Goal: Task Accomplishment & Management: Manage account settings

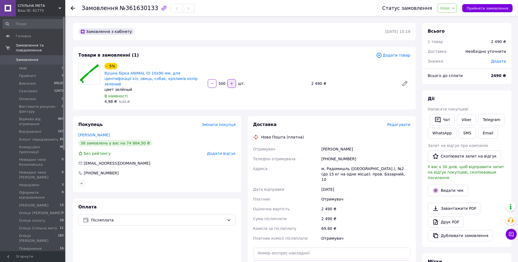
click at [232, 82] on icon "button" at bounding box center [232, 84] width 4 height 4
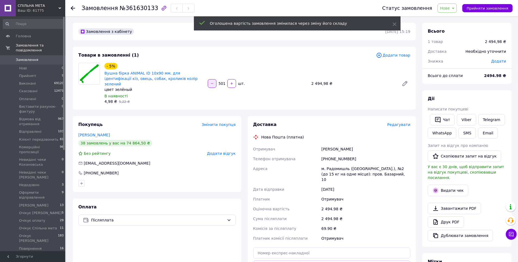
click at [213, 82] on icon "button" at bounding box center [212, 84] width 4 height 4
type input "500"
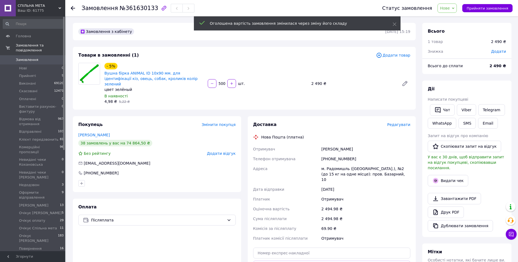
click at [456, 9] on span "Нове" at bounding box center [446, 8] width 19 height 9
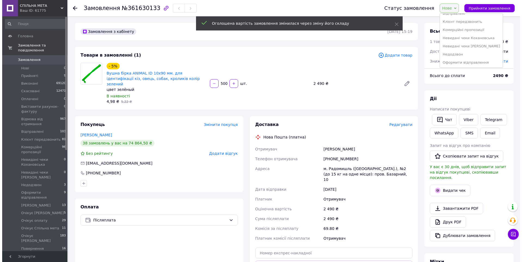
scroll to position [82, 0]
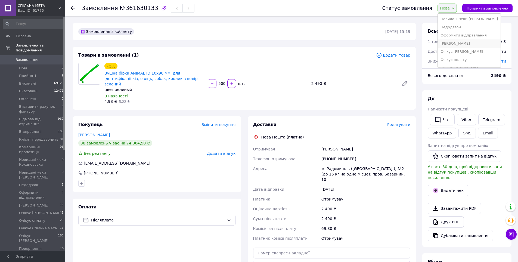
click at [458, 40] on li "[PERSON_NAME]" at bounding box center [469, 43] width 63 height 8
click at [400, 122] on span "Редагувати" at bounding box center [398, 124] width 23 height 4
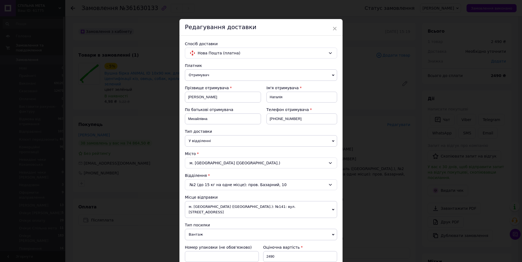
click at [200, 159] on div "м. Радомишль (Житомирська обл.)" at bounding box center [261, 162] width 152 height 11
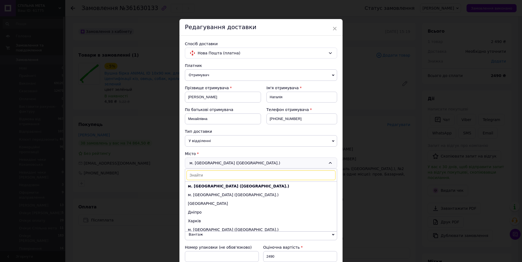
click at [201, 173] on input at bounding box center [261, 175] width 149 height 10
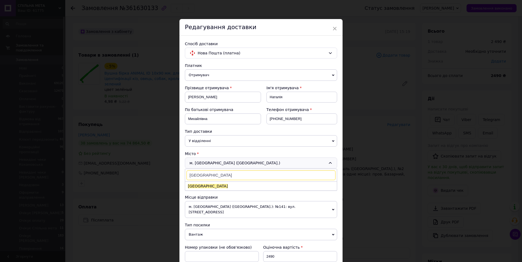
type input "краматорськ"
click at [199, 187] on span "Краматорськ" at bounding box center [208, 186] width 40 height 4
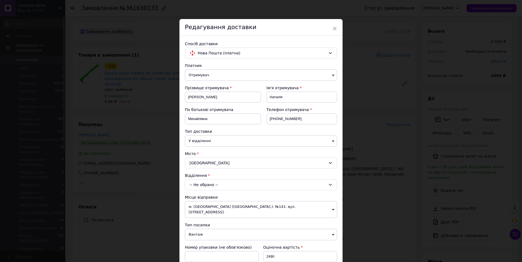
click at [203, 183] on div "-- Не обрано --" at bounding box center [261, 184] width 152 height 11
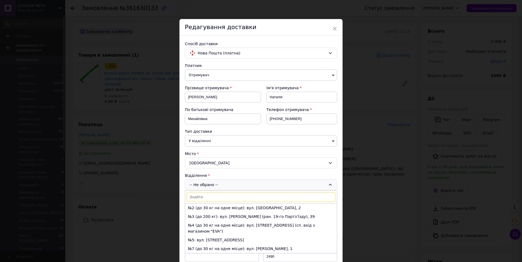
scroll to position [27, 0]
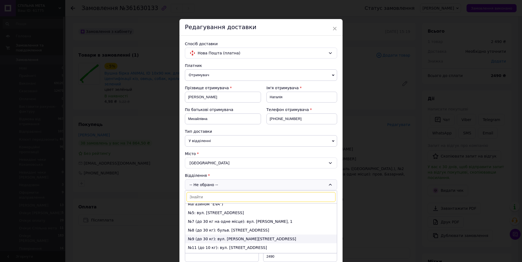
click at [199, 234] on li "№9 (до 30 кг): вул. Конрада Гампера, 18" at bounding box center [261, 238] width 152 height 9
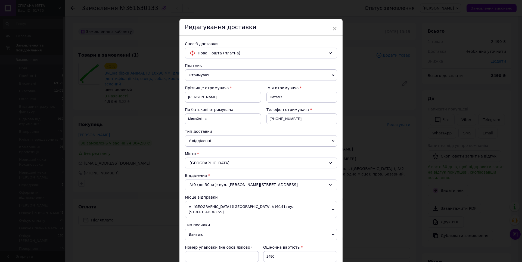
scroll to position [136, 0]
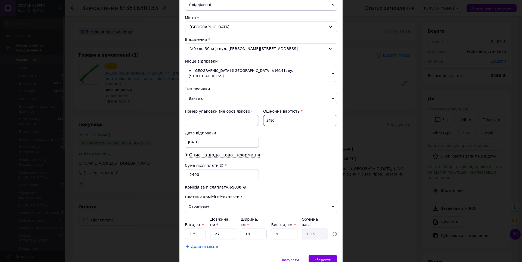
click at [278, 119] on input "2490" at bounding box center [300, 120] width 74 height 11
click at [204, 172] on input "2490" at bounding box center [222, 174] width 74 height 11
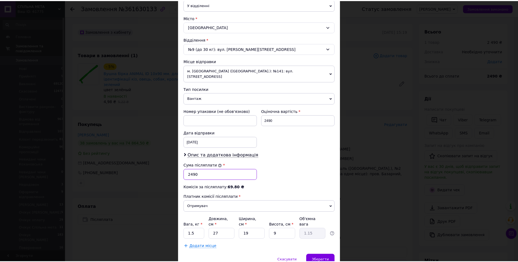
scroll to position [153, 0]
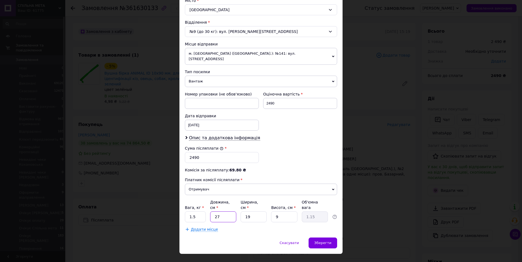
drag, startPoint x: 230, startPoint y: 208, endPoint x: 210, endPoint y: 211, distance: 20.1
click at [210, 211] on div "Платник Отримувач Відправник Прізвище отримувача Соколова Ім'я отримувача Натал…" at bounding box center [261, 71] width 152 height 322
type input "2"
type input "0.1"
type input "24"
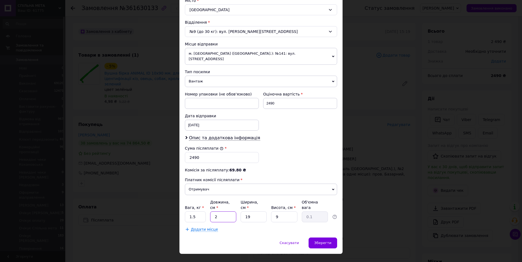
type input "1.03"
type input "24"
drag, startPoint x: 253, startPoint y: 209, endPoint x: 242, endPoint y: 208, distance: 11.2
click at [242, 211] on input "19" at bounding box center [254, 216] width 26 height 11
type input "2"
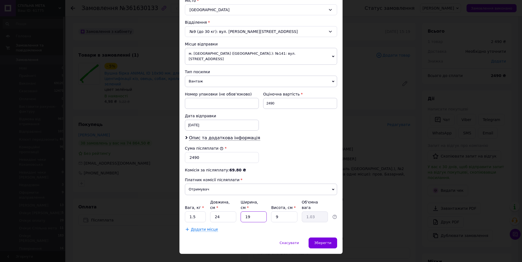
type input "0.11"
type input "24"
type input "1.3"
type input "24"
drag, startPoint x: 228, startPoint y: 207, endPoint x: 200, endPoint y: 207, distance: 28.5
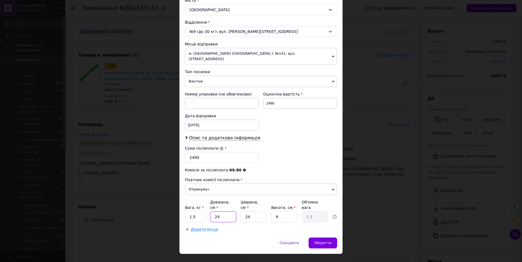
click at [200, 207] on div "Вага, кг * 1.5 Довжина, см * 24 Ширина, см * 24 Висота, см * 9 Об'ємна вага 1.3" at bounding box center [261, 210] width 152 height 23
type input "2"
type input "0.11"
type input "27"
type input "1.46"
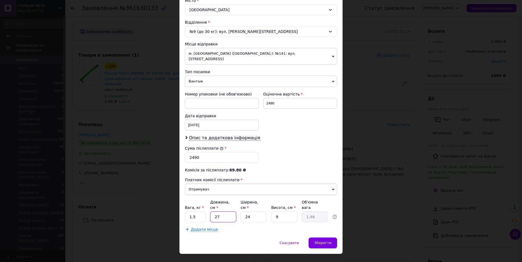
type input "27"
drag, startPoint x: 248, startPoint y: 206, endPoint x: 238, endPoint y: 206, distance: 10.1
click at [238, 206] on div "Вага, кг * 1.5 Довжина, см * 27 Ширина, см * 24 Висота, см * 9 Об'ємна вага 1.46" at bounding box center [261, 210] width 152 height 23
type input "1"
type input "0.1"
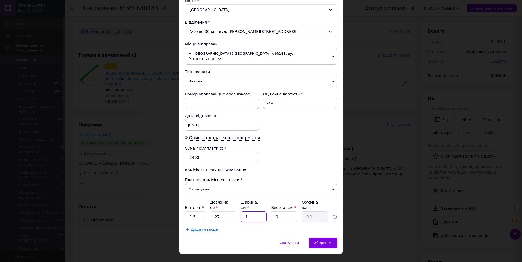
type input "15"
type input "0.91"
type input "15"
drag, startPoint x: 287, startPoint y: 206, endPoint x: 264, endPoint y: 206, distance: 23.1
click at [264, 206] on div "Вага, кг * 1.5 Довжина, см * 27 Ширина, см * 15 Висота, см * 9 Об'ємна вага 0.91" at bounding box center [261, 210] width 152 height 23
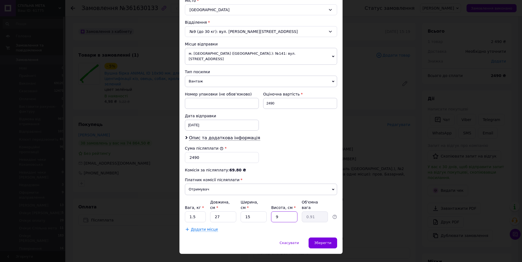
type input "1"
type input "0.1"
type input "10"
type input "1.01"
type input "10"
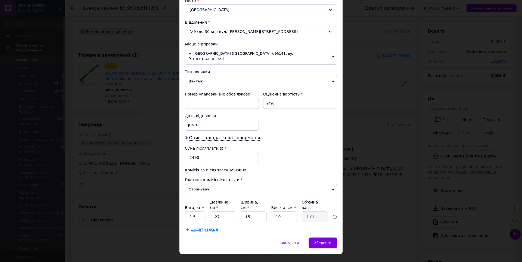
click at [290, 167] on div "Платник Отримувач Відправник Прізвище отримувача Соколова Ім'я отримувача Натал…" at bounding box center [261, 71] width 152 height 322
click at [329, 241] on span "Зберегти" at bounding box center [322, 243] width 17 height 4
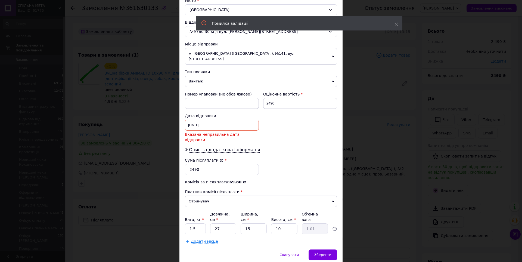
click at [210, 120] on div "09.07.2025 < 2025 > < Июль > Пн Вт Ср Чт Пт Сб Вс 30 1 2 3 4 5 6 7 8 9 10 11 12…" at bounding box center [222, 125] width 74 height 11
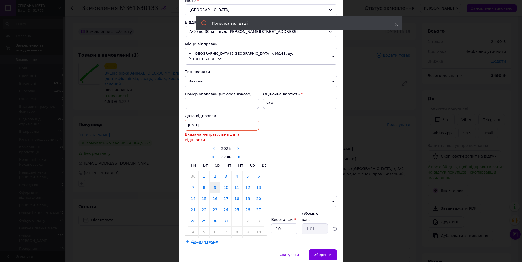
click at [237, 154] on link ">" at bounding box center [239, 156] width 4 height 5
click at [238, 154] on link ">" at bounding box center [240, 156] width 4 height 5
click at [236, 182] on link "12" at bounding box center [237, 187] width 11 height 11
type input "12.09.2025"
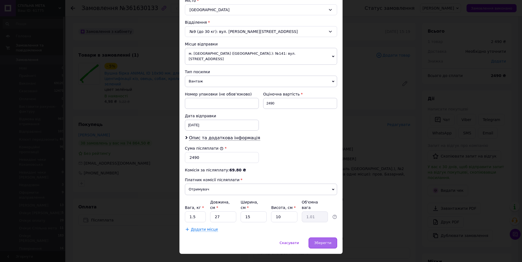
click at [330, 237] on div "Зберегти" at bounding box center [323, 242] width 29 height 11
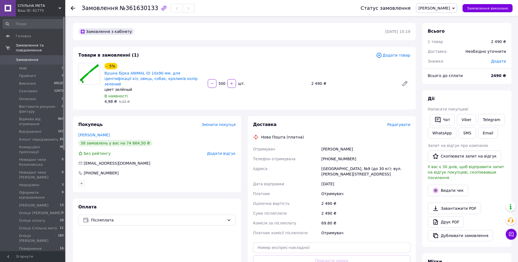
scroll to position [54, 0]
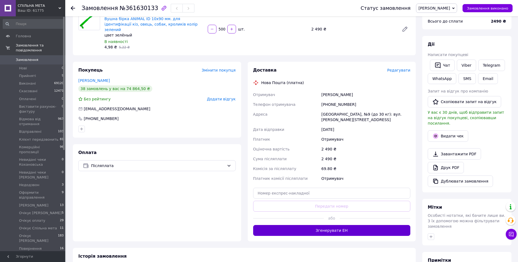
click at [347, 225] on button "Згенерувати ЕН" at bounding box center [331, 230] width 157 height 11
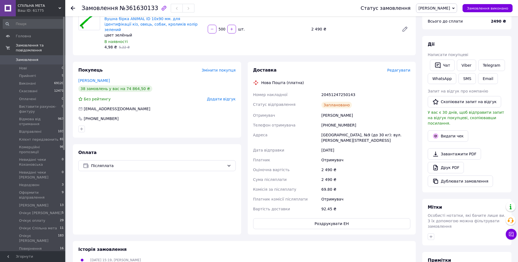
drag, startPoint x: 318, startPoint y: 106, endPoint x: 321, endPoint y: 108, distance: 3.8
click at [321, 108] on div "Номер накладної 20451247250143 Статус відправлення Заплановано Отримувач Соколо…" at bounding box center [332, 152] width 160 height 124
click at [320, 110] on div "Соколова Наталія Михайлівна" at bounding box center [365, 115] width 91 height 10
drag, startPoint x: 322, startPoint y: 109, endPoint x: 326, endPoint y: 110, distance: 4.1
click at [326, 110] on div "Соколова Наталія Михайлівна" at bounding box center [365, 115] width 91 height 10
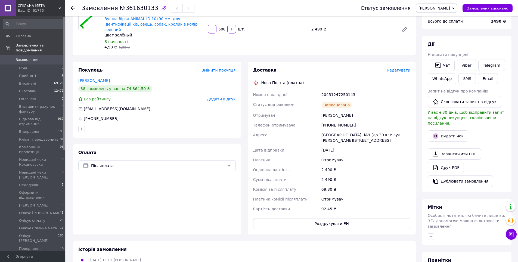
click at [337, 110] on div "Соколова Наталія Михайлівна" at bounding box center [365, 115] width 91 height 10
drag, startPoint x: 322, startPoint y: 110, endPoint x: 385, endPoint y: 114, distance: 63.2
click at [380, 110] on div "Соколова Наталія Михайлівна" at bounding box center [365, 115] width 91 height 10
copy div "Соколова Наталія Михайлівна"
click at [398, 68] on span "Редагувати" at bounding box center [398, 70] width 23 height 4
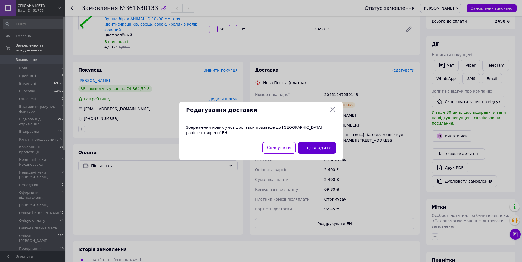
click at [317, 145] on button "Підтвердити" at bounding box center [317, 148] width 38 height 12
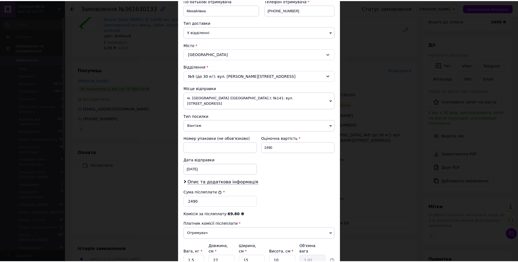
scroll to position [153, 0]
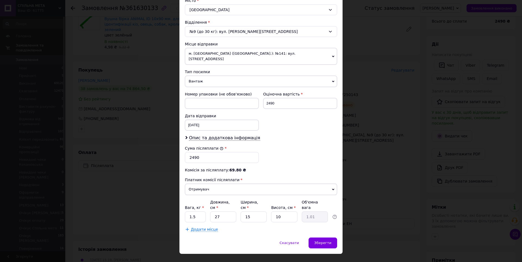
click at [397, 189] on div "× Редагування доставки Спосіб доставки Нова Пошта (платна) Платник Отримувач Ві…" at bounding box center [261, 131] width 522 height 262
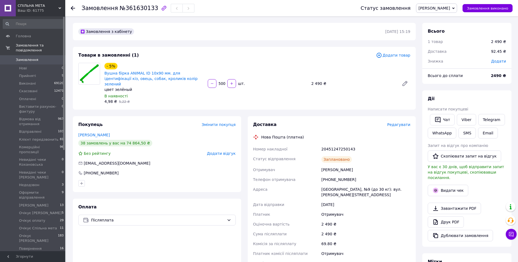
scroll to position [54, 0]
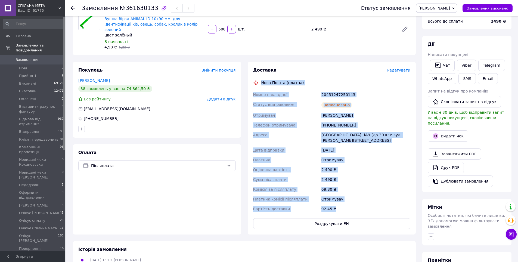
drag, startPoint x: 262, startPoint y: 78, endPoint x: 344, endPoint y: 207, distance: 153.2
click at [344, 207] on div "Доставка Редагувати Нова Пошта (платна) Номер накладної 20451247250143 Статус в…" at bounding box center [331, 148] width 157 height 162
copy div "Нова Пошта (платна) Номер накладної 20451247250143 Статус відправлення Запланов…"
click at [465, 66] on link "Viber" at bounding box center [466, 65] width 19 height 11
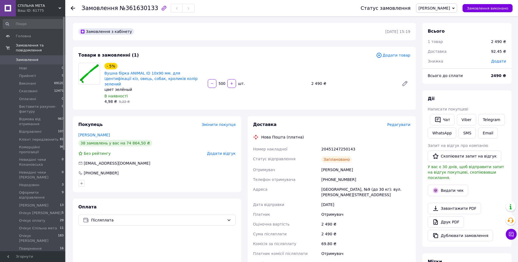
click at [268, 94] on div "- 5% Вушна бірка ANIMAL ID 10х90 мм. для ідентифікації кіз, овець, собак, кроли…" at bounding box center [257, 83] width 310 height 43
click at [39, 57] on span "Замовлення" at bounding box center [33, 59] width 35 height 5
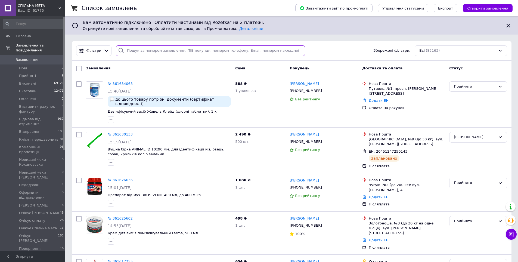
click at [208, 49] on input "search" at bounding box center [210, 50] width 189 height 11
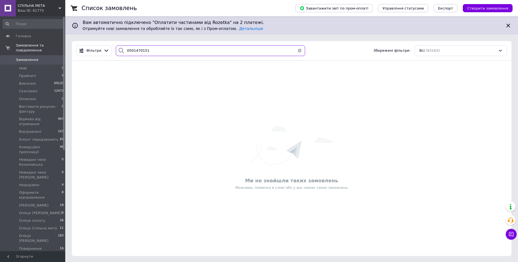
type input "0501470151"
click at [28, 57] on span "Замовлення" at bounding box center [27, 59] width 23 height 5
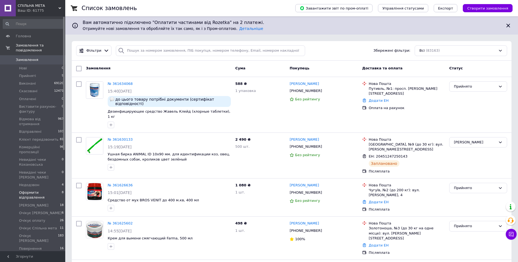
click at [40, 189] on li "Оформити відправлення 8" at bounding box center [33, 195] width 67 height 13
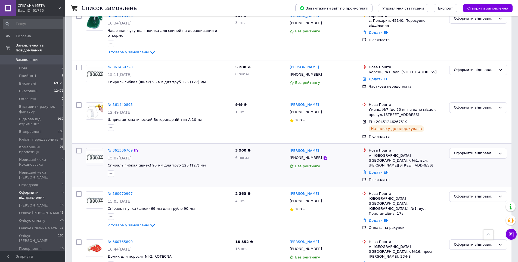
scroll to position [177, 0]
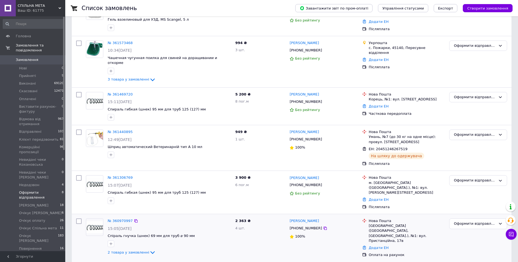
scroll to position [177, 0]
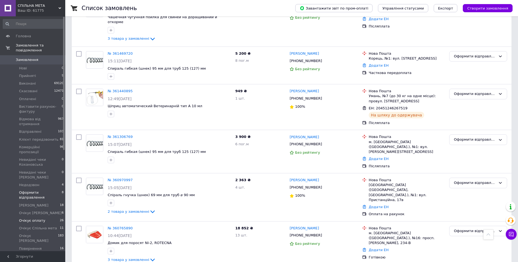
click at [36, 218] on span "Очікує оплату" at bounding box center [32, 220] width 26 height 5
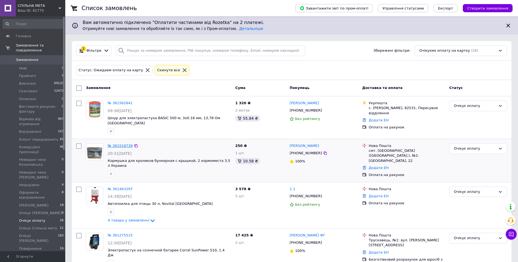
click at [123, 144] on link "№ 361518739" at bounding box center [120, 146] width 25 height 4
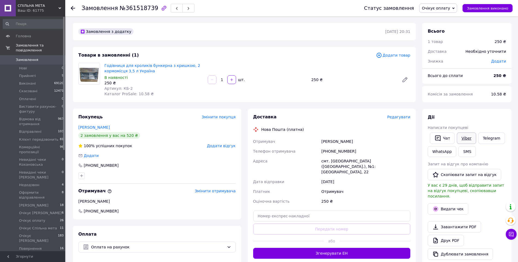
click at [462, 139] on link "Viber" at bounding box center [466, 137] width 19 height 11
drag, startPoint x: 321, startPoint y: 139, endPoint x: 350, endPoint y: 139, distance: 28.3
click at [350, 139] on div "Захарко Ольга" at bounding box center [365, 141] width 91 height 10
copy div "Захарко Ольга"
click at [399, 117] on span "Редагувати" at bounding box center [398, 117] width 23 height 4
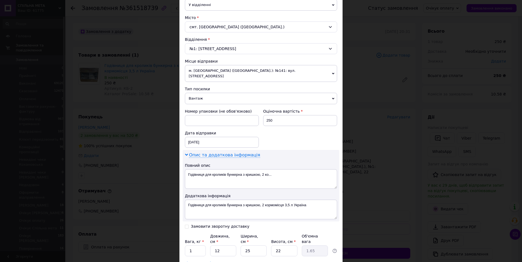
click at [209, 152] on span "Опис та додаткова інформація" at bounding box center [224, 154] width 71 height 5
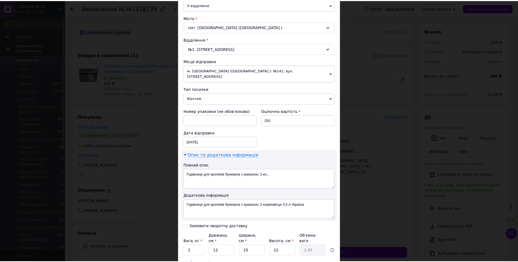
scroll to position [109, 0]
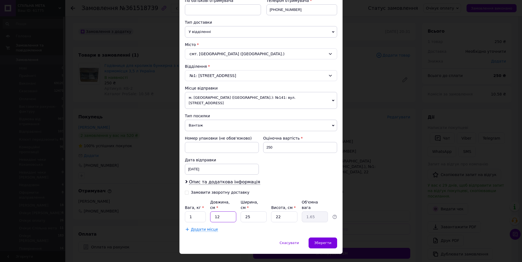
drag, startPoint x: 220, startPoint y: 204, endPoint x: 216, endPoint y: 206, distance: 4.3
click at [216, 211] on input "12" at bounding box center [223, 216] width 26 height 11
type input "21"
type input "2.89"
click at [218, 211] on input "21" at bounding box center [223, 216] width 26 height 11
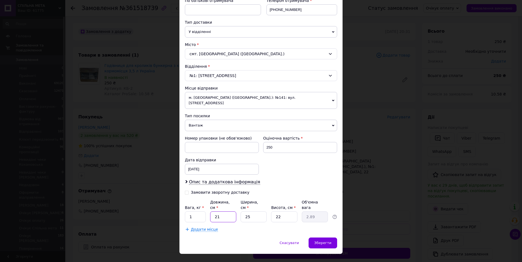
drag, startPoint x: 226, startPoint y: 205, endPoint x: 210, endPoint y: 205, distance: 16.0
click at [210, 211] on input "21" at bounding box center [223, 216] width 26 height 11
type input "2"
type input "0.28"
type input "25"
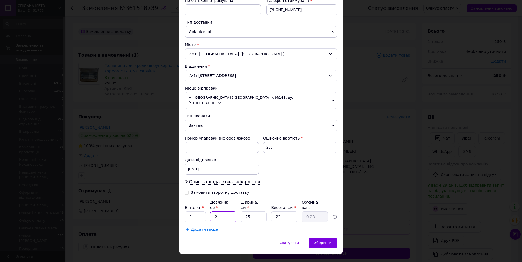
type input "3.44"
type input "25"
drag, startPoint x: 256, startPoint y: 206, endPoint x: 242, endPoint y: 205, distance: 13.9
click at [241, 211] on input "25" at bounding box center [254, 216] width 26 height 11
drag, startPoint x: 282, startPoint y: 206, endPoint x: 269, endPoint y: 204, distance: 12.9
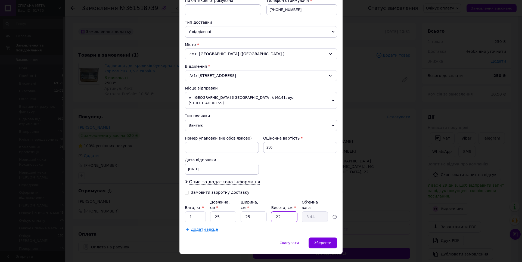
click at [271, 211] on input "22" at bounding box center [284, 216] width 26 height 11
type input "1"
type input "0.16"
type input "10"
type input "1.56"
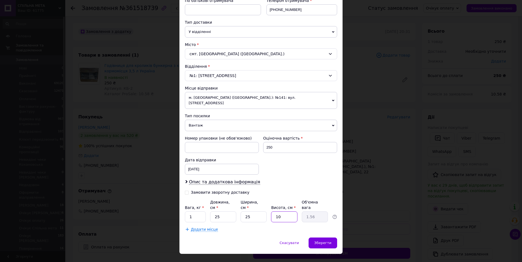
type input "10"
click at [306, 160] on div "Номер упаковки (не обов'язково) Оціночна вартість 250 Дата відправки 12.09.2025…" at bounding box center [261, 154] width 157 height 43
click at [323, 241] on span "Зберегти" at bounding box center [322, 243] width 17 height 4
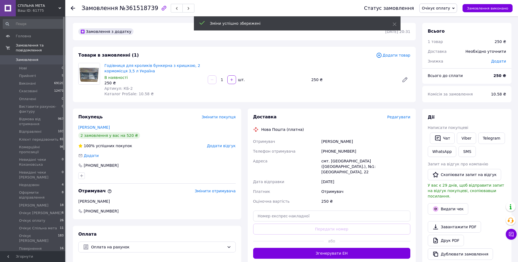
click at [439, 7] on span "Очікує оплату" at bounding box center [436, 8] width 28 height 4
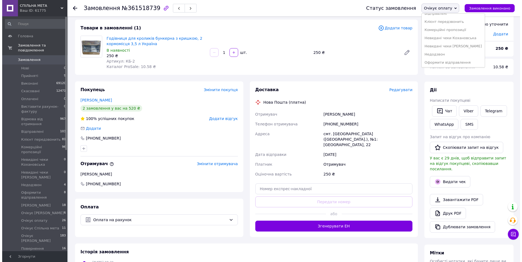
scroll to position [82, 0]
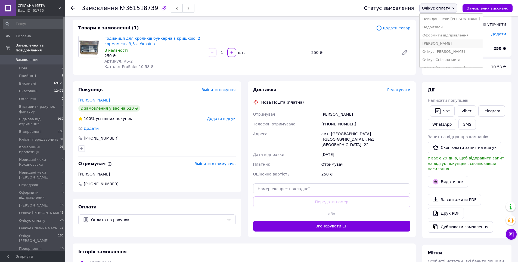
click at [442, 43] on li "[PERSON_NAME]" at bounding box center [450, 43] width 63 height 8
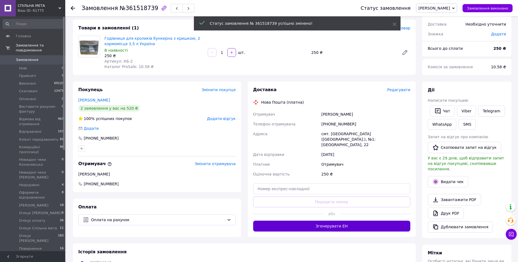
click at [354, 224] on button "Згенерувати ЕН" at bounding box center [331, 225] width 157 height 11
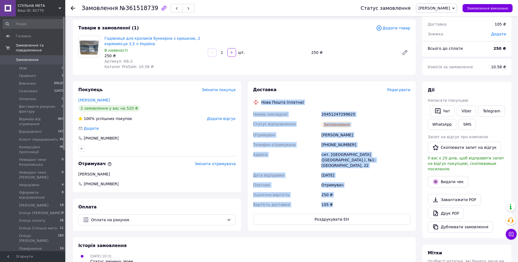
drag, startPoint x: 262, startPoint y: 100, endPoint x: 361, endPoint y: 196, distance: 138.0
click at [361, 196] on div "Доставка Редагувати Нова Пошта (платна) Номер накладної 20451247299625 Статус в…" at bounding box center [331, 156] width 157 height 138
copy div "Нова Пошта (платна) Номер накладної 20451247299625 Статус відправлення Запланов…"
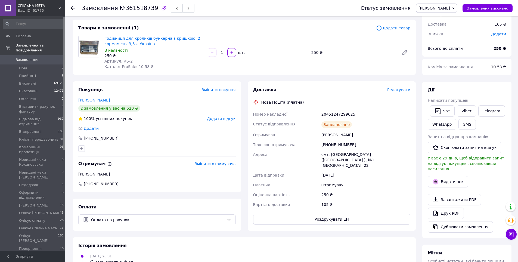
click at [363, 92] on div "Доставка" at bounding box center [320, 90] width 134 height 6
click at [406, 89] on span "Редагувати" at bounding box center [398, 90] width 23 height 4
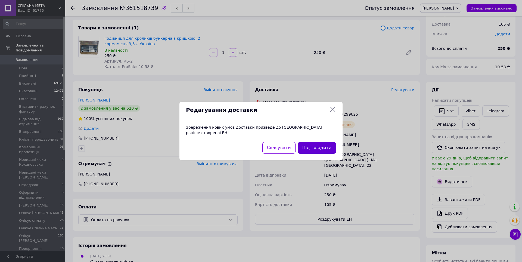
click at [323, 147] on button "Підтвердити" at bounding box center [317, 148] width 38 height 12
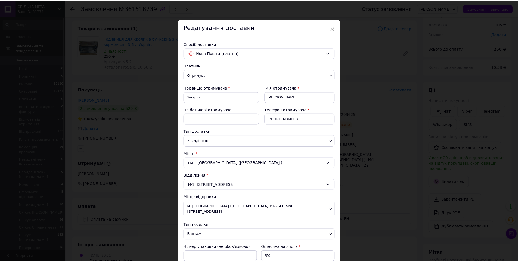
scroll to position [109, 0]
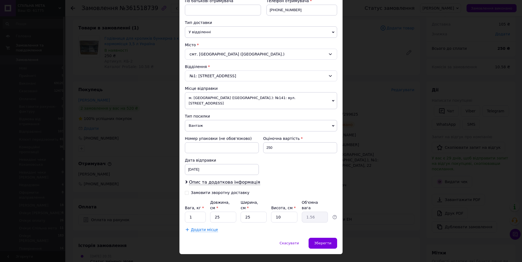
click at [412, 199] on div "× Редагування доставки Спосіб доставки Нова Пошта (платна) Платник Отримувач Ві…" at bounding box center [261, 131] width 522 height 262
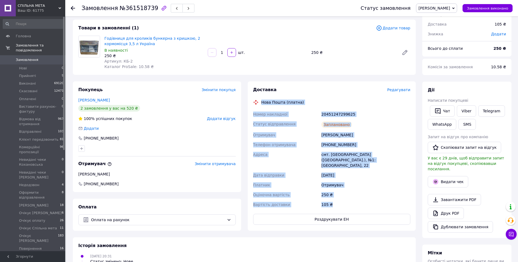
drag, startPoint x: 261, startPoint y: 101, endPoint x: 347, endPoint y: 197, distance: 128.6
click at [347, 197] on div "Доставка Редагувати Нова Пошта (платна) Номер накладної 20451247299625 Статус в…" at bounding box center [331, 156] width 157 height 138
copy div "Нова Пошта (платна) Номер накладної 20451247299625 Статус відправлення Запланов…"
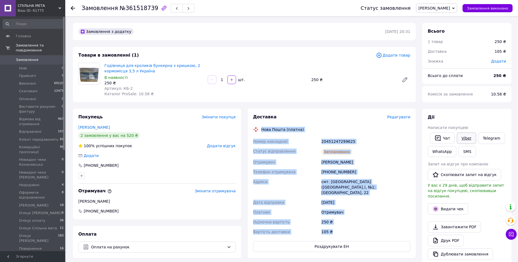
click at [467, 138] on link "Viber" at bounding box center [466, 137] width 19 height 11
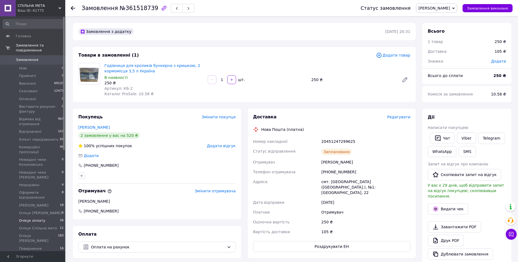
click at [35, 218] on span "Очікує оплату" at bounding box center [32, 220] width 26 height 5
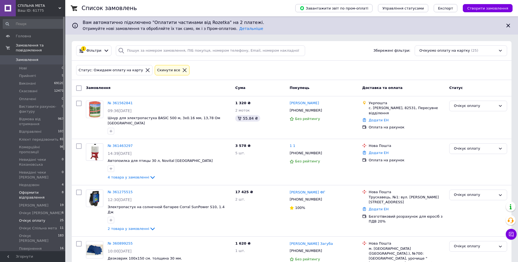
click at [37, 190] on span "Оформити відправлення" at bounding box center [40, 195] width 43 height 10
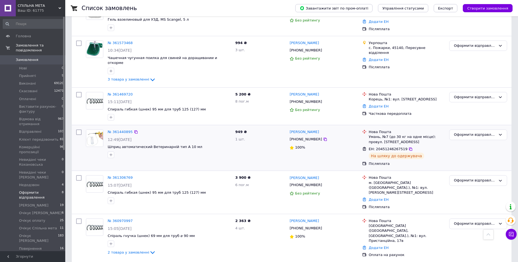
scroll to position [109, 0]
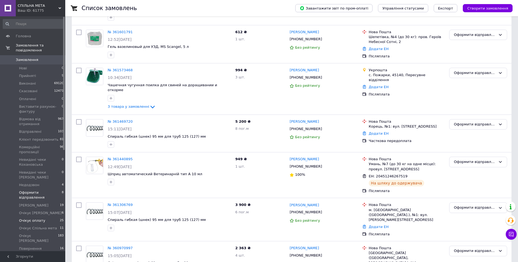
click at [38, 218] on span "Очікує оплату" at bounding box center [32, 220] width 26 height 5
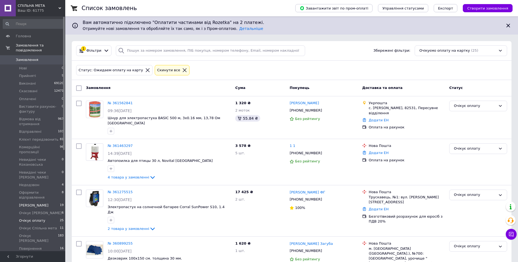
click at [44, 203] on span "[PERSON_NAME]" at bounding box center [33, 205] width 29 height 5
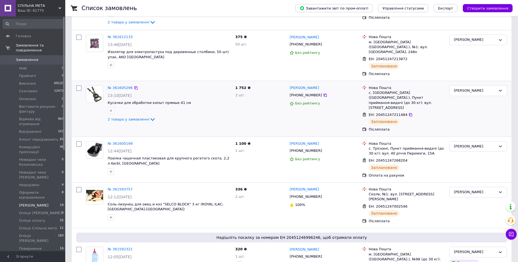
scroll to position [217, 0]
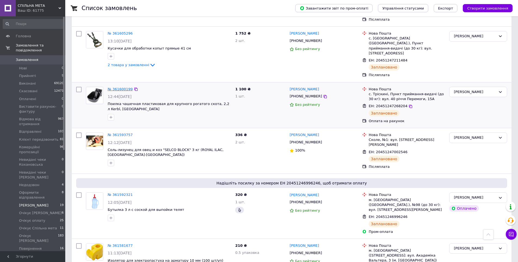
click at [117, 87] on link "№ 361600199" at bounding box center [120, 89] width 25 height 4
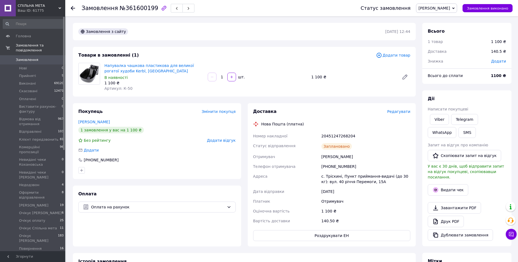
click at [261, 124] on div "Нова Пошта (платна)" at bounding box center [282, 123] width 45 height 5
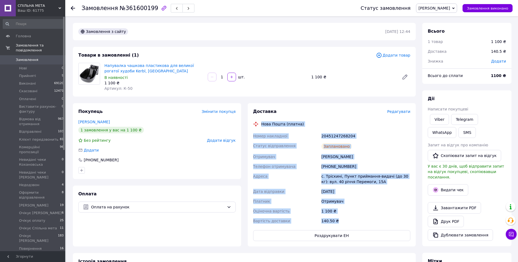
drag, startPoint x: 262, startPoint y: 123, endPoint x: 349, endPoint y: 222, distance: 131.0
click at [349, 222] on div "Доставка Редагувати Нова Пошта (платна) Номер накладної 20451247268204 Статус в…" at bounding box center [331, 174] width 157 height 132
copy div "Нова Пошта (платна) Номер накладної 20451247268204 Статус відправлення Запланов…"
click at [441, 123] on link "Viber" at bounding box center [439, 119] width 19 height 11
click at [41, 203] on span "[PERSON_NAME]" at bounding box center [33, 205] width 29 height 5
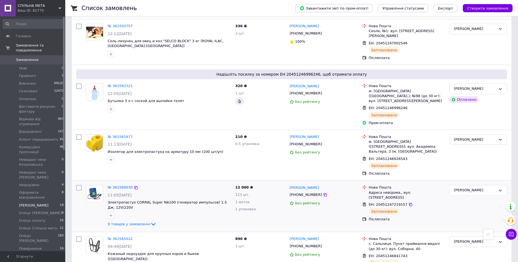
scroll to position [353, 0]
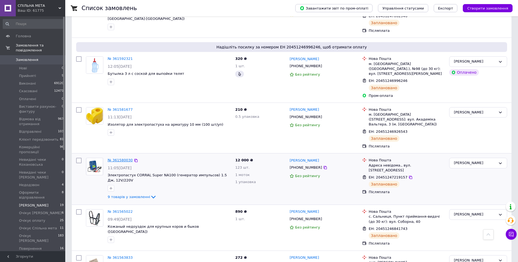
click at [125, 158] on link "№ 361580030" at bounding box center [120, 160] width 25 height 4
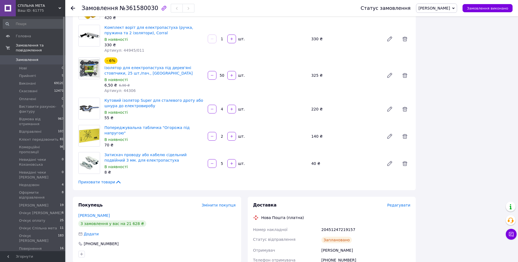
scroll to position [226, 0]
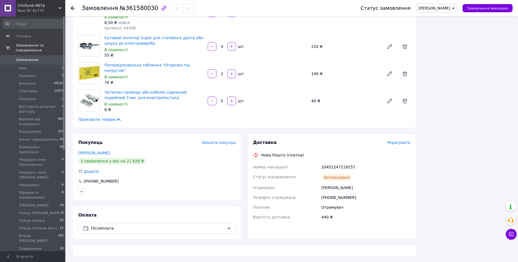
drag, startPoint x: 130, startPoint y: 221, endPoint x: 127, endPoint y: 222, distance: 2.8
click at [128, 222] on div "Оплата Післяплата" at bounding box center [157, 223] width 168 height 32
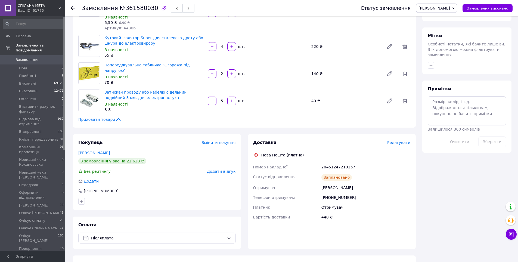
scroll to position [307, 0]
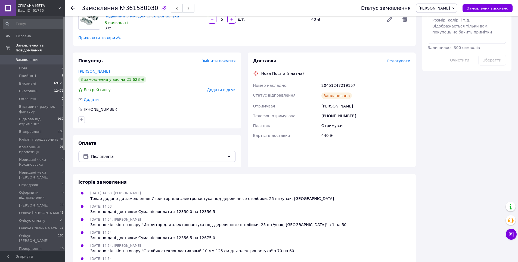
click at [103, 149] on div "Оплата Післяплата" at bounding box center [157, 151] width 168 height 32
click at [104, 156] on span "Післяплата" at bounding box center [157, 156] width 133 height 6
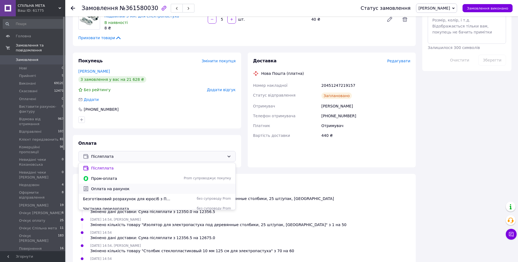
click at [108, 189] on span "Оплата на рахунок" at bounding box center [161, 188] width 140 height 5
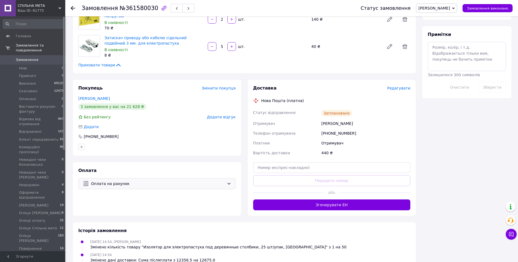
scroll to position [198, 0]
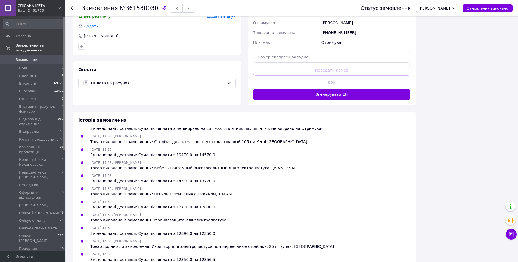
scroll to position [245, 0]
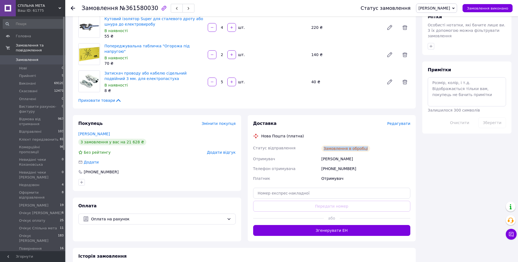
drag, startPoint x: 322, startPoint y: 144, endPoint x: 379, endPoint y: 147, distance: 56.3
click at [379, 147] on div "Замовлення в обробці" at bounding box center [365, 148] width 91 height 11
click at [380, 147] on div "Замовлення в обробці" at bounding box center [365, 148] width 91 height 11
click at [401, 123] on span "Редагувати" at bounding box center [398, 123] width 23 height 4
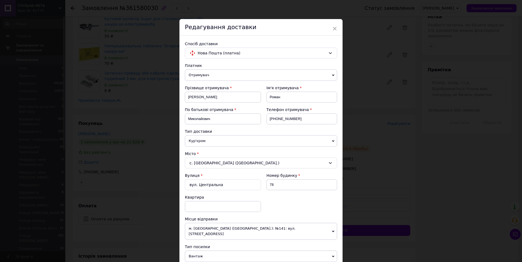
click at [430, 145] on div "× Редагування доставки Спосіб доставки Нова Пошта (платна) Платник Отримувач Ві…" at bounding box center [261, 131] width 522 height 262
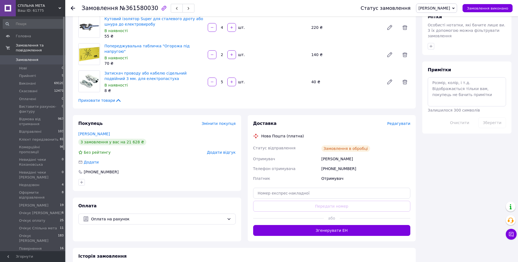
scroll to position [299, 0]
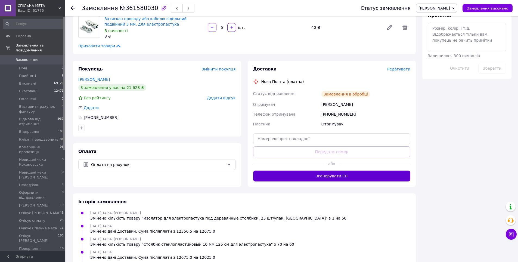
scroll to position [326, 0]
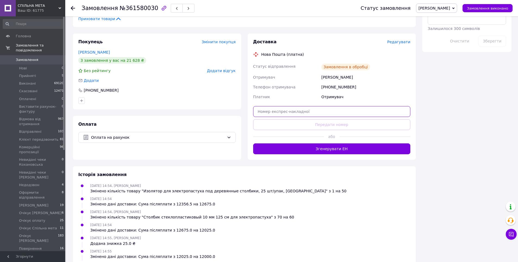
click at [333, 109] on input "text" at bounding box center [331, 111] width 157 height 11
paste input "20451247219157"
type input "20451247219157"
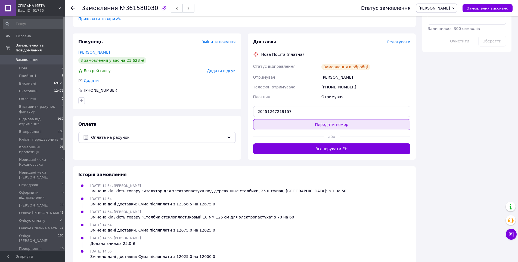
click at [347, 125] on button "Передати номер" at bounding box center [331, 124] width 157 height 11
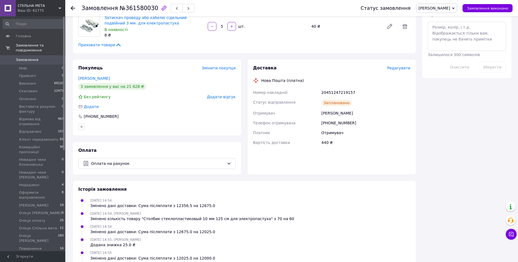
scroll to position [246, 0]
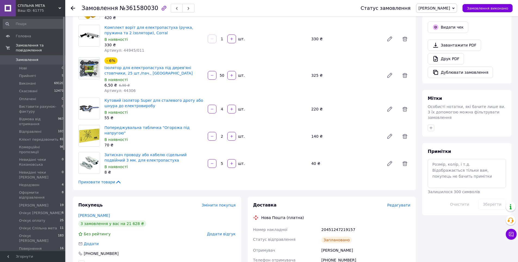
scroll to position [272, 0]
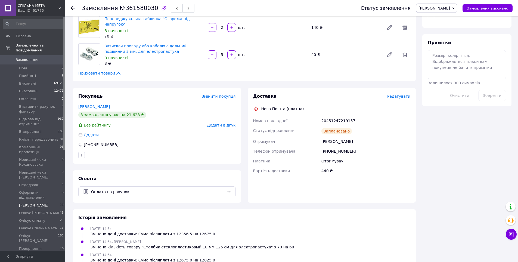
click at [40, 203] on span "[PERSON_NAME]" at bounding box center [33, 205] width 29 height 5
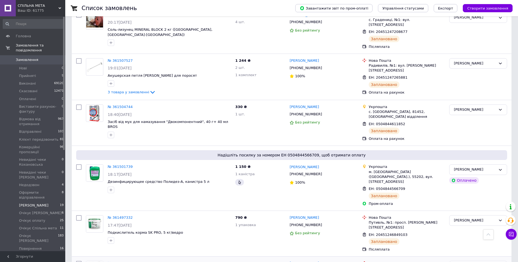
scroll to position [639, 0]
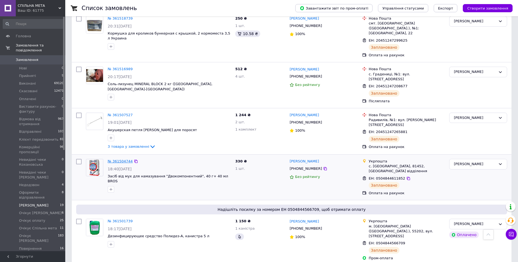
click at [118, 159] on link "№ 361504744" at bounding box center [120, 161] width 25 height 4
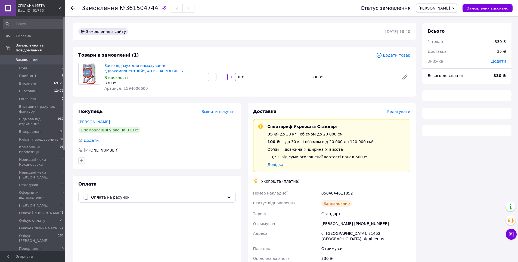
scroll to position [50, 0]
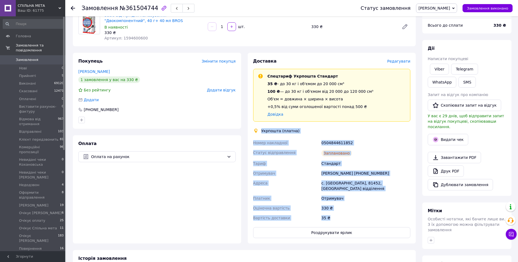
drag, startPoint x: 261, startPoint y: 130, endPoint x: 344, endPoint y: 212, distance: 116.7
click at [349, 215] on div "Доставка Редагувати Спецтариф Укрпошта Стандарт 35 ₴ - до 30 кг і об'ємом до 20…" at bounding box center [331, 148] width 157 height 180
copy div "Укрпошта (платна) Номер накладної 0504844611852 Статус відправлення Заплановано…"
click at [440, 68] on link "Viber" at bounding box center [439, 69] width 19 height 11
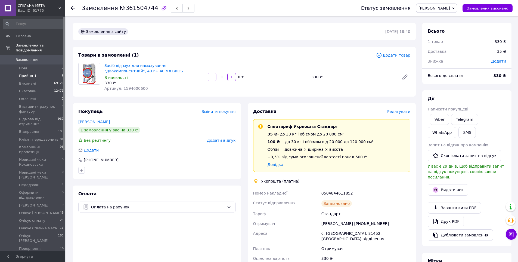
click at [33, 73] on span "Прийняті" at bounding box center [27, 75] width 17 height 5
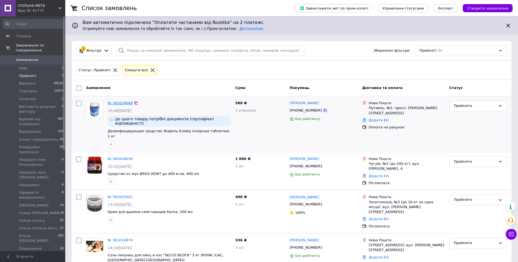
click at [119, 102] on link "№ 361634068" at bounding box center [120, 103] width 25 height 4
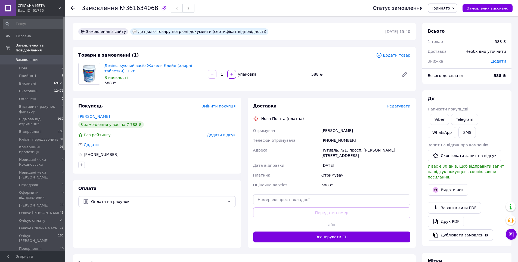
click at [439, 8] on span "Прийнято" at bounding box center [440, 8] width 20 height 4
click at [453, 50] on li "Очікує оплату" at bounding box center [459, 52] width 63 height 8
click at [443, 116] on link "Viber" at bounding box center [439, 119] width 19 height 11
click at [33, 57] on span "Замовлення" at bounding box center [27, 59] width 23 height 5
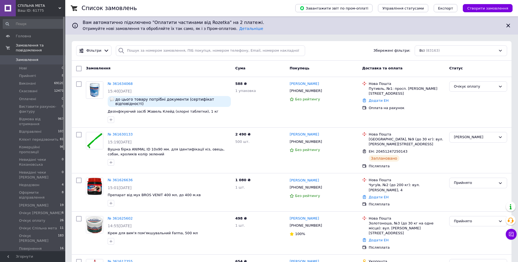
drag, startPoint x: 179, startPoint y: 44, endPoint x: 179, endPoint y: 47, distance: 2.7
click at [179, 44] on div "Фільтри Збережені фільтри: Всі (83163)" at bounding box center [292, 51] width 440 height 20
click at [179, 50] on input "search" at bounding box center [210, 50] width 189 height 11
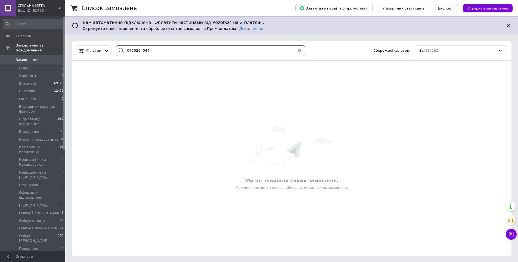
type input "0730234044"
click at [40, 57] on span "Замовлення" at bounding box center [33, 59] width 35 height 5
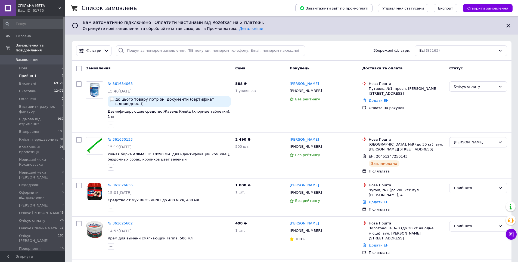
click at [29, 73] on span "Прийняті" at bounding box center [27, 75] width 17 height 5
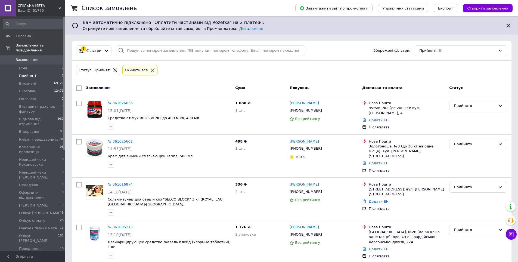
click at [66, 51] on div "Список замовлень Завантажити звіт по пром-оплаті Управління статусами Експорт С…" at bounding box center [291, 221] width 453 height 442
click at [39, 57] on span "Замовлення" at bounding box center [33, 59] width 35 height 5
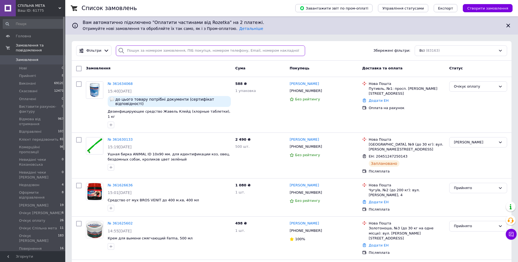
click at [157, 50] on input "search" at bounding box center [210, 50] width 189 height 11
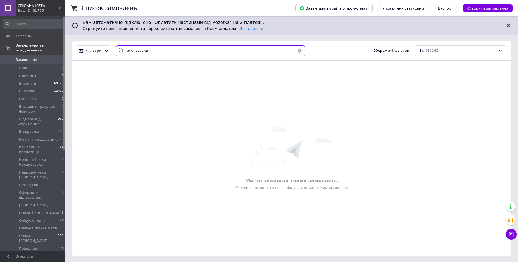
type input "[PERSON_NAME]"
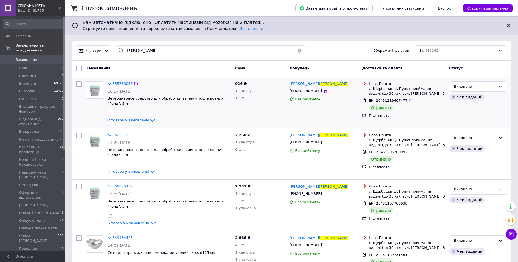
click at [116, 83] on span "№ 355713056" at bounding box center [120, 84] width 25 height 4
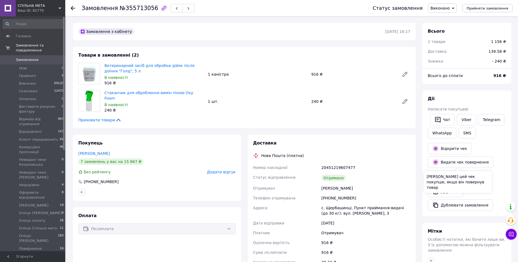
scroll to position [27, 0]
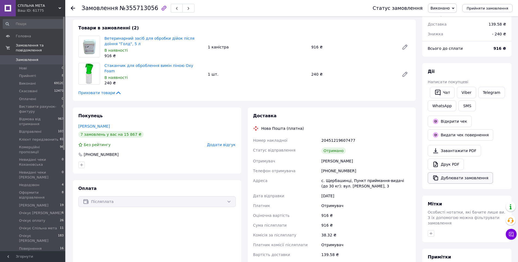
click at [462, 181] on button "Дублювати замовлення" at bounding box center [460, 177] width 65 height 11
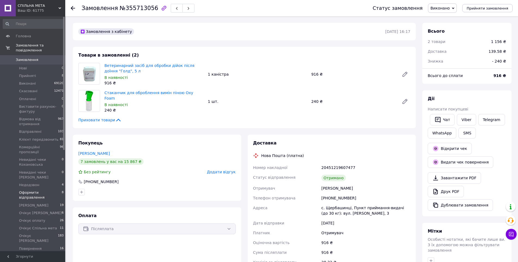
click at [39, 190] on span "Оформити відправлення" at bounding box center [40, 195] width 43 height 10
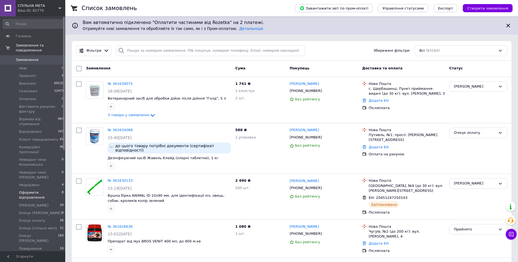
click at [62, 190] on span "8" at bounding box center [63, 195] width 2 height 10
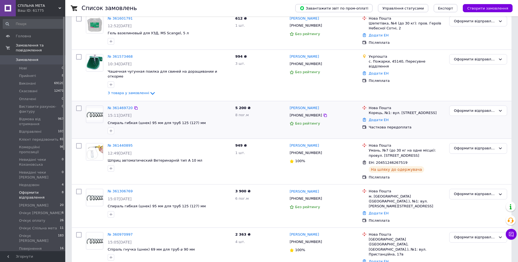
scroll to position [177, 0]
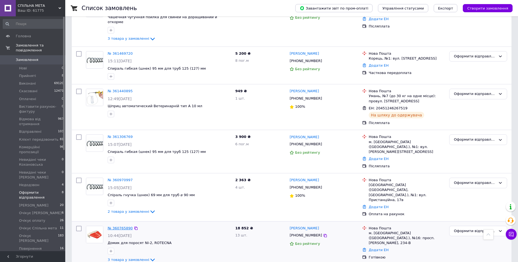
click at [121, 226] on link "№ 360765890" at bounding box center [120, 228] width 25 height 4
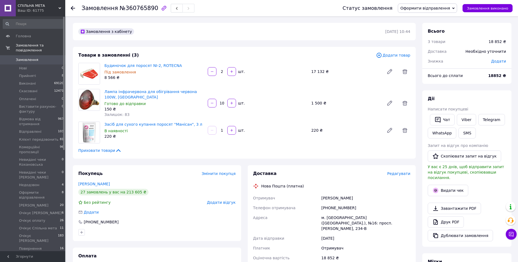
click at [32, 57] on span "Замовлення" at bounding box center [27, 59] width 23 height 5
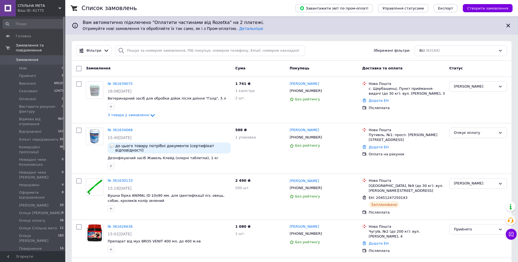
click at [36, 57] on span "Замовлення" at bounding box center [33, 59] width 35 height 5
click at [114, 83] on link "№ 361639075" at bounding box center [120, 84] width 25 height 4
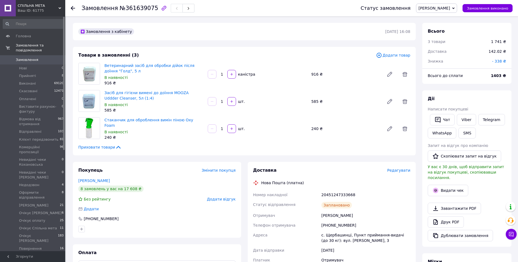
click at [397, 168] on span "Редагувати" at bounding box center [398, 170] width 23 height 4
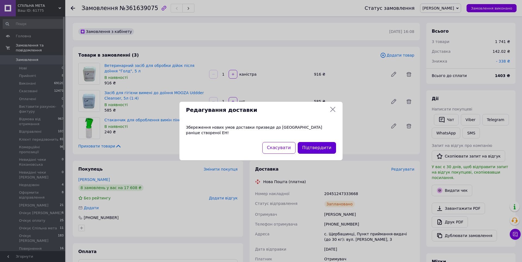
click at [318, 146] on button "Підтвердити" at bounding box center [317, 148] width 38 height 12
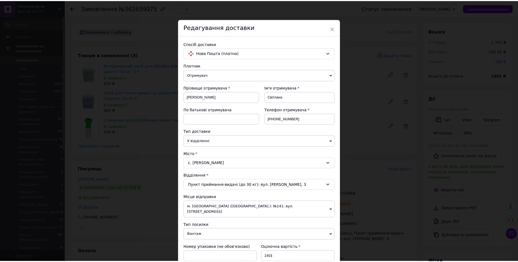
scroll to position [153, 0]
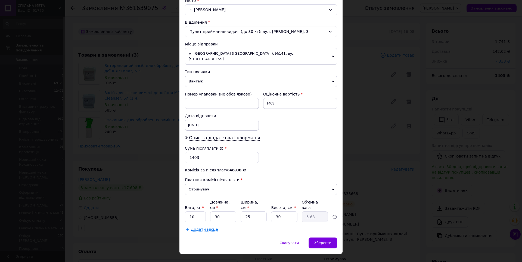
click at [392, 183] on div "× Редагування доставки Спосіб доставки Нова Пошта (платна) Платник Отримувач Ві…" at bounding box center [261, 131] width 522 height 262
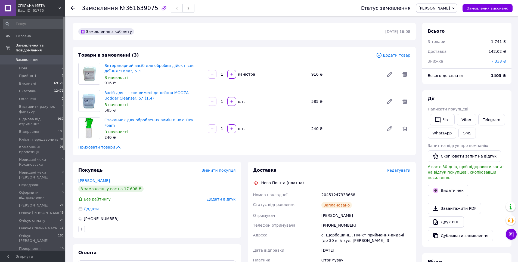
click at [29, 57] on span "Замовлення" at bounding box center [27, 59] width 23 height 5
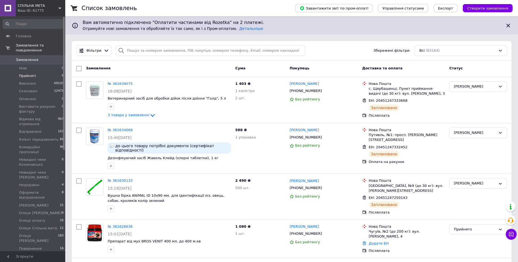
click at [28, 73] on span "Прийняті" at bounding box center [27, 75] width 17 height 5
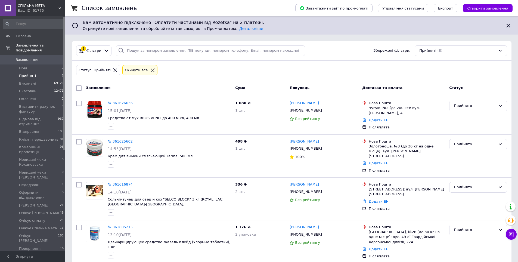
scroll to position [159, 0]
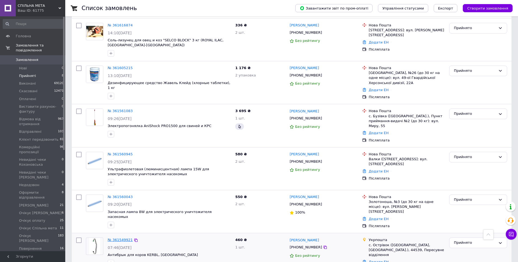
click at [116, 238] on link "№ 361549921" at bounding box center [120, 240] width 25 height 4
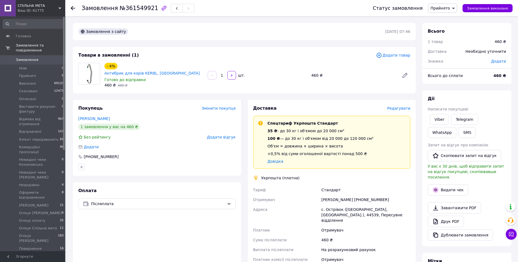
click at [453, 11] on span "Прийнято" at bounding box center [442, 8] width 29 height 9
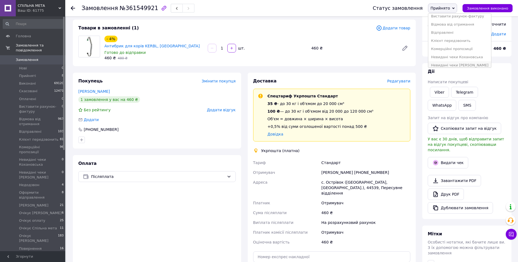
scroll to position [54, 0]
click at [450, 46] on li "Недодзвон" at bounding box center [459, 46] width 63 height 8
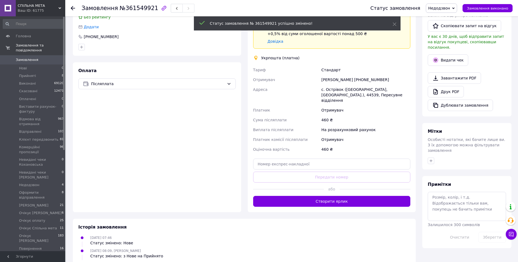
scroll to position [133, 0]
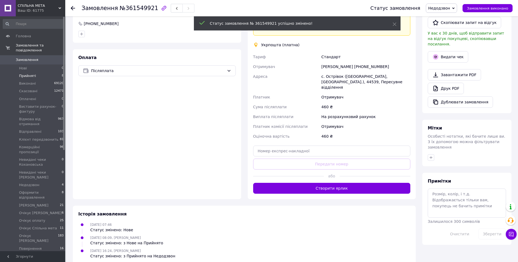
click at [35, 72] on li "Прийняті 8" at bounding box center [33, 76] width 67 height 8
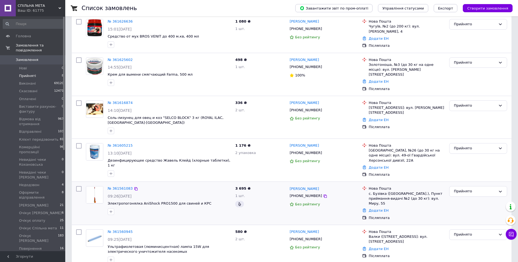
scroll to position [159, 0]
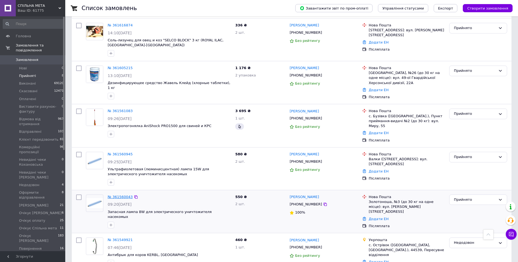
click at [122, 195] on link "№ 361560043" at bounding box center [120, 197] width 25 height 4
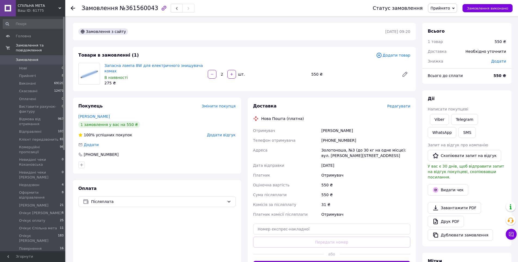
click at [323, 98] on div "Доставка Редагувати Нова Пошта (платна) Отримувач Дячкова Євгенія Телефон отрим…" at bounding box center [332, 187] width 168 height 179
click at [450, 9] on span "Прийнято" at bounding box center [440, 8] width 20 height 4
click at [457, 28] on li "Оформити відправлення" at bounding box center [459, 27] width 63 height 8
click at [37, 57] on span "Замовлення" at bounding box center [33, 59] width 35 height 5
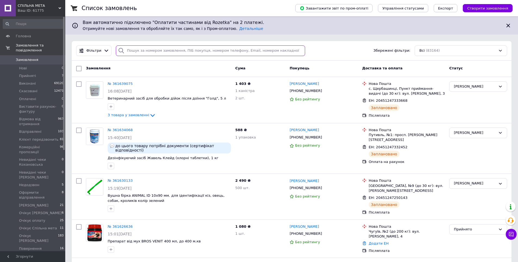
click at [176, 51] on input "search" at bounding box center [210, 50] width 189 height 11
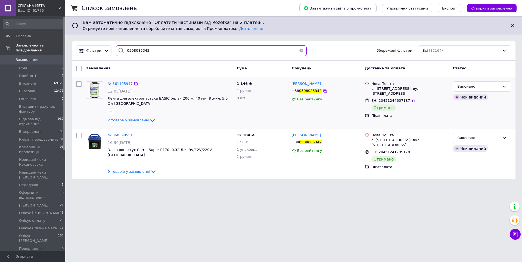
type input "0508085342"
click at [133, 119] on div "№ 361105947 12:05, 09.09.2025 Лента для электропастуха BASIC белая 200 м, 40 мм…" at bounding box center [169, 102] width 129 height 47
click at [138, 118] on span "2 товара у замовленні" at bounding box center [129, 120] width 42 height 4
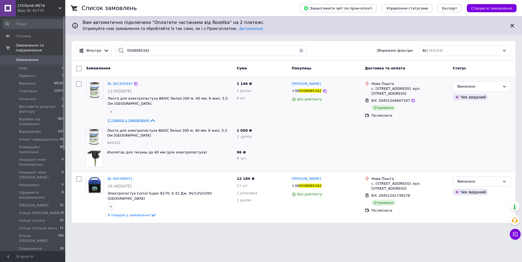
click at [141, 118] on span "2 товара у замовленні" at bounding box center [129, 120] width 42 height 4
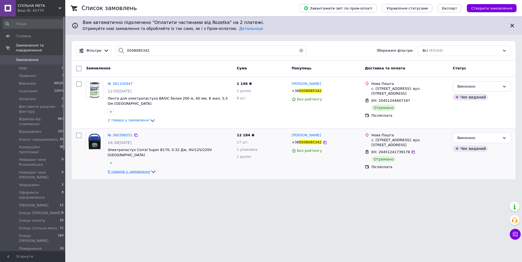
click at [150, 168] on icon at bounding box center [153, 171] width 7 height 7
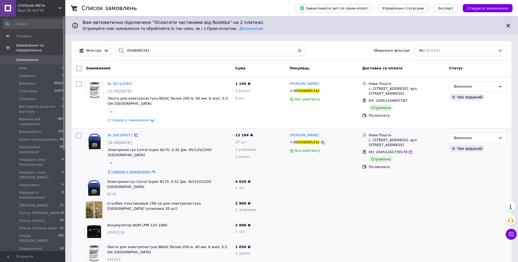
click at [139, 169] on span "9 товарів у замовленні" at bounding box center [129, 171] width 42 height 4
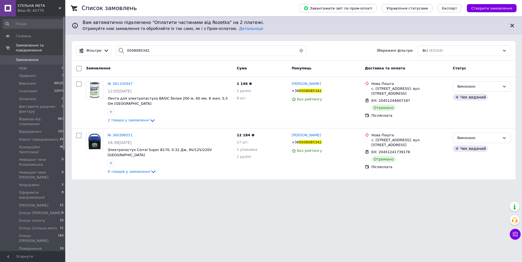
click at [43, 57] on span "Замовлення" at bounding box center [33, 59] width 35 height 5
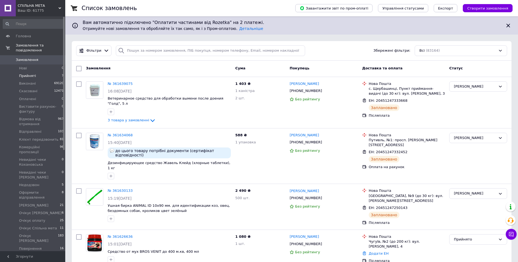
click at [35, 72] on li "Прийняті 7" at bounding box center [33, 76] width 67 height 8
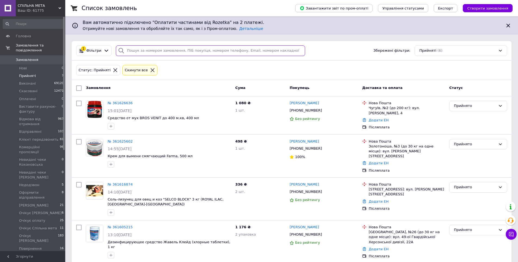
click at [145, 54] on input "search" at bounding box center [210, 50] width 189 height 11
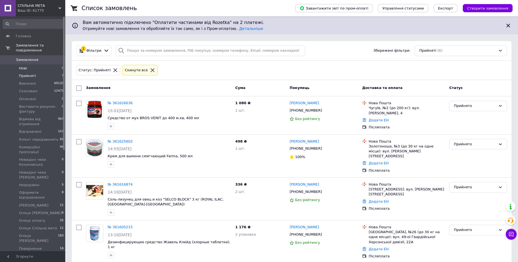
click at [21, 66] on span "Нові" at bounding box center [23, 68] width 8 height 5
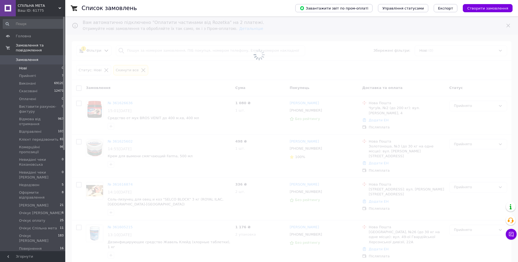
click at [27, 57] on span "Замовлення" at bounding box center [27, 59] width 23 height 5
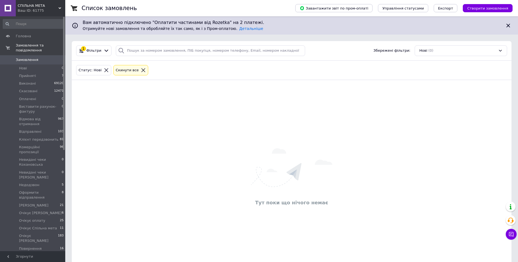
click at [51, 57] on span "0" at bounding box center [57, 59] width 15 height 5
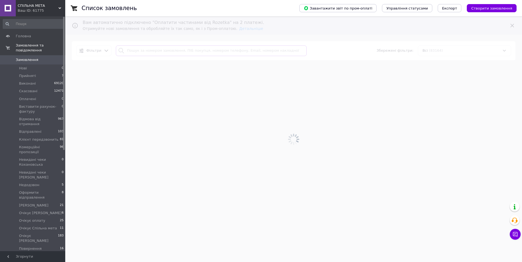
click at [146, 51] on input "search" at bounding box center [211, 50] width 191 height 11
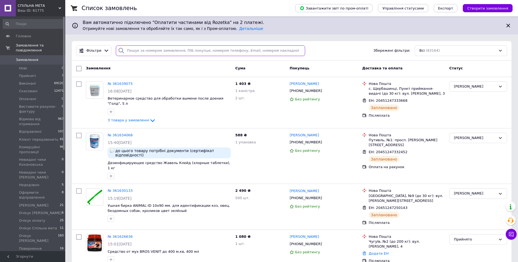
click at [148, 49] on input "search" at bounding box center [210, 50] width 189 height 11
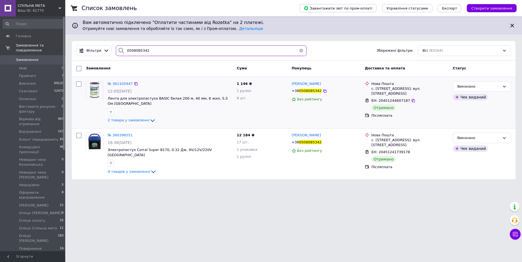
type input "0508085342"
click at [137, 110] on div at bounding box center [170, 111] width 127 height 9
drag, startPoint x: 137, startPoint y: 113, endPoint x: 140, endPoint y: 115, distance: 3.7
click at [138, 118] on span "2 товара у замовленні" at bounding box center [129, 120] width 42 height 4
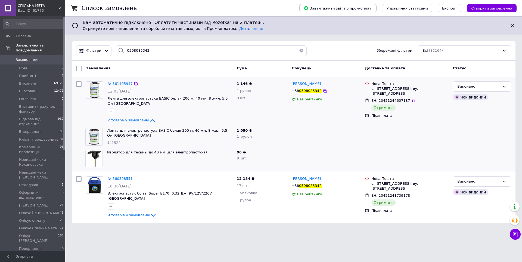
click at [140, 118] on span "2 товара у замовленні" at bounding box center [129, 120] width 42 height 4
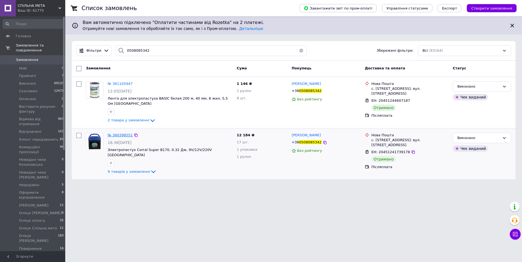
click at [119, 133] on span "№ 360398551" at bounding box center [120, 135] width 25 height 4
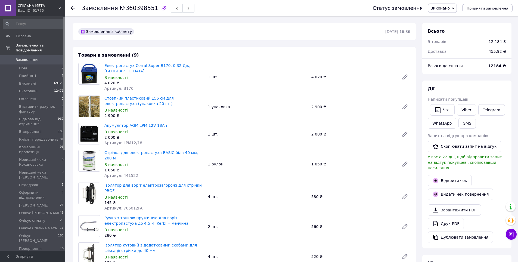
click at [33, 57] on span "Замовлення" at bounding box center [27, 59] width 23 height 5
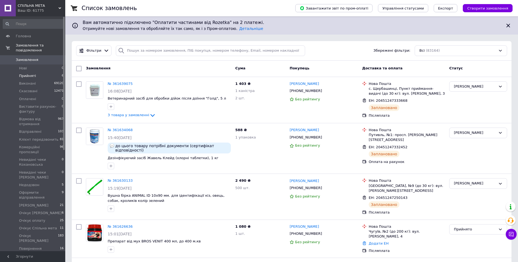
click at [26, 73] on span "Прийняті" at bounding box center [27, 75] width 17 height 5
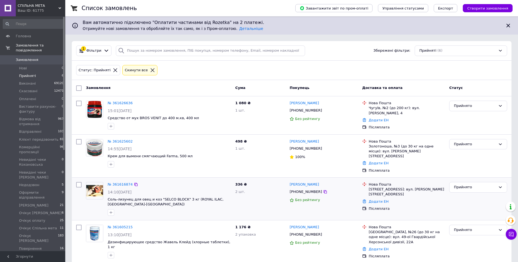
scroll to position [78, 0]
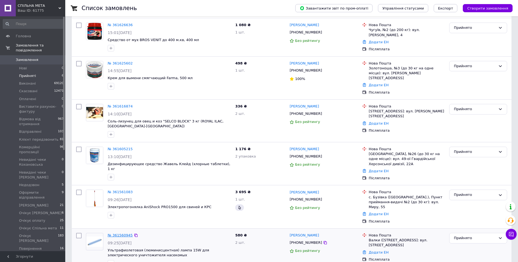
click at [121, 233] on link "№ 361560945" at bounding box center [120, 235] width 25 height 4
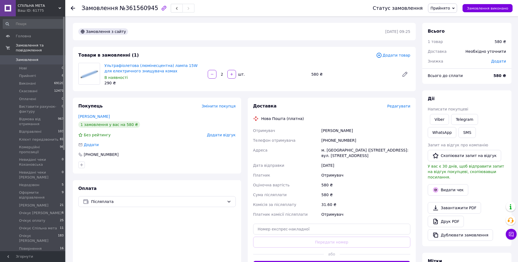
click at [26, 57] on span "Замовлення" at bounding box center [27, 59] width 23 height 5
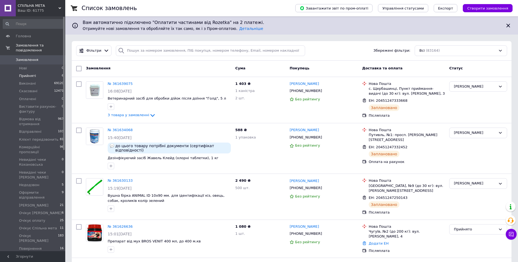
click at [30, 72] on li "Прийняті 6" at bounding box center [33, 76] width 67 height 8
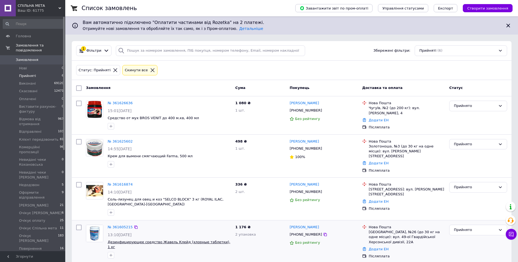
scroll to position [78, 0]
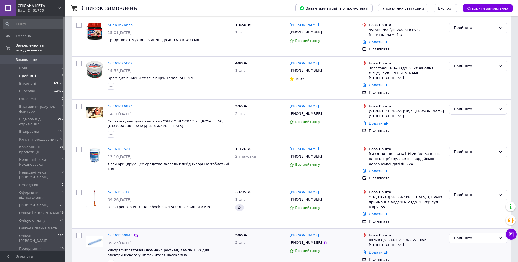
click at [122, 232] on div "№ 361560945" at bounding box center [120, 235] width 26 height 6
click at [122, 233] on link "№ 361560945" at bounding box center [120, 235] width 25 height 4
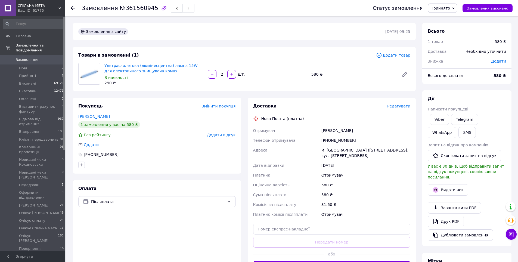
click at [450, 9] on span "Прийнято" at bounding box center [440, 8] width 20 height 4
click at [460, 54] on li "Оформити відправлення" at bounding box center [459, 54] width 63 height 8
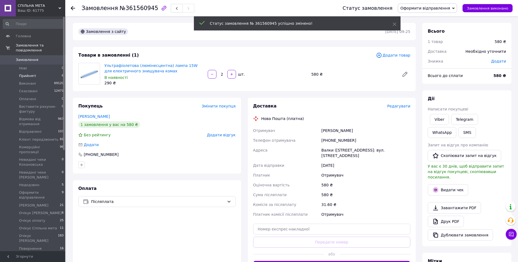
click at [29, 73] on span "Прийняті" at bounding box center [27, 75] width 17 height 5
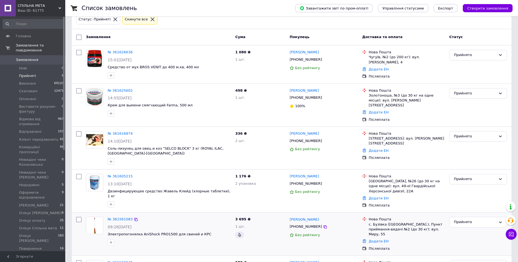
scroll to position [78, 0]
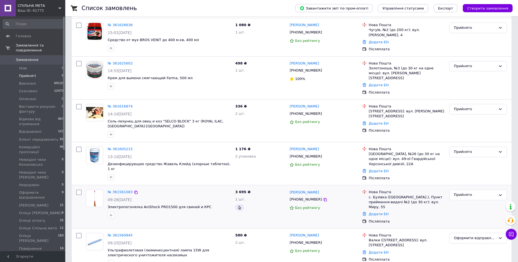
click at [114, 189] on div "№ 361561083" at bounding box center [120, 192] width 26 height 6
click at [116, 190] on link "№ 361561083" at bounding box center [120, 192] width 25 height 4
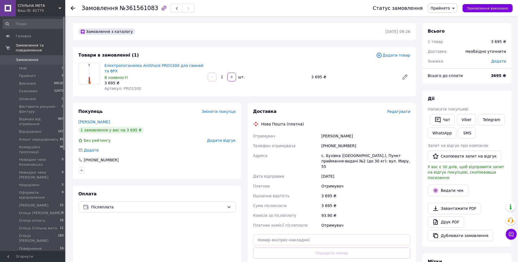
click at [446, 9] on span "Прийнято" at bounding box center [440, 8] width 20 height 4
click at [448, 27] on li "Скасовано" at bounding box center [459, 27] width 63 height 8
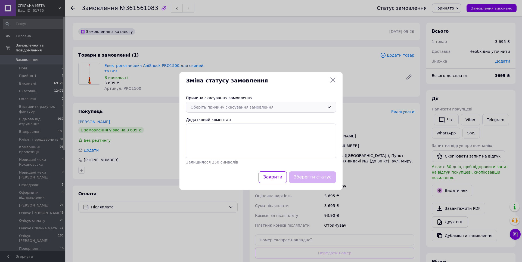
click at [234, 103] on div "Оберіть причину скасування замовлення" at bounding box center [261, 107] width 150 height 11
click at [203, 148] on li "На прохання покупця" at bounding box center [261, 150] width 150 height 10
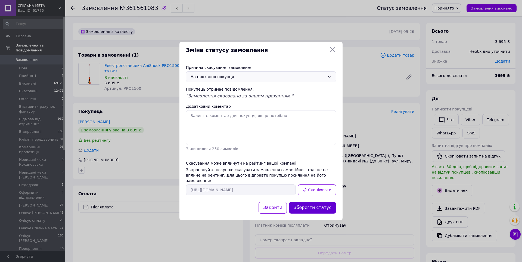
click at [315, 203] on button "Зберегти статус" at bounding box center [312, 208] width 47 height 12
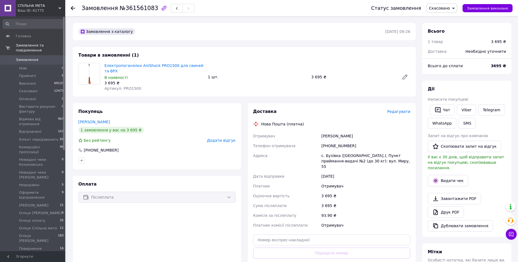
click at [37, 57] on span "Замовлення" at bounding box center [33, 59] width 35 height 5
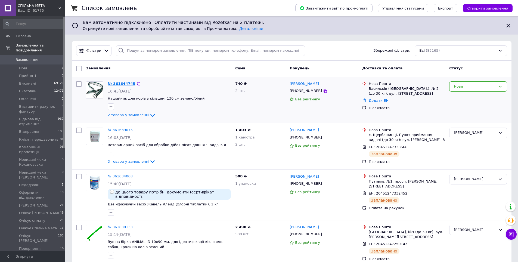
click at [117, 82] on link "№ 361644745" at bounding box center [122, 84] width 28 height 4
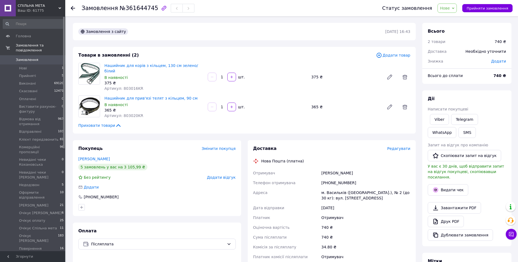
click at [27, 57] on span "Замовлення" at bounding box center [27, 59] width 23 height 5
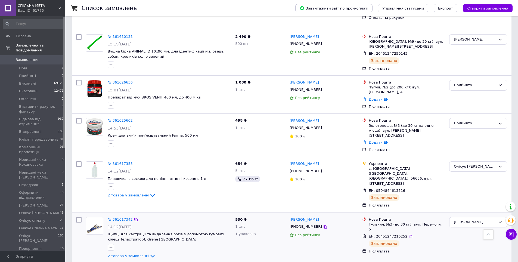
scroll to position [272, 0]
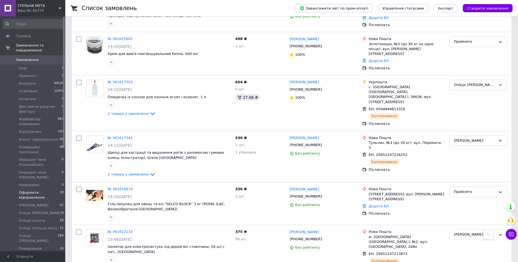
click at [37, 190] on span "Оформити відправлення" at bounding box center [39, 195] width 41 height 10
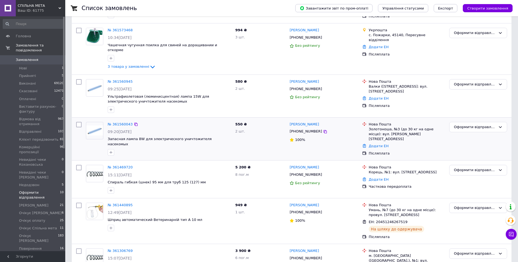
scroll to position [122, 0]
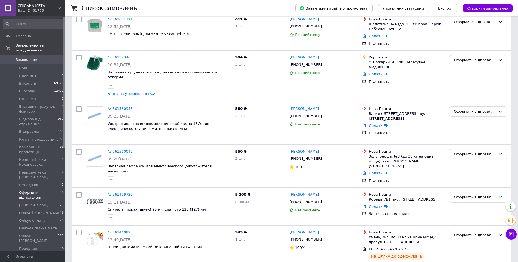
click at [41, 57] on span "Замовлення" at bounding box center [33, 59] width 35 height 5
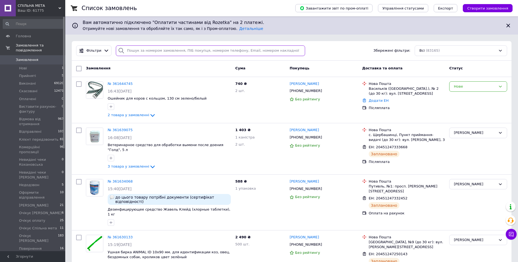
click at [185, 54] on input "search" at bounding box center [210, 50] width 189 height 11
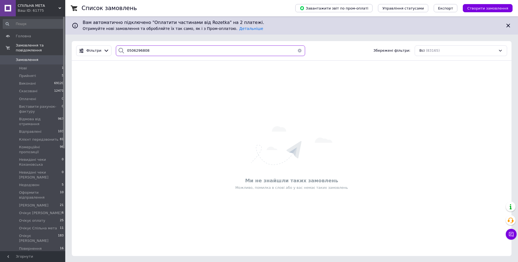
type input "0506296808"
click at [53, 57] on span "0" at bounding box center [57, 59] width 15 height 5
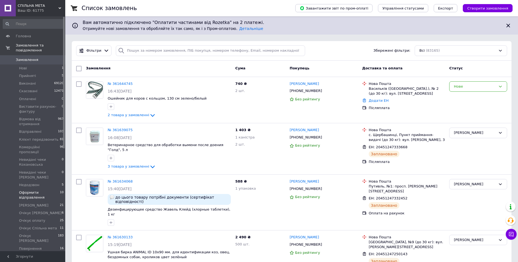
click at [31, 190] on span "Оформити відправлення" at bounding box center [39, 195] width 41 height 10
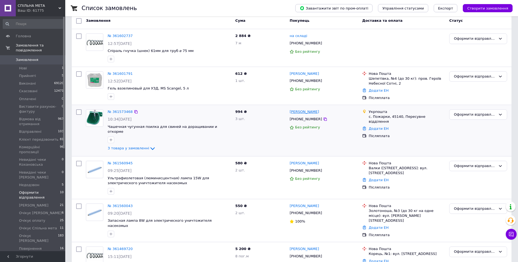
scroll to position [40, 0]
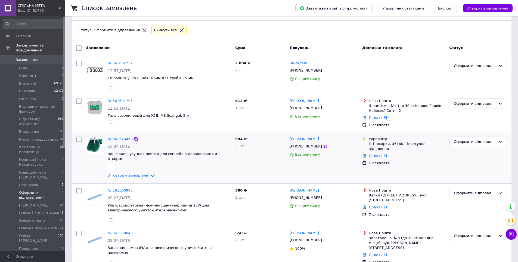
click at [113, 135] on div "№ 361573468 10:34, 12.09.2025 Чашечная чугунная поилка для свиней на доращивани…" at bounding box center [169, 157] width 128 height 47
click at [114, 139] on link "№ 361573468" at bounding box center [120, 139] width 25 height 4
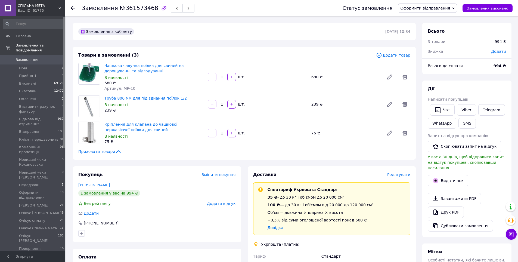
click at [28, 57] on span "Замовлення" at bounding box center [27, 59] width 23 height 5
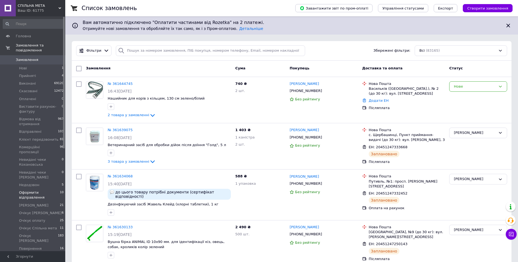
click at [38, 190] on span "Оформити відправлення" at bounding box center [39, 195] width 41 height 10
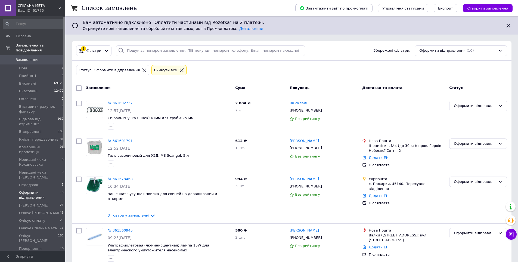
click at [32, 57] on span "Замовлення" at bounding box center [27, 59] width 23 height 5
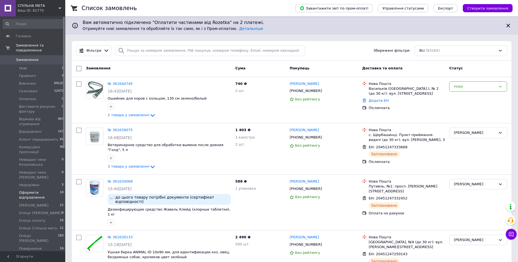
click at [32, 190] on span "Оформити відправлення" at bounding box center [39, 195] width 41 height 10
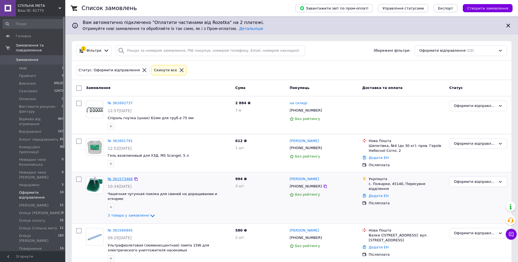
click at [119, 178] on link "№ 361573468" at bounding box center [120, 179] width 25 height 4
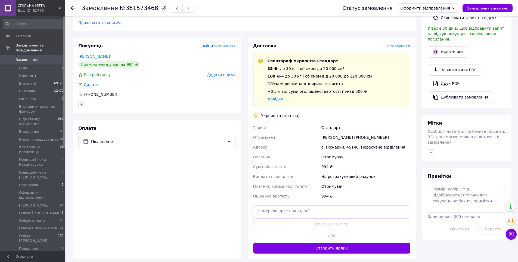
scroll to position [74, 0]
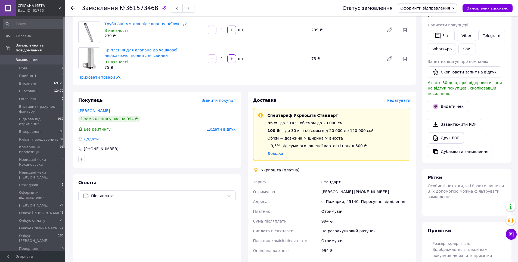
click at [434, 6] on span "Оформити відправлення" at bounding box center [425, 8] width 50 height 4
click at [428, 44] on li "Очікує [PERSON_NAME]" at bounding box center [429, 43] width 63 height 8
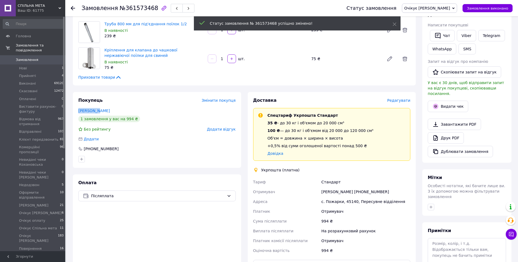
drag, startPoint x: 104, startPoint y: 110, endPoint x: 76, endPoint y: 109, distance: 28.0
click at [76, 109] on div "Покупець Змінити покупця Сіжук Юра 1 замовлення у вас на 994 ₴ Без рейтингу Дод…" at bounding box center [157, 130] width 168 height 76
copy link "Сіжук Юра"
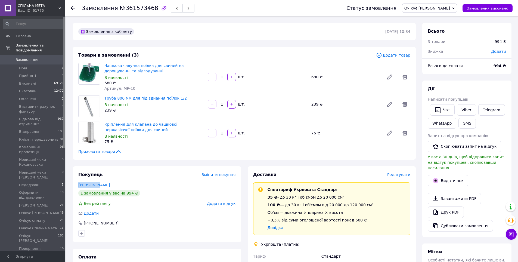
scroll to position [136, 0]
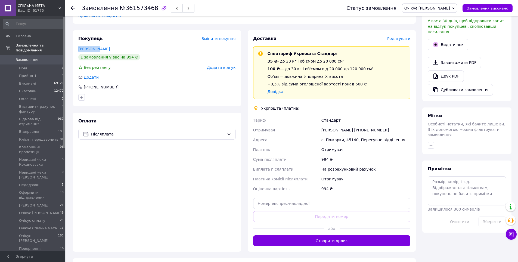
copy link "Сіжук Юра"
drag, startPoint x: 348, startPoint y: 129, endPoint x: 373, endPoint y: 129, distance: 25.0
click at [373, 129] on div "Юра Сіжук +380637450412" at bounding box center [365, 130] width 91 height 10
copy div "0637450412"
drag, startPoint x: 343, startPoint y: 139, endPoint x: 352, endPoint y: 139, distance: 9.0
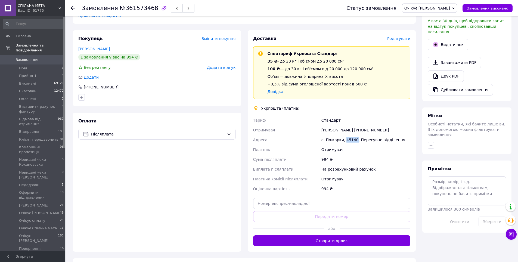
click at [352, 139] on div "с. Пожарки, 45140, Пересувне відділення" at bounding box center [365, 140] width 91 height 10
copy div "45140"
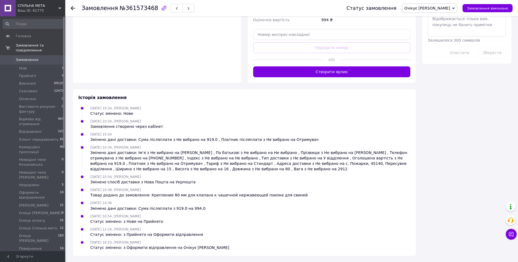
scroll to position [196, 0]
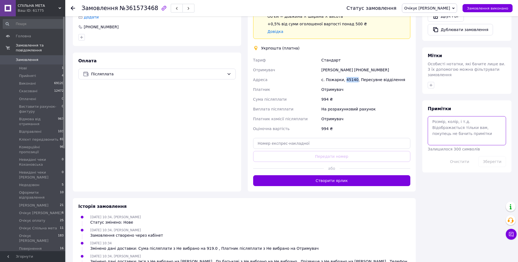
click at [455, 116] on textarea at bounding box center [467, 130] width 78 height 29
paste textarea "0505368982410"
type textarea "ТТН: 0505368982410"
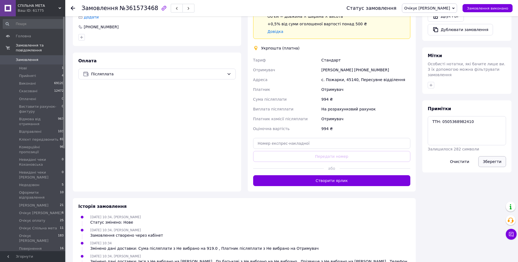
click at [498, 156] on button "Зберегти" at bounding box center [492, 161] width 28 height 11
click at [492, 156] on button "Зберегти" at bounding box center [492, 161] width 28 height 11
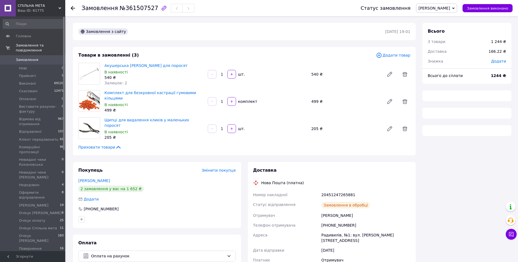
scroll to position [54, 0]
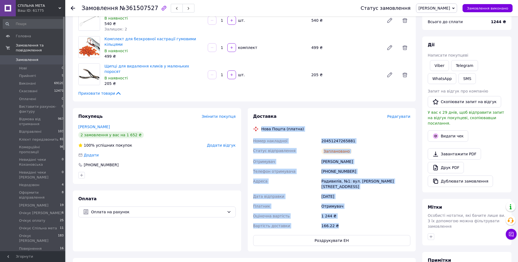
drag, startPoint x: 261, startPoint y: 127, endPoint x: 343, endPoint y: 220, distance: 123.9
click at [343, 220] on div "Доставка Редагувати Нова Пошта (платна) Номер накладної 20451247265881 Статус в…" at bounding box center [331, 179] width 157 height 132
copy div "Нова Пошта (платна) Номер накладної 20451247265881 Статус відправлення Запланов…"
click at [439, 66] on link "Viber" at bounding box center [439, 65] width 19 height 11
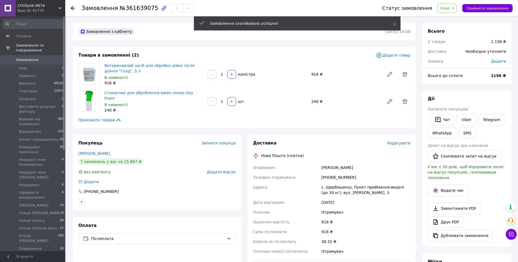
click at [389, 54] on span "Додати товар" at bounding box center [393, 55] width 34 height 6
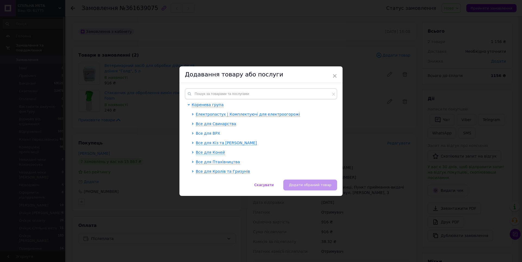
click at [213, 133] on span "Все для ВРХ" at bounding box center [208, 133] width 24 height 4
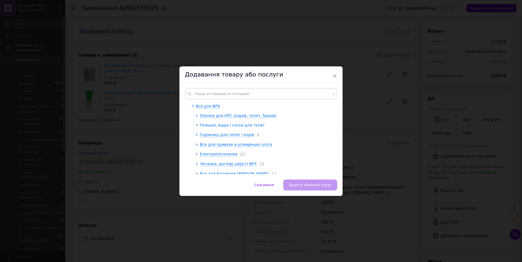
click at [219, 125] on span "Пляшки, відра і соски для телят" at bounding box center [232, 125] width 65 height 4
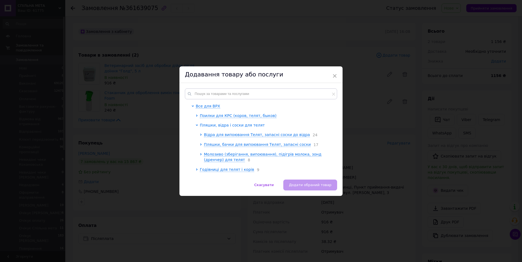
click at [223, 123] on span "Пляшки, відра і соски для телят" at bounding box center [232, 125] width 65 height 4
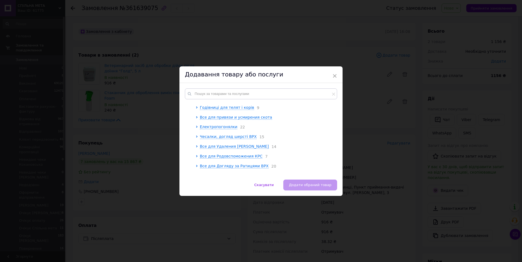
scroll to position [82, 0]
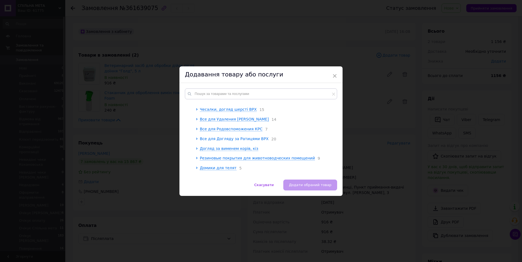
click at [225, 138] on span "Все для Догляду за Ратицями ВРХ" at bounding box center [234, 138] width 69 height 4
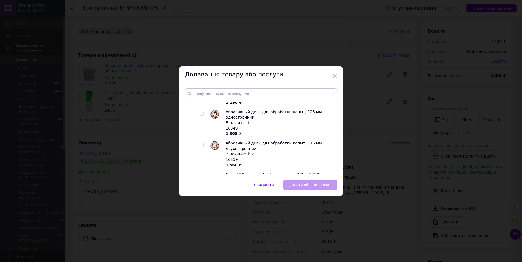
scroll to position [109, 0]
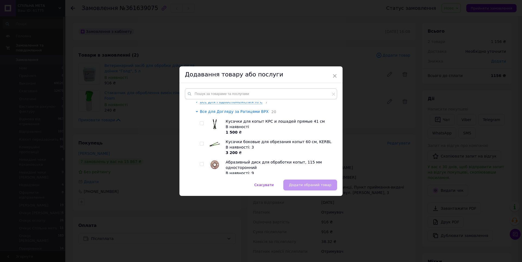
click at [234, 112] on span "Все для Догляду за Ратицями ВРХ" at bounding box center [234, 111] width 69 height 4
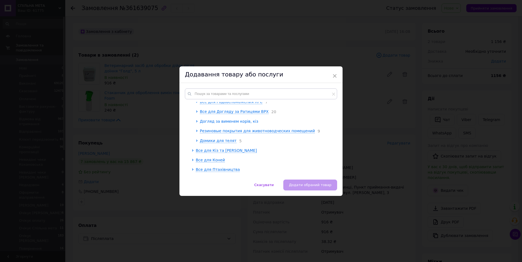
click at [231, 122] on span "Догляд за вименем корів, кіз" at bounding box center [229, 121] width 58 height 4
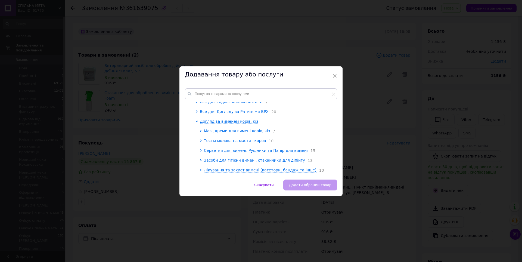
click at [224, 161] on span "Засоби для гігієни вимені, стаканчики для діпінгу" at bounding box center [254, 160] width 101 height 4
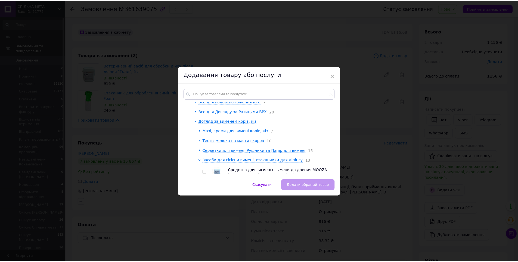
scroll to position [136, 0]
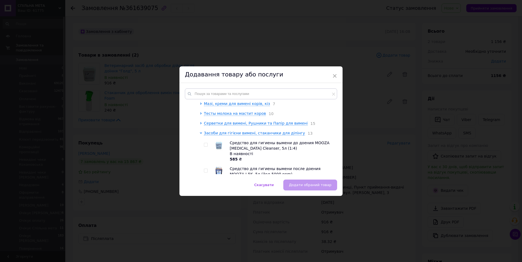
click at [207, 147] on span at bounding box center [206, 145] width 4 height 4
click at [207, 147] on input "checkbox" at bounding box center [206, 145] width 4 height 4
checkbox input "true"
click at [319, 180] on button "Додати обраний товар" at bounding box center [310, 184] width 54 height 11
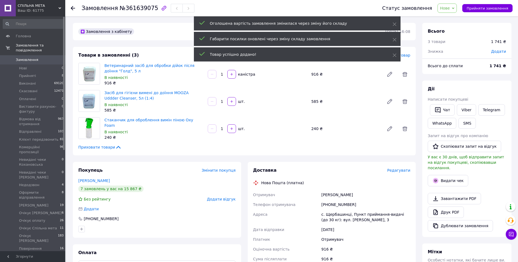
click at [455, 11] on span "Нове" at bounding box center [446, 8] width 19 height 9
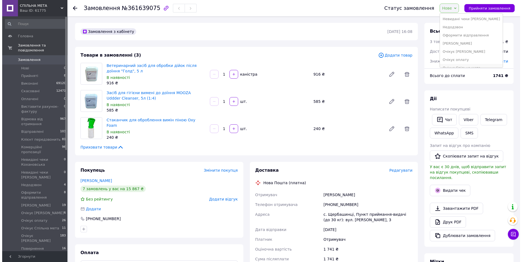
scroll to position [109, 0]
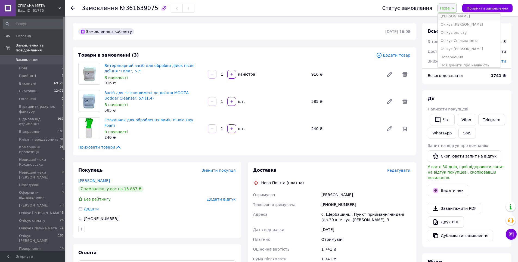
click at [455, 16] on li "[PERSON_NAME]" at bounding box center [469, 16] width 63 height 8
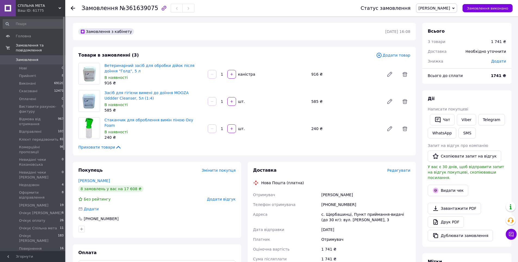
click at [322, 193] on div "[PERSON_NAME]" at bounding box center [365, 195] width 91 height 10
click at [503, 61] on span "Додати" at bounding box center [498, 61] width 15 height 4
click at [464, 82] on input "text" at bounding box center [461, 83] width 32 height 11
type input "338"
click at [486, 98] on button "Зберегти" at bounding box center [487, 98] width 27 height 11
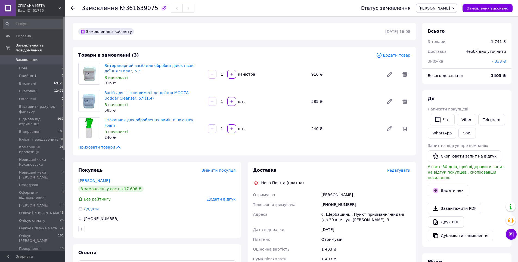
drag, startPoint x: 321, startPoint y: 194, endPoint x: 359, endPoint y: 197, distance: 38.2
click at [356, 197] on div "Древецька Світлана" at bounding box center [365, 195] width 91 height 10
copy div "Древецька Світлана"
click at [400, 170] on span "Редагувати" at bounding box center [398, 170] width 23 height 4
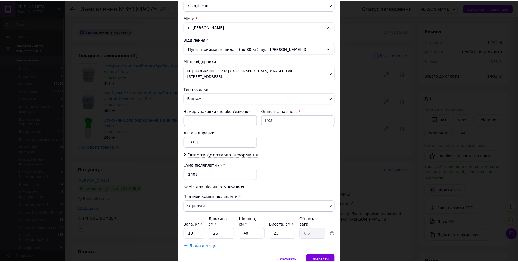
scroll to position [153, 0]
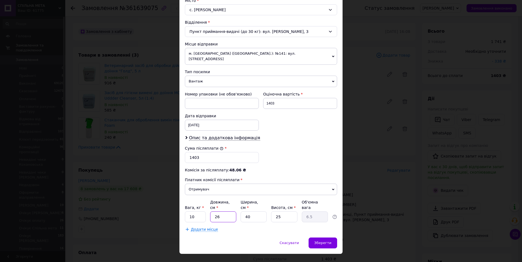
drag, startPoint x: 223, startPoint y: 205, endPoint x: 213, endPoint y: 205, distance: 9.2
click at [213, 211] on input "26" at bounding box center [223, 216] width 26 height 11
type input "3"
type input "0.75"
type input "30"
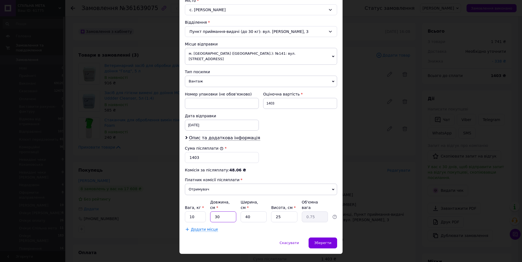
type input "7.5"
type input "30"
drag, startPoint x: 247, startPoint y: 207, endPoint x: 234, endPoint y: 207, distance: 12.5
click at [235, 207] on div "Вага, кг * 10 Довжина, см * 30 Ширина, см * 40 Висота, см * 25 Об'ємна вага 7.5" at bounding box center [261, 210] width 152 height 23
type input "2"
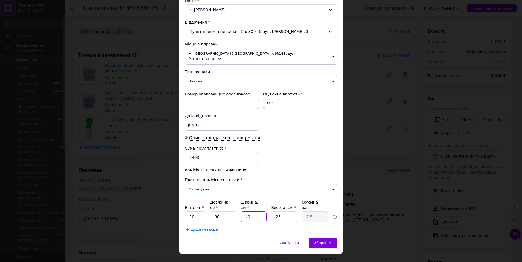
type input "0.38"
type input "25"
type input "4.69"
type input "25"
drag, startPoint x: 287, startPoint y: 207, endPoint x: 262, endPoint y: 207, distance: 24.2
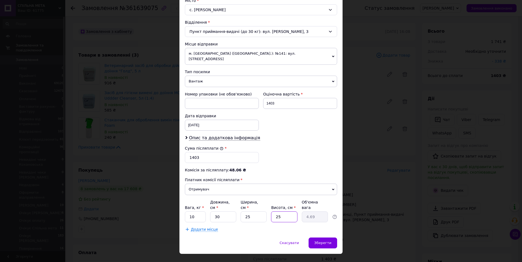
click at [262, 207] on div "Вага, кг * 10 Довжина, см * 30 Ширина, см * 25 Висота, см * 25 Об'ємна вага 4.69" at bounding box center [261, 210] width 152 height 23
type input "3"
type input "0.56"
type input "30"
type input "5.63"
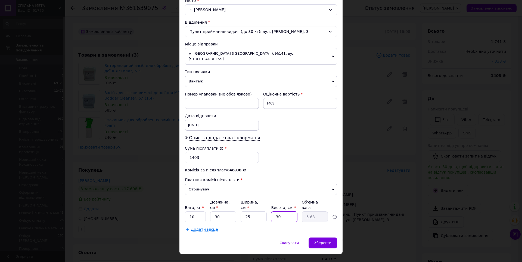
type input "30"
click at [306, 146] on div "Сума післяплати * 1403" at bounding box center [261, 154] width 157 height 22
click at [197, 211] on input "10" at bounding box center [195, 216] width 21 height 11
click at [325, 241] on span "Зберегти" at bounding box center [322, 243] width 17 height 4
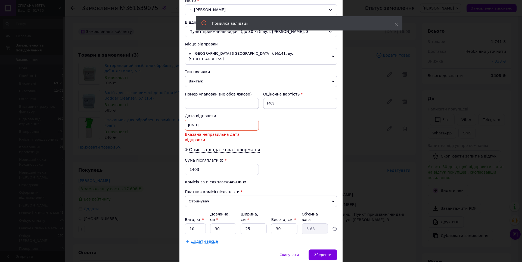
click at [215, 120] on div "04.08.2025 < 2025 > < Август > Пн Вт Ср Чт Пт Сб Вс 28 29 30 31 1 2 3 4 5 6 7 8…" at bounding box center [222, 125] width 74 height 11
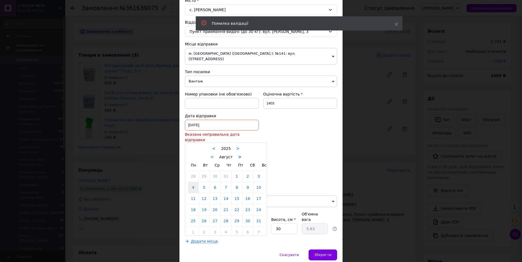
click at [238, 154] on link ">" at bounding box center [240, 156] width 4 height 5
click at [239, 182] on link "12" at bounding box center [237, 187] width 11 height 11
type input "[DATE]"
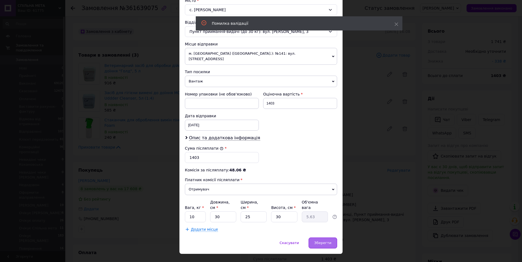
click at [325, 241] on span "Зберегти" at bounding box center [322, 243] width 17 height 4
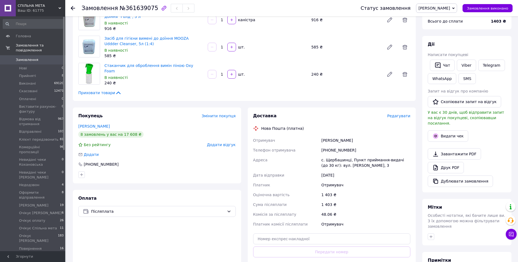
scroll to position [136, 0]
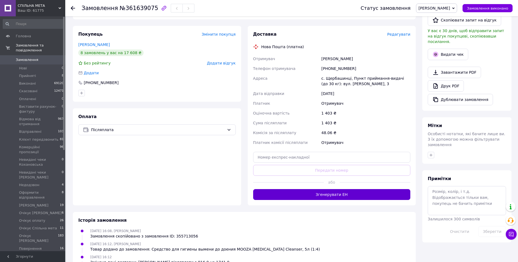
click at [337, 194] on button "Згенерувати ЕН" at bounding box center [331, 194] width 157 height 11
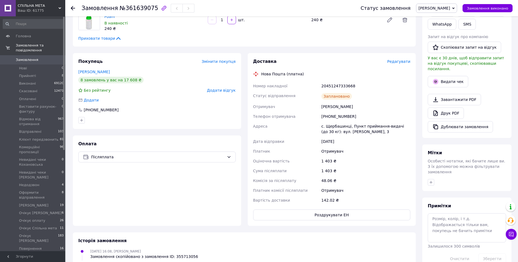
scroll to position [0, 0]
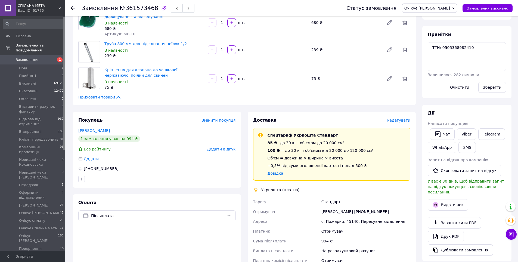
scroll to position [109, 0]
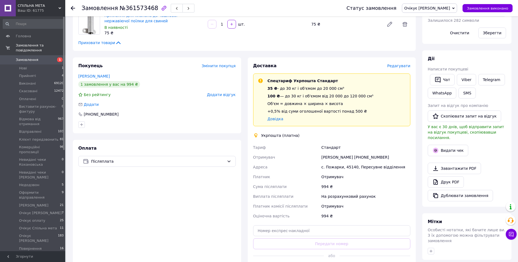
click at [41, 57] on span "Замовлення" at bounding box center [33, 59] width 35 height 5
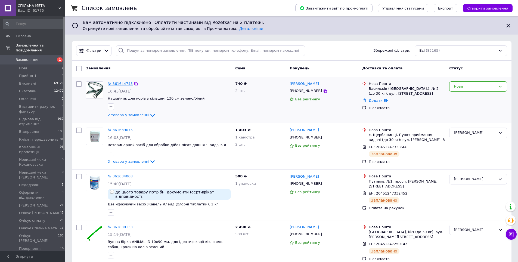
click at [117, 82] on link "№ 361644745" at bounding box center [120, 84] width 25 height 4
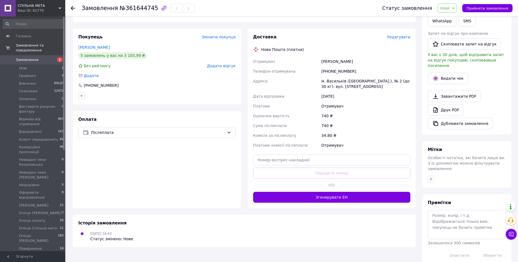
scroll to position [3, 0]
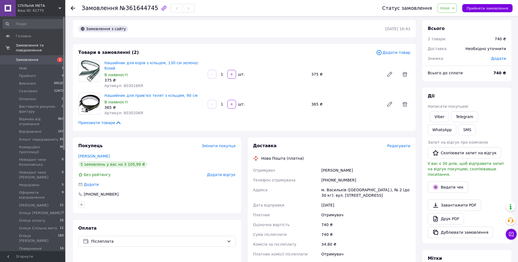
click at [456, 9] on span "Нове" at bounding box center [446, 8] width 19 height 9
click at [468, 64] on li "Оформити відправлення" at bounding box center [469, 62] width 63 height 8
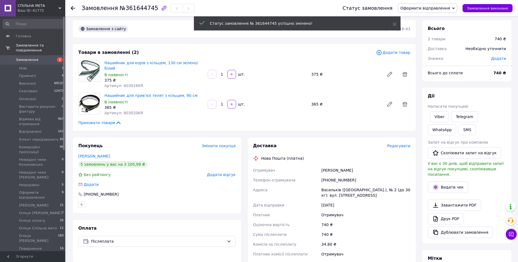
click at [32, 57] on span "Замовлення" at bounding box center [27, 59] width 23 height 5
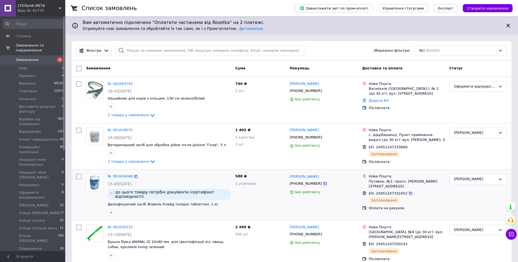
scroll to position [82, 0]
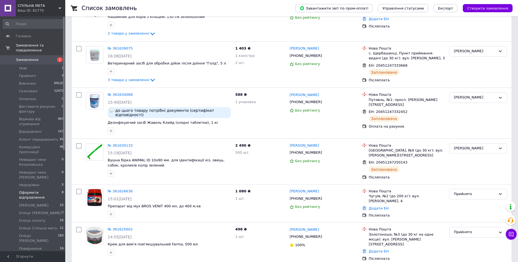
click at [31, 190] on span "Оформити відправлення" at bounding box center [40, 195] width 43 height 10
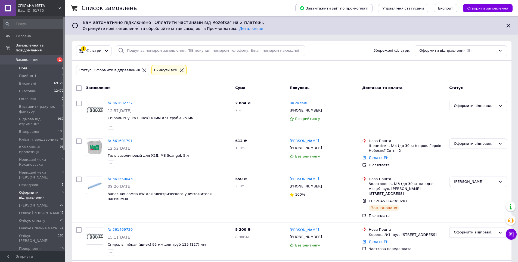
click at [20, 66] on span "Нові" at bounding box center [23, 68] width 8 height 5
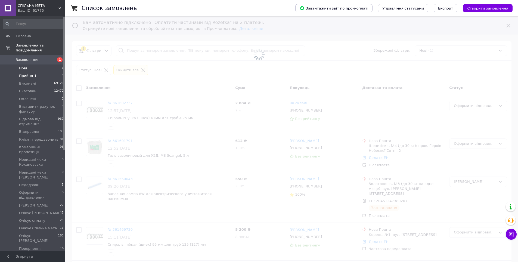
click at [26, 73] on span "Прийняті" at bounding box center [27, 75] width 17 height 5
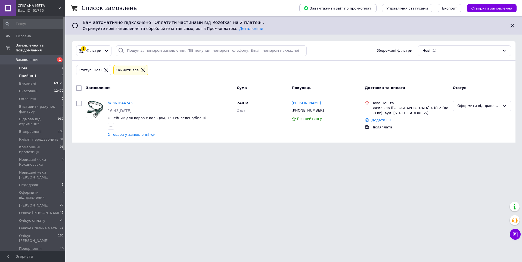
click at [36, 72] on li "Прийняті 4" at bounding box center [33, 76] width 67 height 8
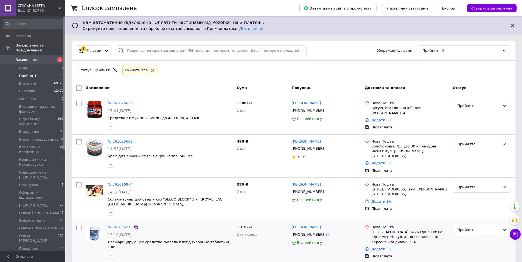
click at [118, 222] on div "№ 361605215 13:10[DATE] Дезинфицирующее средство Жавель Клейд (хлорные таблетки…" at bounding box center [169, 241] width 129 height 38
click at [119, 225] on link "№ 361605215" at bounding box center [120, 227] width 25 height 4
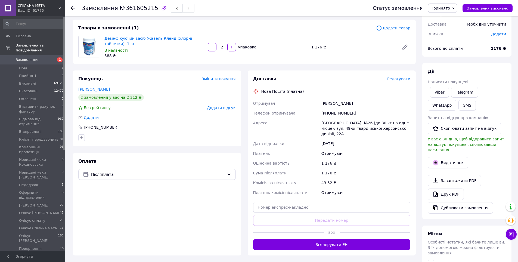
scroll to position [54, 0]
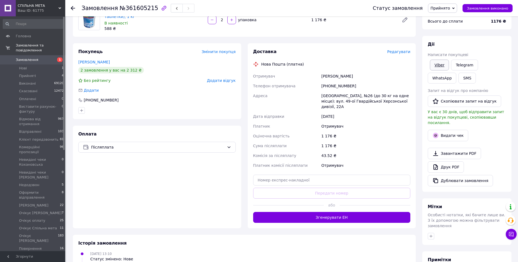
click at [433, 63] on link "Viber" at bounding box center [439, 65] width 19 height 11
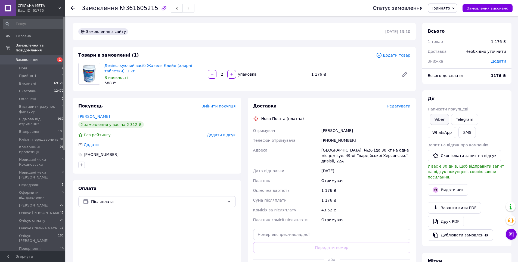
click at [442, 118] on link "Viber" at bounding box center [439, 119] width 19 height 11
click at [230, 5] on div "Замовлення №361605215" at bounding box center [222, 8] width 280 height 16
drag, startPoint x: 102, startPoint y: 62, endPoint x: 197, endPoint y: 66, distance: 94.7
click at [197, 66] on div "Дезінфікуючий засіб Жавель Клейд (хлорні таблетки), 1 кг В наявності 588 ₴" at bounding box center [153, 74] width 103 height 25
copy link "Дезінфікуючий засіб Жавель Клейд (хлорні таблетки)"
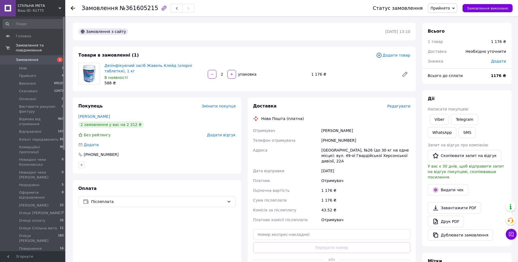
click at [180, 90] on div "Товари в замовленні (1) Додати товар Дезінфікуючий засіб Жавель Клейд (хлорні т…" at bounding box center [244, 69] width 343 height 44
click at [449, 8] on span "Прийнято" at bounding box center [440, 8] width 20 height 4
click at [452, 47] on li "Недодзвон" at bounding box center [459, 46] width 63 height 8
click at [29, 57] on link "Замовлення 1" at bounding box center [33, 59] width 67 height 9
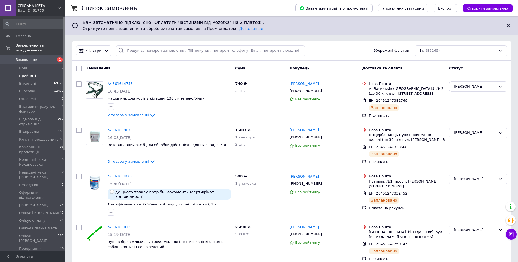
click at [41, 72] on li "Прийняті 4" at bounding box center [33, 76] width 67 height 8
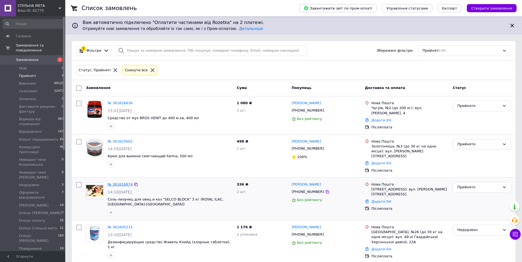
click at [112, 182] on link "№ 361616874" at bounding box center [120, 184] width 25 height 4
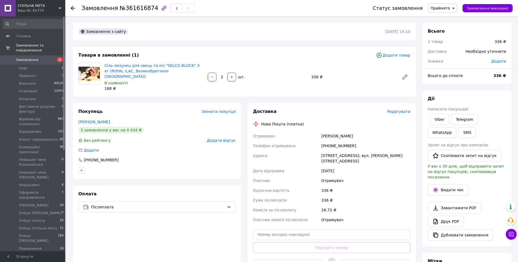
click at [457, 10] on span "Прийнято" at bounding box center [442, 8] width 29 height 9
click at [457, 48] on li "Недодзвон" at bounding box center [459, 46] width 63 height 8
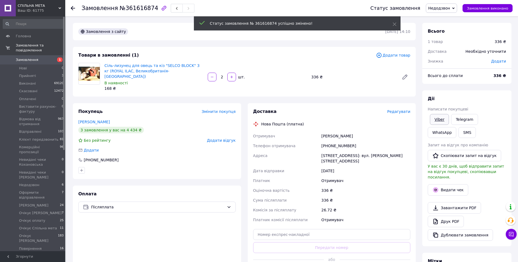
click at [439, 117] on link "Viber" at bounding box center [439, 119] width 19 height 11
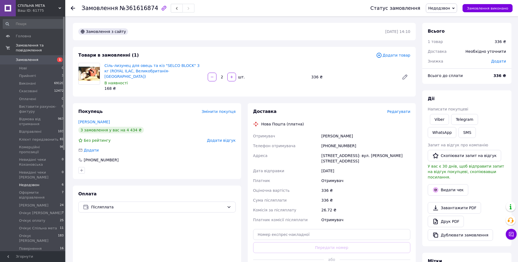
click at [36, 182] on span "Недодзвон" at bounding box center [29, 184] width 20 height 5
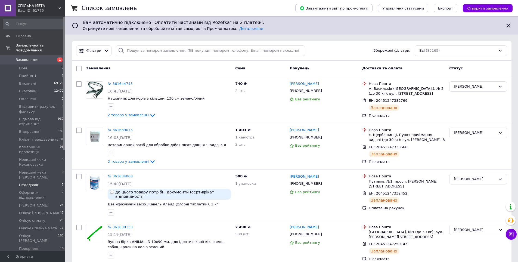
click at [29, 182] on span "Недодзвон" at bounding box center [29, 184] width 20 height 5
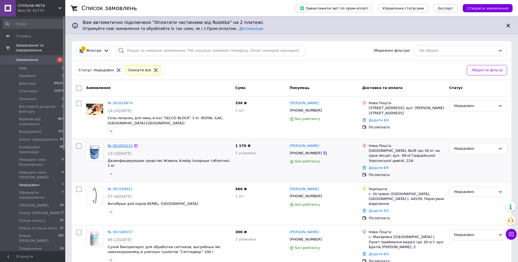
click at [120, 145] on link "№ 361605215" at bounding box center [120, 146] width 25 height 4
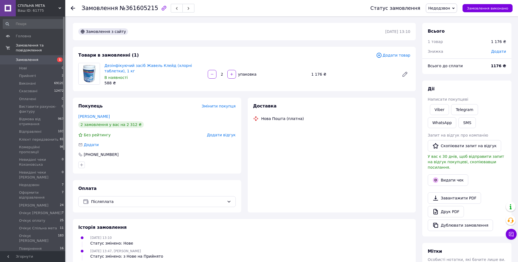
click at [457, 11] on span "Недодзвон" at bounding box center [441, 8] width 31 height 9
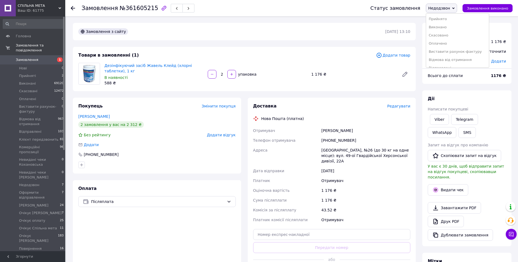
scroll to position [54, 0]
click at [461, 53] on li "Оформити відправлення" at bounding box center [457, 54] width 63 height 8
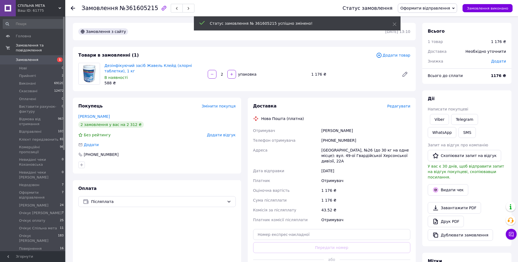
click at [440, 110] on span "Написати покупцеві" at bounding box center [448, 109] width 41 height 4
click at [436, 119] on link "Viber" at bounding box center [439, 119] width 19 height 11
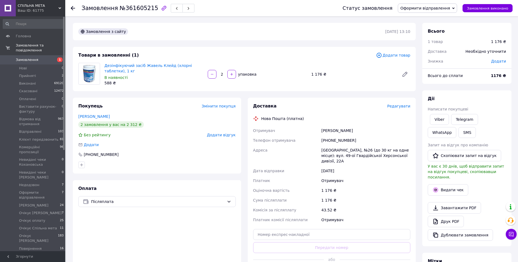
click at [47, 59] on link "Замовлення 1" at bounding box center [33, 59] width 67 height 9
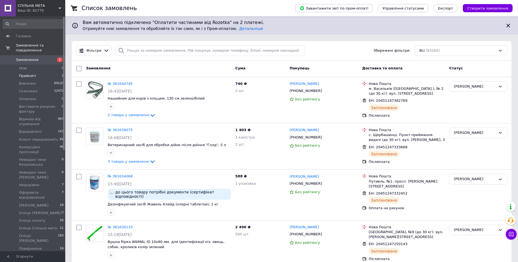
click at [45, 72] on li "Прийняті 2" at bounding box center [33, 76] width 67 height 8
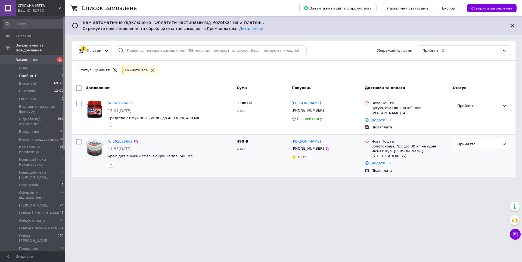
click at [126, 142] on link "№ 361625602" at bounding box center [120, 141] width 25 height 4
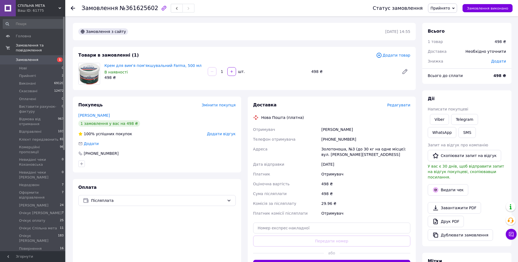
click at [457, 13] on span "Прийнято" at bounding box center [442, 8] width 29 height 9
click at [455, 54] on li "Оформити відправлення" at bounding box center [459, 54] width 63 height 8
click at [33, 73] on span "Прийняті" at bounding box center [27, 75] width 17 height 5
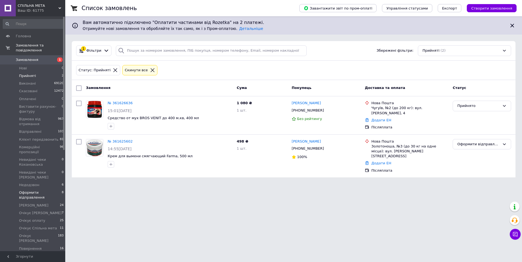
click at [53, 190] on span "Оформити відправлення" at bounding box center [40, 195] width 43 height 10
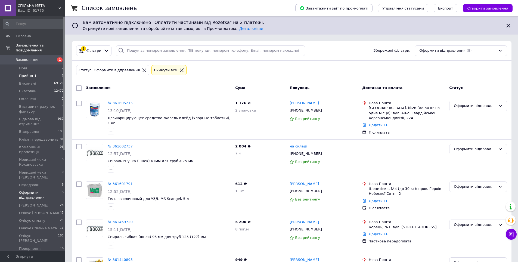
click at [32, 73] on span "Прийняті" at bounding box center [27, 75] width 17 height 5
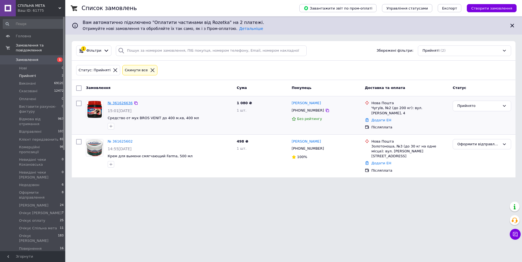
click at [122, 104] on link "№ 361626636" at bounding box center [120, 103] width 25 height 4
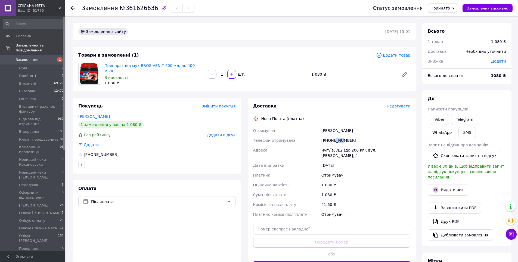
drag, startPoint x: 334, startPoint y: 141, endPoint x: 340, endPoint y: 141, distance: 6.0
click at [340, 141] on div "[PHONE_NUMBER]" at bounding box center [365, 140] width 91 height 10
click at [444, 10] on span "Прийнято" at bounding box center [442, 8] width 29 height 9
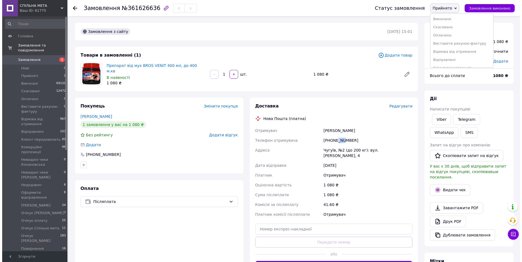
scroll to position [54, 0]
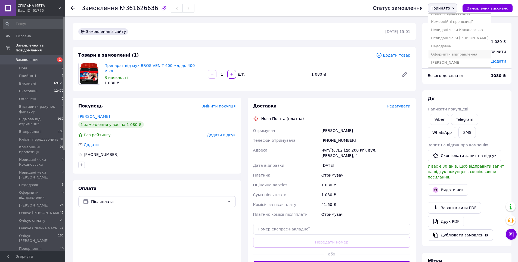
click at [456, 54] on li "Оформити відправлення" at bounding box center [459, 54] width 63 height 8
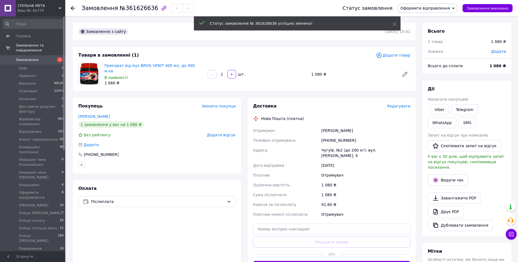
click at [397, 106] on span "Редагувати" at bounding box center [398, 106] width 23 height 4
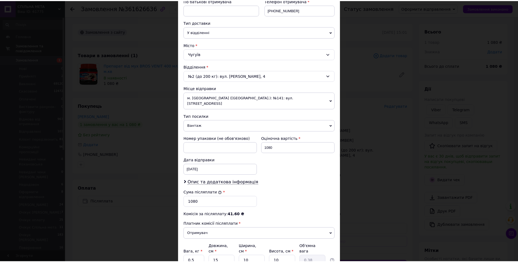
scroll to position [153, 0]
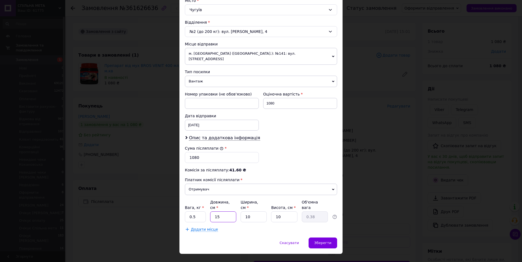
drag, startPoint x: 219, startPoint y: 205, endPoint x: 213, endPoint y: 204, distance: 5.7
click at [213, 211] on input "15" at bounding box center [223, 216] width 26 height 11
type input "1"
type input "0.1"
type input "10"
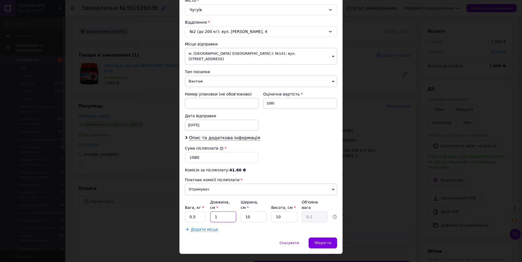
type input "0.25"
drag, startPoint x: 226, startPoint y: 205, endPoint x: 196, endPoint y: 205, distance: 30.2
click at [196, 205] on div "Вага, кг * 0.5 Довжина, см * 10 Ширина, см * 10 Висота, см * 10 Об'ємна вага 0.…" at bounding box center [261, 210] width 152 height 23
type input "1"
type input "0.1"
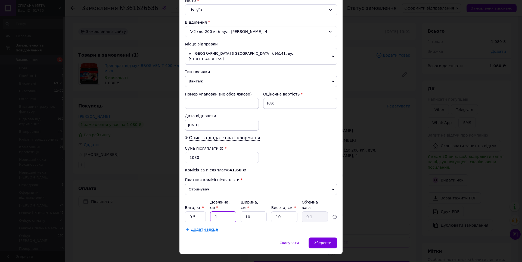
type input "15"
type input "0.38"
drag, startPoint x: 275, startPoint y: 169, endPoint x: 277, endPoint y: 171, distance: 3.3
click at [275, 169] on div "Платник Отримувач Відправник Прізвище отримувача Кияшко Ім'я отримувача Анжела …" at bounding box center [261, 71] width 152 height 322
click at [322, 241] on span "Зберегти" at bounding box center [322, 243] width 17 height 4
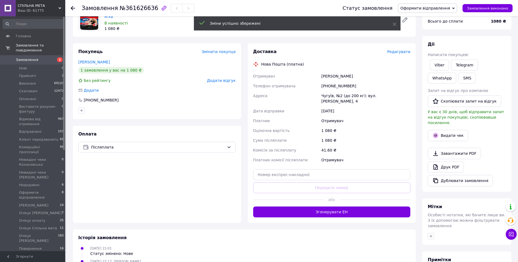
scroll to position [82, 0]
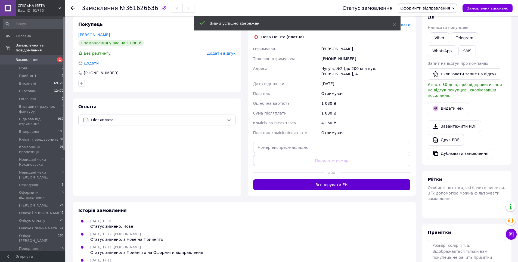
click at [338, 179] on button "Згенерувати ЕН" at bounding box center [331, 184] width 157 height 11
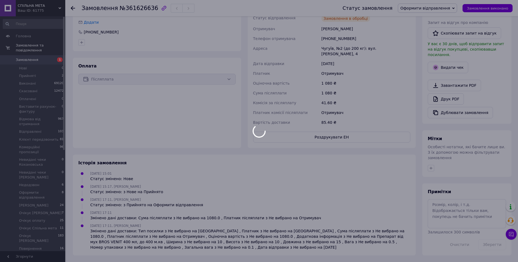
scroll to position [14, 0]
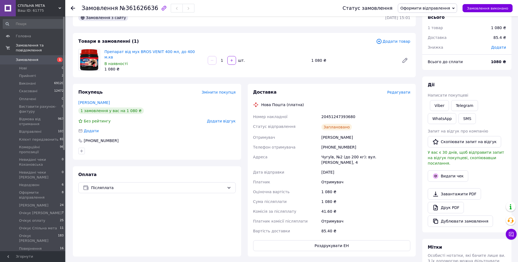
click at [45, 57] on span "Замовлення" at bounding box center [33, 59] width 35 height 5
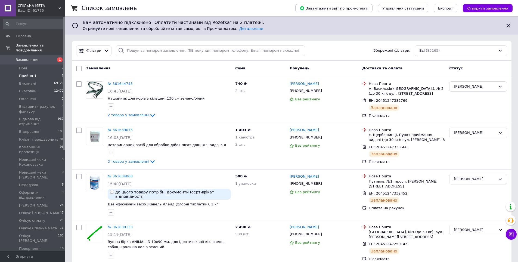
click at [40, 73] on li "Прийняті 1" at bounding box center [33, 76] width 67 height 8
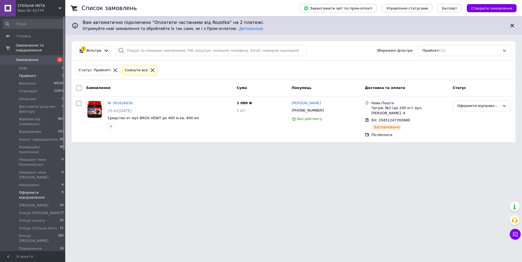
click at [42, 190] on span "Оформити відправлення" at bounding box center [40, 195] width 43 height 10
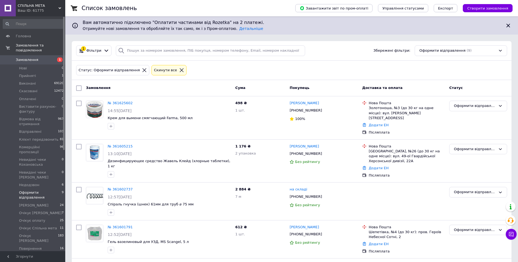
click at [33, 57] on span "Замовлення" at bounding box center [27, 59] width 23 height 5
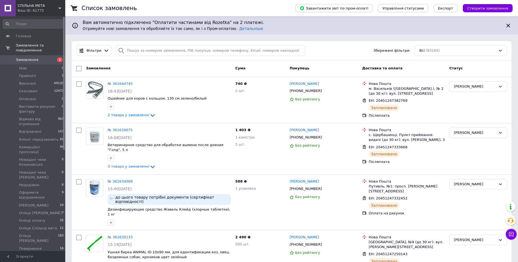
click at [25, 57] on span "Замовлення" at bounding box center [27, 59] width 23 height 5
click at [46, 57] on span "Замовлення" at bounding box center [33, 59] width 35 height 5
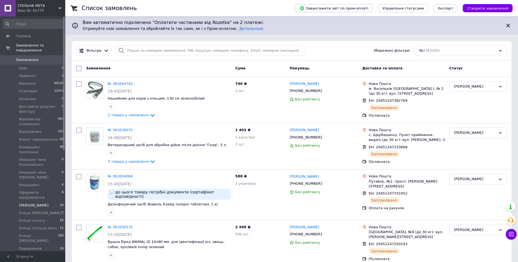
click at [43, 203] on span "[PERSON_NAME]" at bounding box center [33, 205] width 29 height 5
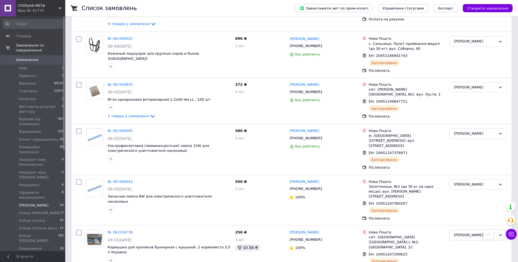
scroll to position [788, 0]
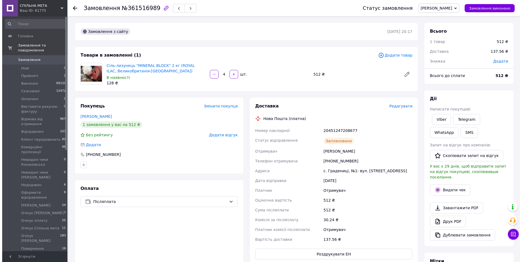
scroll to position [27, 0]
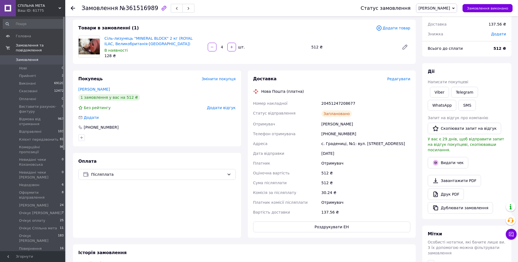
click at [243, 60] on div "Товари в замовленні (1) Додати товар Сіль-лизунець "MINERAL BLOCK" 2 кг (ROYAL …" at bounding box center [244, 42] width 343 height 44
click at [242, 60] on div "Товари в замовленні (1) Додати товар Сіль-лизунець "MINERAL BLOCK" 2 кг (ROYAL …" at bounding box center [244, 42] width 343 height 44
click at [394, 31] on div "Додати товар" at bounding box center [393, 28] width 34 height 6
click at [395, 29] on span "Додати товар" at bounding box center [393, 28] width 34 height 6
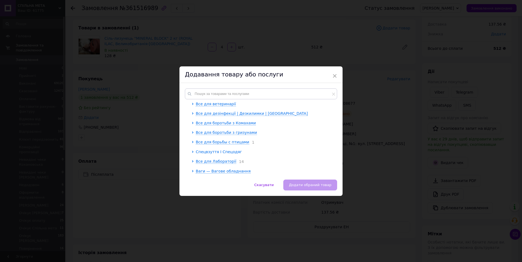
scroll to position [43, 0]
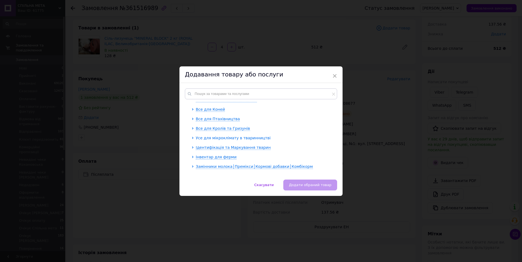
click at [224, 140] on span "Усе для мікроклімату в тваринництві" at bounding box center [233, 138] width 75 height 4
click at [226, 138] on span "Усе для мікроклімату в тваринництві" at bounding box center [233, 138] width 75 height 4
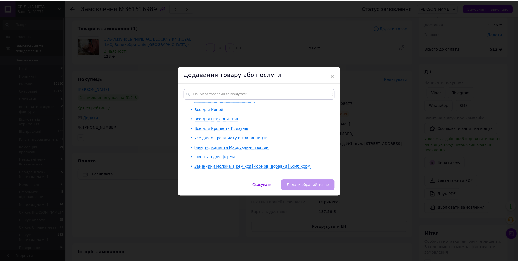
scroll to position [97, 0]
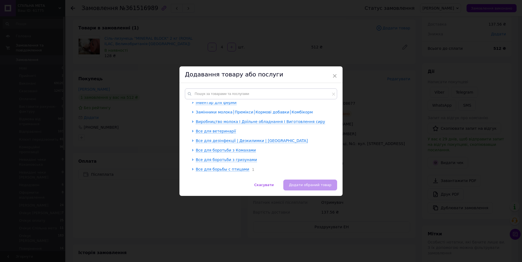
click at [238, 112] on span "Замінники молока│Премікси│Кормові добавки│Комбікорм" at bounding box center [254, 112] width 117 height 4
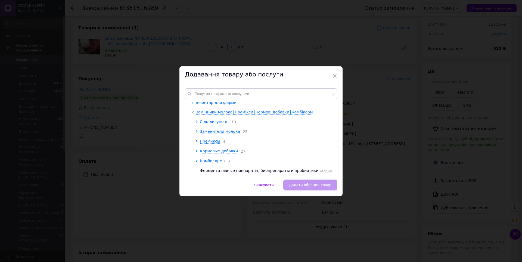
click at [215, 122] on span "Сіль-лизунець" at bounding box center [214, 121] width 29 height 4
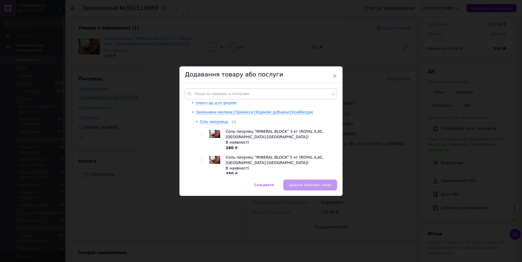
click at [200, 133] on input "checkbox" at bounding box center [202, 134] width 4 height 4
checkbox input "true"
click at [321, 183] on span "Додати обраний товар" at bounding box center [310, 185] width 42 height 4
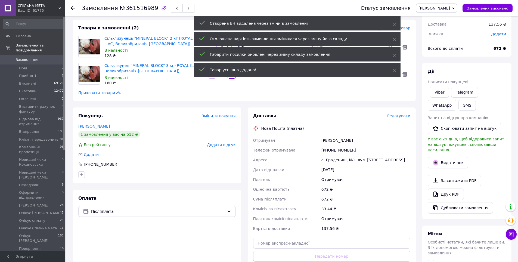
scroll to position [0, 0]
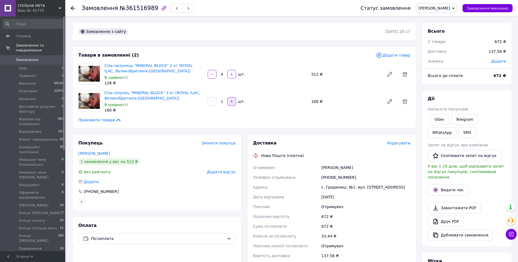
click at [232, 104] on button "button" at bounding box center [231, 101] width 9 height 9
type input "2"
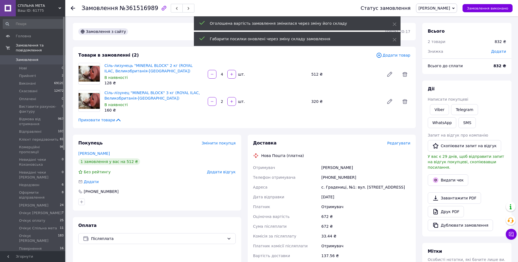
scroll to position [8, 0]
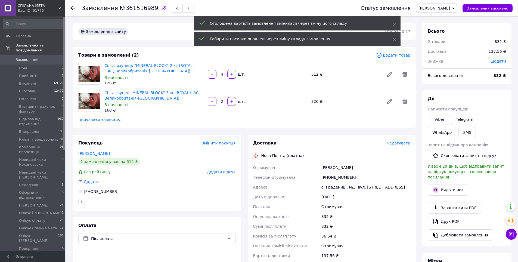
drag, startPoint x: 224, startPoint y: 73, endPoint x: 219, endPoint y: 73, distance: 5.2
click at [219, 73] on input "4" at bounding box center [221, 74] width 9 height 4
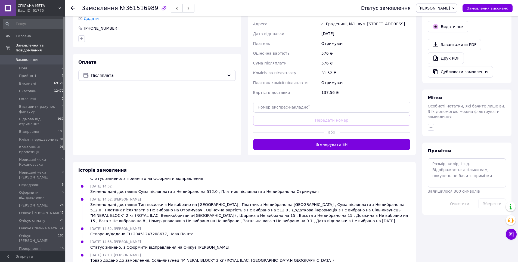
scroll to position [254, 0]
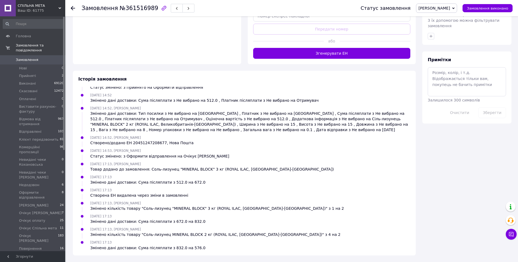
type input "2"
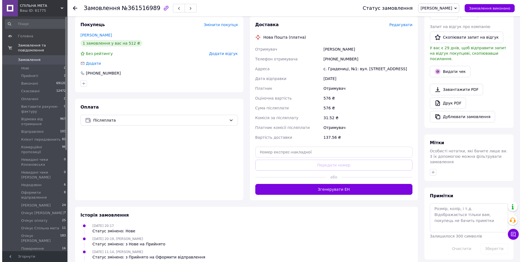
scroll to position [0, 0]
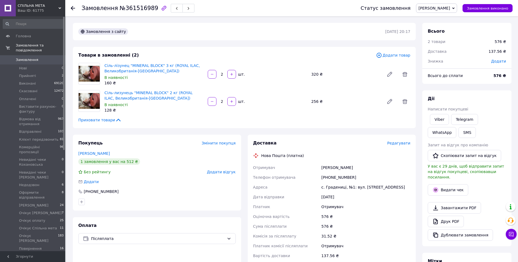
drag, startPoint x: 317, startPoint y: 168, endPoint x: 356, endPoint y: 167, distance: 39.2
click at [356, 167] on div "Отримувач Іванов Володимир Телефон отримувача +380983569257 Адреса с. Градениці…" at bounding box center [332, 212] width 160 height 98
copy div "Отримувач Іванов Володимир"
click at [403, 144] on span "Редагувати" at bounding box center [398, 143] width 23 height 4
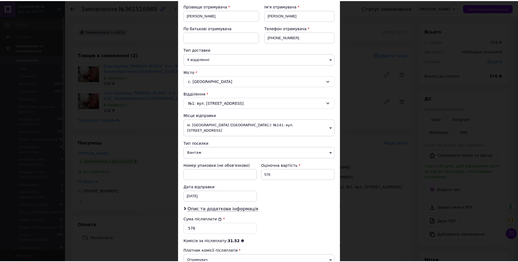
scroll to position [136, 0]
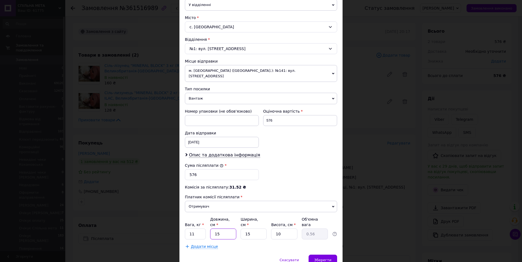
drag, startPoint x: 221, startPoint y: 225, endPoint x: 212, endPoint y: 225, distance: 9.0
click at [212, 228] on input "15" at bounding box center [223, 233] width 26 height 11
type input "3"
type input "0.11"
type input "30"
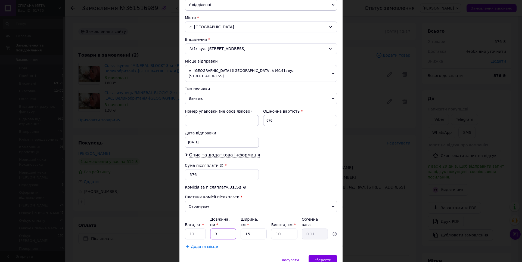
type input "1.13"
type input "30"
drag, startPoint x: 255, startPoint y: 225, endPoint x: 237, endPoint y: 224, distance: 18.2
click at [237, 224] on div "Вага, кг * 11 Довжина, см * 30 Ширина, см * 15 Висота, см * 10 Об'ємна вага 1.13" at bounding box center [261, 227] width 152 height 23
type input "1"
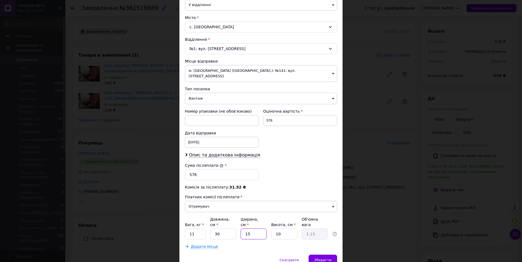
type input "0.1"
type input "15"
type input "1.13"
drag, startPoint x: 285, startPoint y: 224, endPoint x: 266, endPoint y: 225, distance: 18.5
click at [266, 225] on div "Вага, кг * 11 Довжина, см * 30 Ширина, см * 15 Висота, см * 10 Об'ємна вага 1.13" at bounding box center [261, 227] width 152 height 23
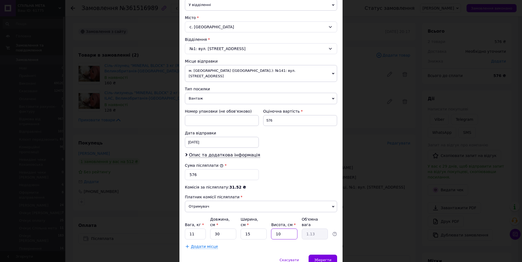
type input "1"
type input "0.11"
type input "17"
type input "1.91"
type input "17"
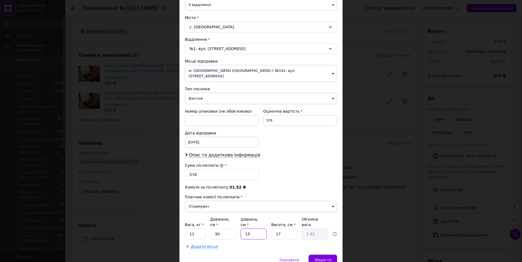
click at [251, 228] on input "15" at bounding box center [254, 233] width 26 height 11
drag, startPoint x: 275, startPoint y: 222, endPoint x: 278, endPoint y: 223, distance: 3.2
click at [276, 228] on input "17" at bounding box center [284, 233] width 26 height 11
drag, startPoint x: 204, startPoint y: 223, endPoint x: 187, endPoint y: 223, distance: 16.6
click at [187, 228] on input "11" at bounding box center [195, 233] width 21 height 11
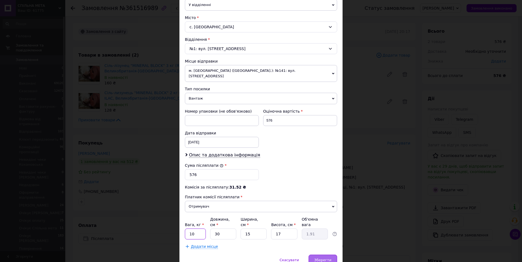
type input "10"
click at [326, 258] on span "Зберегти" at bounding box center [322, 260] width 17 height 4
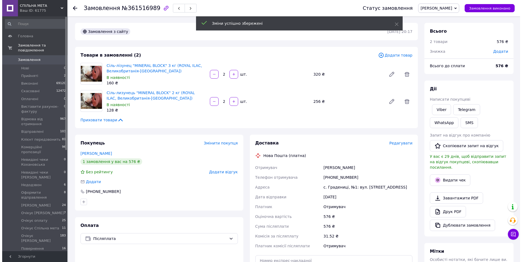
scroll to position [52, 0]
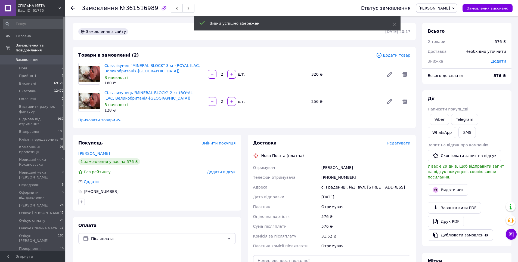
click at [405, 145] on span "Редагувати" at bounding box center [398, 143] width 23 height 4
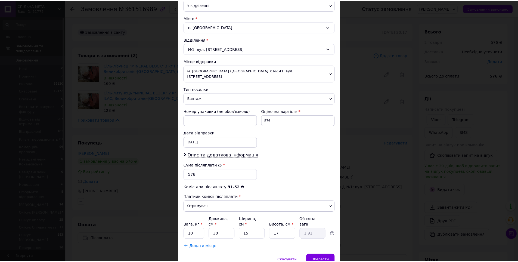
scroll to position [153, 0]
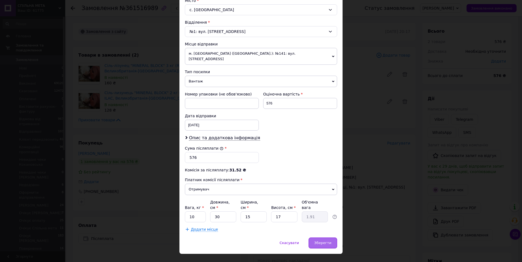
click at [326, 237] on div "Зберегти" at bounding box center [323, 242] width 29 height 11
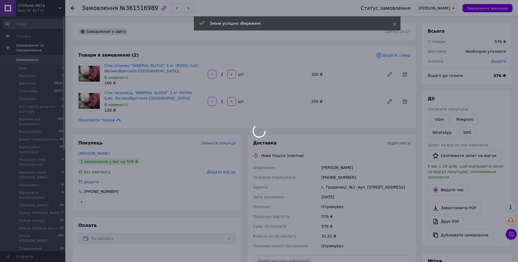
scroll to position [136, 0]
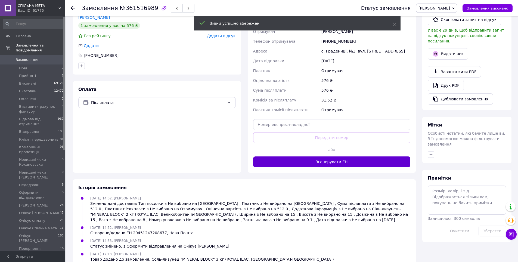
click at [333, 164] on button "Згенерувати ЕН" at bounding box center [331, 161] width 157 height 11
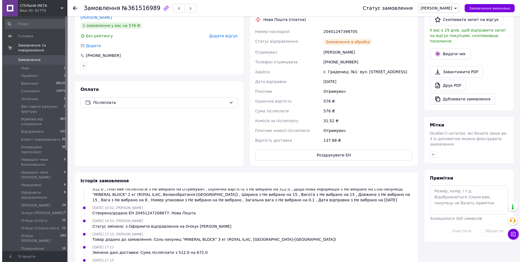
scroll to position [82, 0]
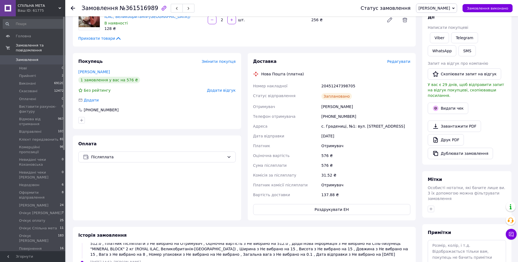
click at [399, 61] on span "Редагувати" at bounding box center [398, 61] width 23 height 4
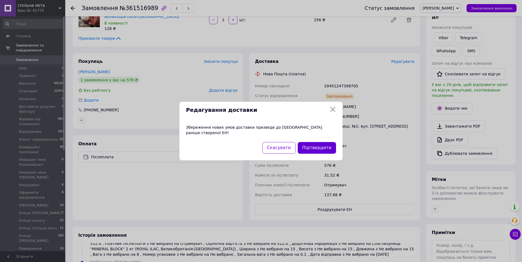
click at [316, 144] on button "Підтвердити" at bounding box center [317, 148] width 38 height 12
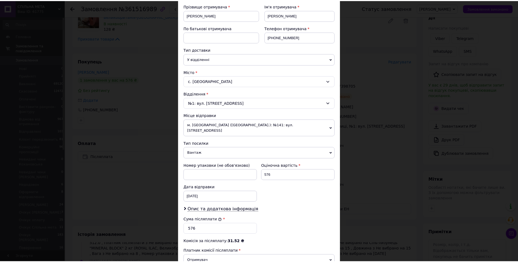
scroll to position [136, 0]
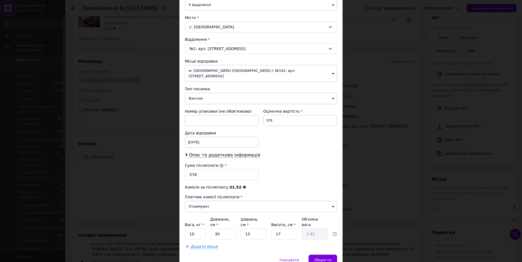
click at [388, 194] on div "× Редагування доставки Спосіб доставки Нова Пошта (платна) Платник Отримувач Ві…" at bounding box center [261, 131] width 522 height 262
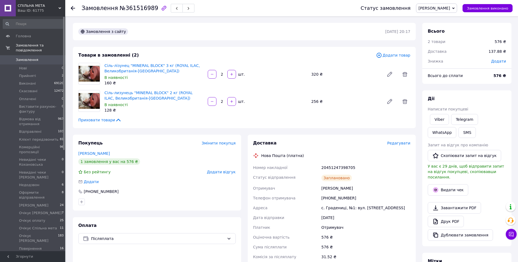
scroll to position [54, 0]
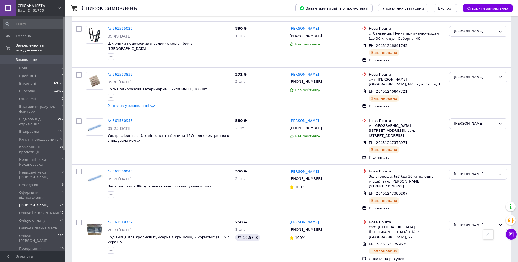
scroll to position [798, 0]
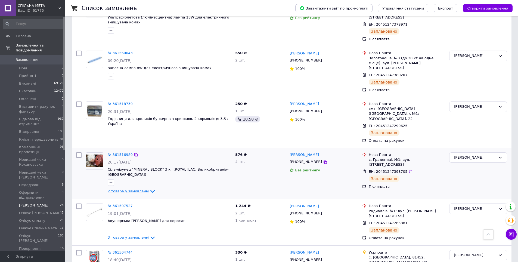
click at [135, 189] on span "2 товара у замовленні" at bounding box center [129, 191] width 42 height 4
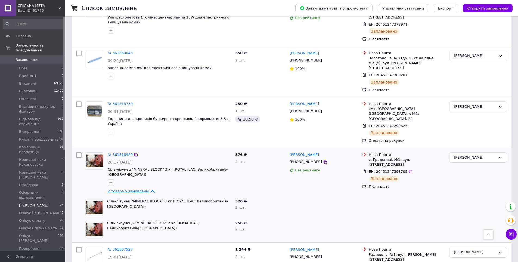
click at [134, 189] on span "2 товара у замовленні" at bounding box center [129, 191] width 42 height 4
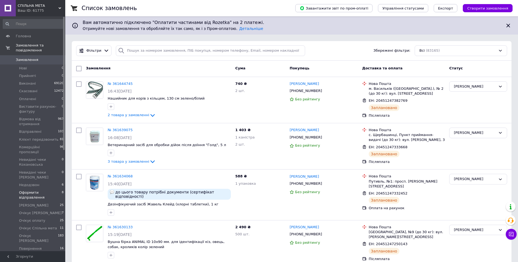
click at [41, 189] on li "Оформити відправлення 8" at bounding box center [33, 195] width 67 height 13
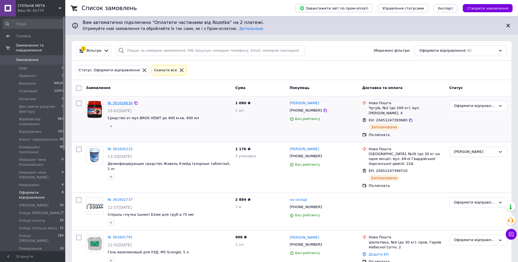
click at [120, 101] on link "№ 361626636" at bounding box center [120, 103] width 25 height 4
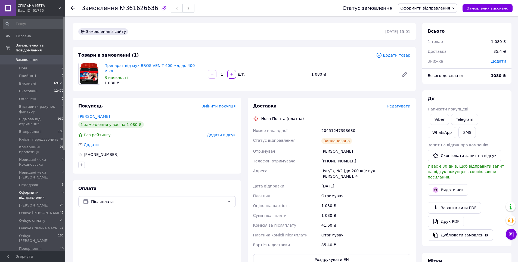
click at [37, 190] on span "Оформити відправлення" at bounding box center [40, 195] width 43 height 10
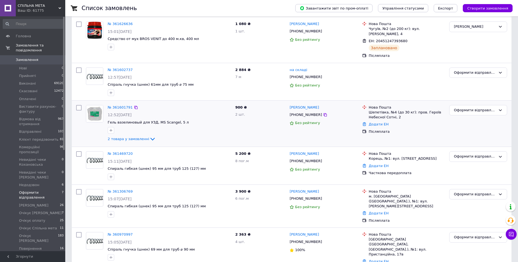
scroll to position [52, 0]
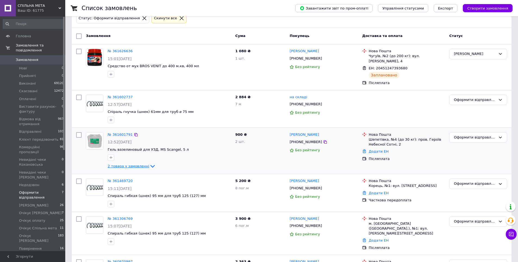
click at [140, 164] on span "2 товара у замовленні" at bounding box center [129, 166] width 42 height 4
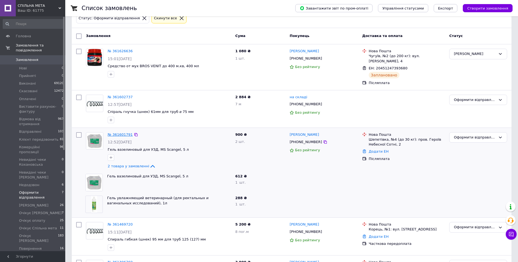
click at [122, 132] on link "№ 361601791" at bounding box center [120, 134] width 25 height 4
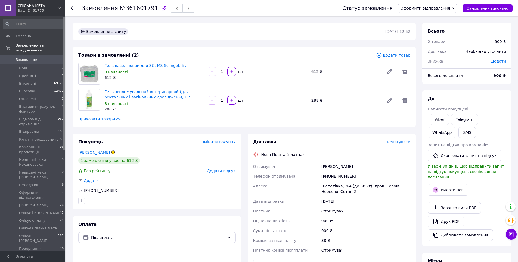
click at [34, 57] on span "Замовлення" at bounding box center [27, 59] width 23 height 5
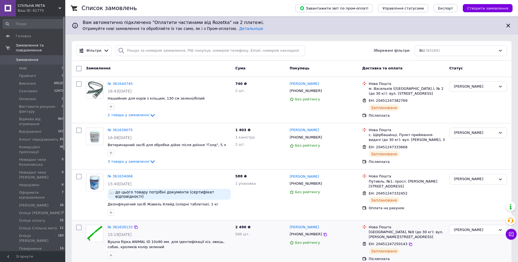
click at [234, 261] on div "№ 361630133 15:19[DATE] Вушна бірка ANIMAL ID 10х90 мм. для ідентифікації кіз, …" at bounding box center [292, 242] width 440 height 45
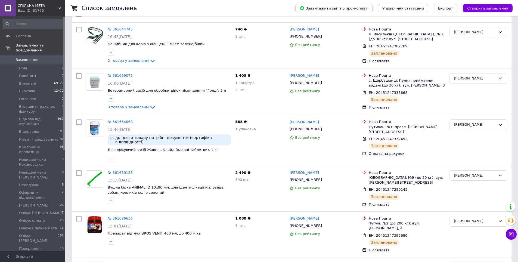
click at [47, 57] on link "Замовлення 0" at bounding box center [33, 59] width 67 height 9
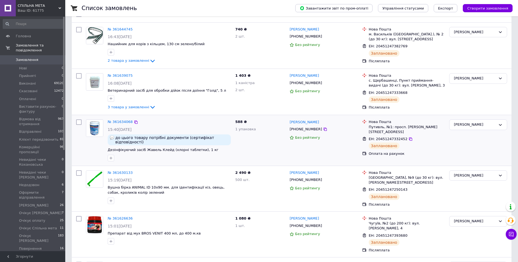
scroll to position [0, 0]
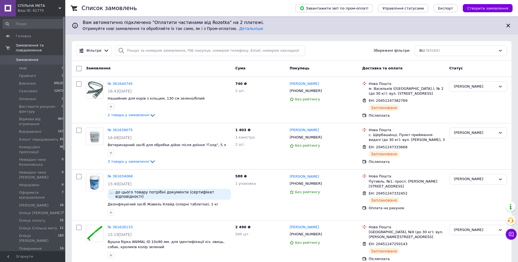
click at [33, 57] on span "Замовлення" at bounding box center [27, 59] width 23 height 5
click at [35, 57] on span "Замовлення" at bounding box center [27, 59] width 23 height 5
click at [156, 50] on input "search" at bounding box center [210, 50] width 189 height 11
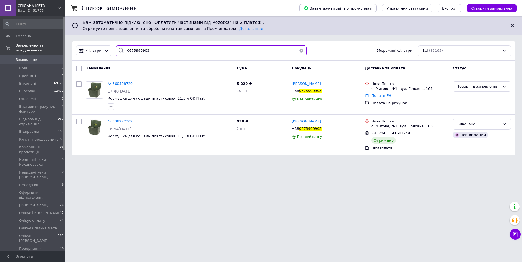
type input "0675990903"
click at [344, 161] on html "СПІЛЬНА МЕТА Ваш ID: 61775 Сайт СПІЛЬНА МЕТА Кабінет покупця Перевірити стан си…" at bounding box center [261, 80] width 522 height 161
click at [34, 218] on span "Очікує оплату" at bounding box center [32, 220] width 26 height 5
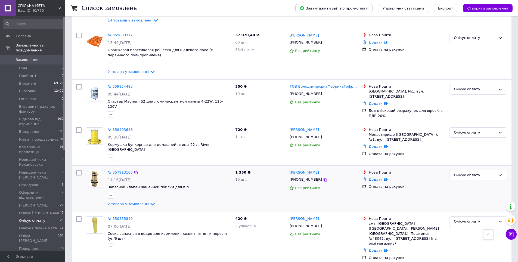
scroll to position [299, 0]
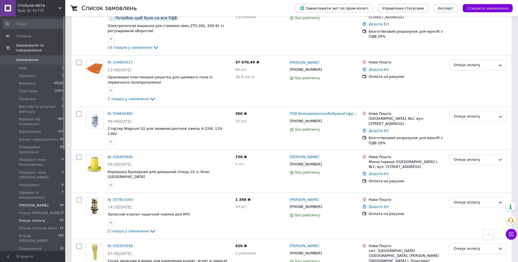
click at [43, 203] on span "[PERSON_NAME]" at bounding box center [33, 205] width 29 height 5
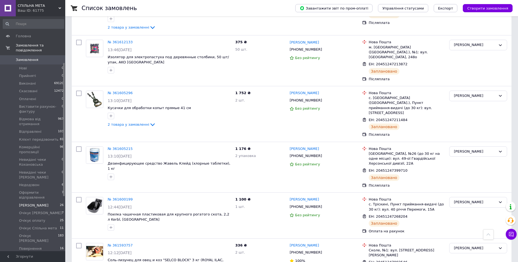
scroll to position [82, 0]
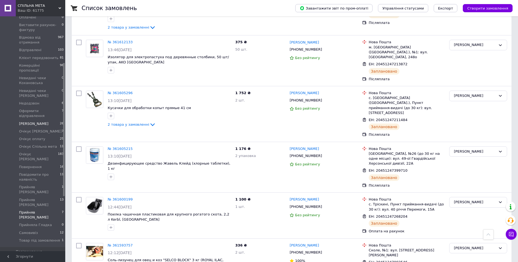
click at [48, 210] on span "Прийняв [PERSON_NAME]" at bounding box center [40, 215] width 43 height 10
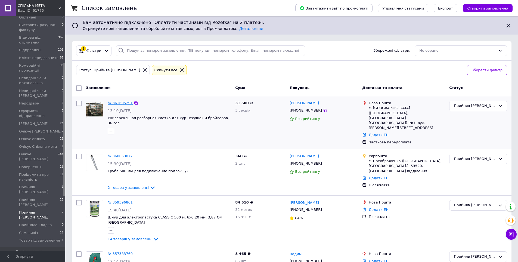
click at [120, 103] on link "№ 361605291" at bounding box center [120, 103] width 25 height 4
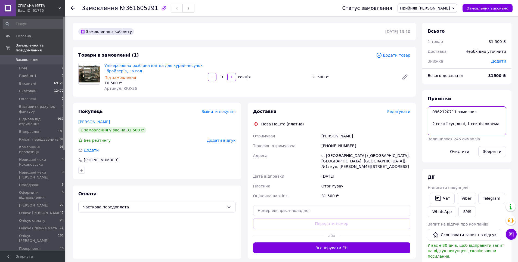
drag, startPoint x: 432, startPoint y: 113, endPoint x: 452, endPoint y: 111, distance: 20.7
click at [452, 111] on textarea "0962120711 замовник 2 секції суцільні, 1 секція окрема" at bounding box center [467, 120] width 78 height 29
click at [419, 64] on div "Всього 1 товар 31 500 ₴ Доставка Необхідно уточнити Знижка Додати Всього до спл…" at bounding box center [467, 210] width 96 height 375
click at [434, 112] on textarea "0962120711 замовник 2 секції суцільні, 1 секція окрема" at bounding box center [467, 120] width 78 height 29
drag, startPoint x: 432, startPoint y: 111, endPoint x: 453, endPoint y: 111, distance: 20.9
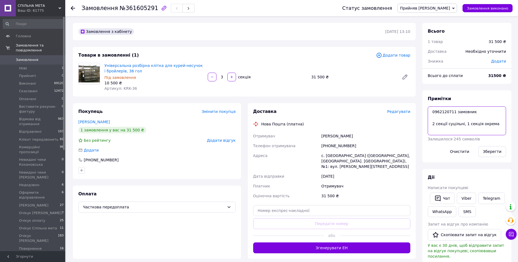
click at [453, 111] on textarea "0962120711 замовник 2 секції суцільні, 1 секція окрема" at bounding box center [467, 120] width 78 height 29
click at [41, 57] on span "Замовлення" at bounding box center [33, 59] width 35 height 5
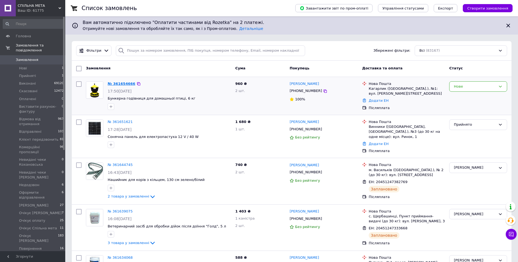
click at [121, 83] on link "№ 361654666" at bounding box center [122, 84] width 28 height 4
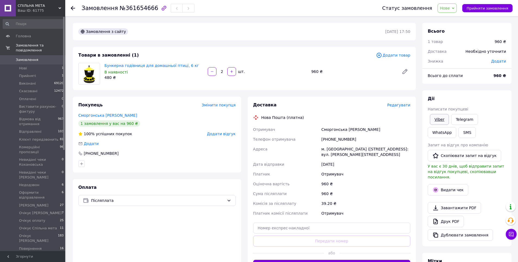
click at [440, 122] on link "Viber" at bounding box center [439, 119] width 19 height 11
click at [477, 137] on div "Viber Telegram WhatsApp SMS" at bounding box center [467, 126] width 80 height 26
drag, startPoint x: 471, startPoint y: 89, endPoint x: 487, endPoint y: 74, distance: 21.4
click at [471, 89] on div "Всього 1 товар 960 ₴ Доставка Необхідно уточнити Знижка Додати Всього до сплати…" at bounding box center [466, 200] width 89 height 355
click at [501, 61] on span "Додати" at bounding box center [498, 61] width 15 height 4
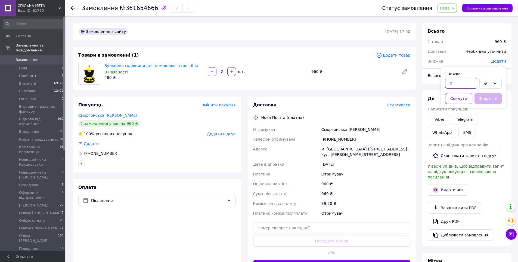
click at [457, 86] on input "text" at bounding box center [461, 83] width 32 height 11
click at [490, 84] on div "₴" at bounding box center [490, 83] width 22 height 11
click at [487, 104] on li "%" at bounding box center [491, 105] width 22 height 10
click at [459, 84] on input "text" at bounding box center [461, 83] width 32 height 11
type input "5"
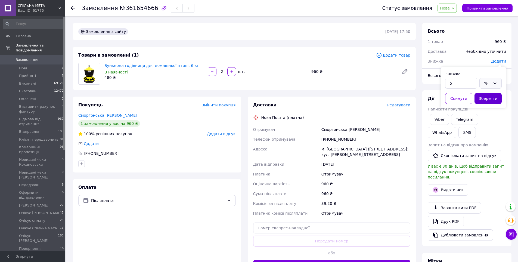
click at [496, 94] on button "Зберегти" at bounding box center [487, 98] width 27 height 11
click at [399, 56] on span "Додати товар" at bounding box center [393, 55] width 34 height 6
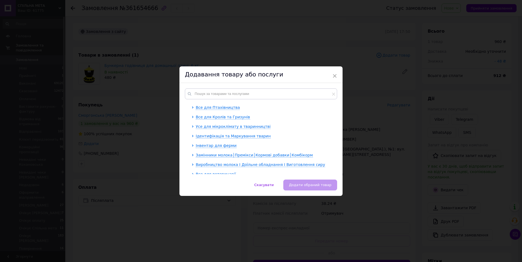
scroll to position [82, 0]
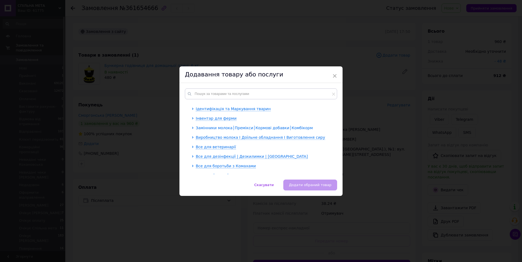
click at [225, 129] on span "Замінники молока│Премікси│Кормові добавки│Комбікорм" at bounding box center [254, 128] width 117 height 4
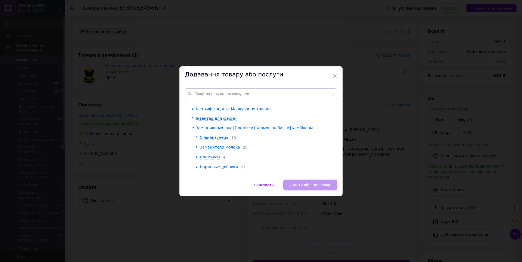
click at [219, 146] on span "Заменители молока" at bounding box center [220, 147] width 40 height 4
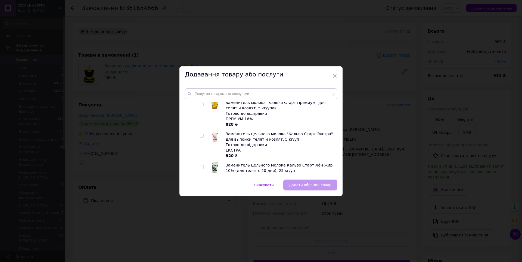
scroll to position [109, 0]
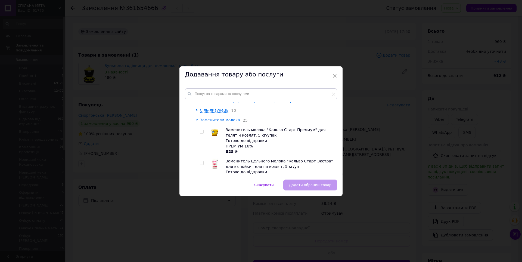
click at [224, 122] on span "Заменители молока" at bounding box center [220, 120] width 40 height 4
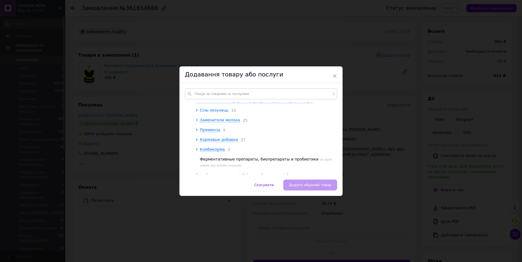
click at [212, 111] on span "Сіль-лизунець" at bounding box center [214, 110] width 29 height 4
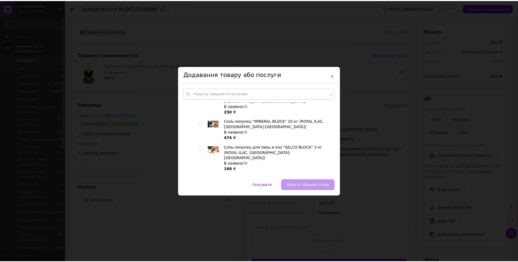
scroll to position [217, 0]
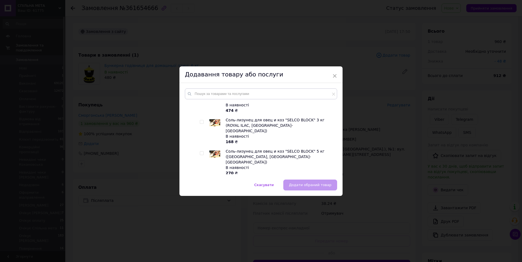
click at [202, 151] on input "checkbox" at bounding box center [202, 153] width 4 height 4
checkbox input "false"
click at [334, 74] on span "×" at bounding box center [334, 75] width 5 height 9
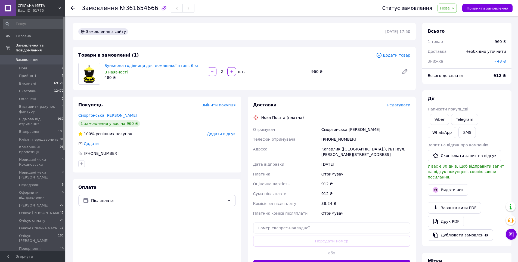
click at [305, 91] on div "Замовлення з сайту 12.09.2025 | 17:50 Товари в замовленні (1) Додати товар Бунк…" at bounding box center [244, 200] width 349 height 355
click at [503, 61] on span "- 48 ₴" at bounding box center [500, 61] width 12 height 4
drag, startPoint x: 470, startPoint y: 82, endPoint x: 442, endPoint y: 85, distance: 27.9
click at [442, 85] on div "Знижка 48 ₴ Скинути Зберегти" at bounding box center [473, 87] width 65 height 41
type input "50"
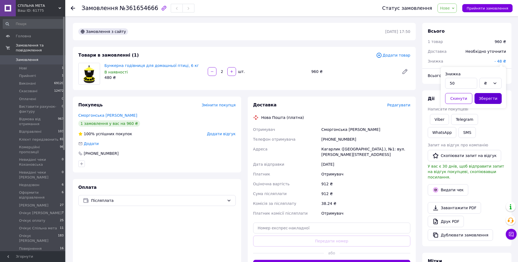
click at [493, 97] on button "Зберегти" at bounding box center [487, 98] width 27 height 11
click at [450, 9] on span "Нове" at bounding box center [445, 8] width 10 height 4
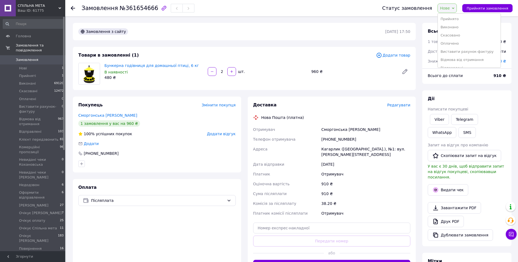
scroll to position [82, 0]
click at [469, 36] on li "Оформити відправлення" at bounding box center [469, 35] width 63 height 8
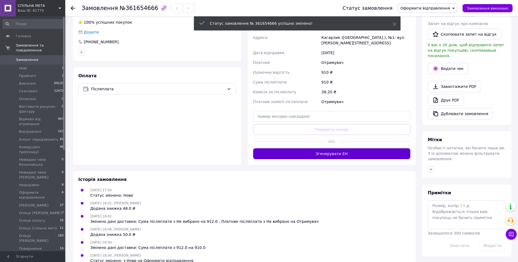
scroll to position [119, 0]
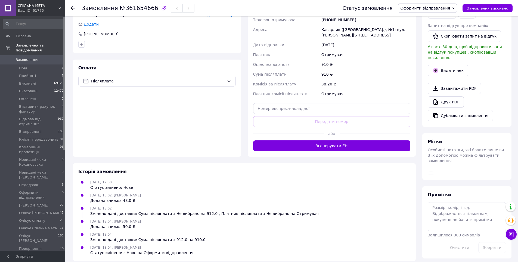
click at [26, 57] on span "Замовлення" at bounding box center [27, 59] width 23 height 5
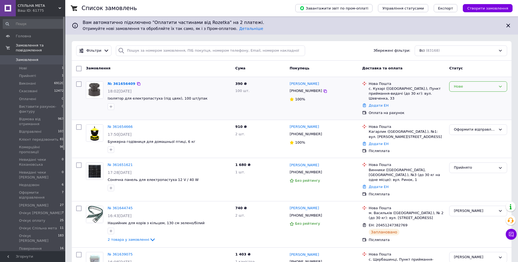
click at [461, 86] on div "Нове" at bounding box center [475, 87] width 42 height 6
click at [466, 97] on li "Прийнято" at bounding box center [477, 98] width 57 height 10
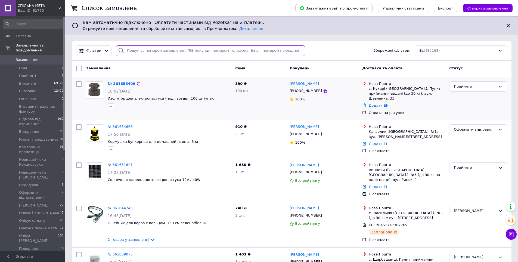
click at [143, 53] on input "search" at bounding box center [210, 50] width 189 height 11
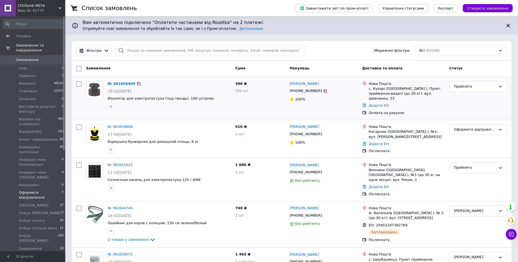
click at [30, 190] on span "Оформити відправлення" at bounding box center [40, 195] width 43 height 10
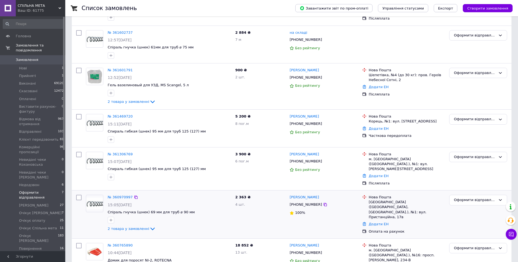
scroll to position [130, 0]
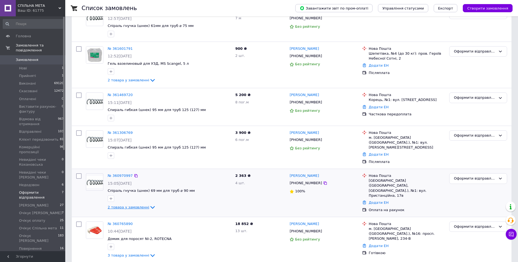
click at [139, 205] on span "2 товара у замовленні" at bounding box center [129, 207] width 42 height 4
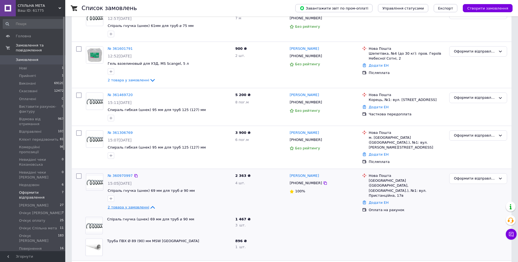
click at [149, 204] on icon at bounding box center [152, 207] width 7 height 7
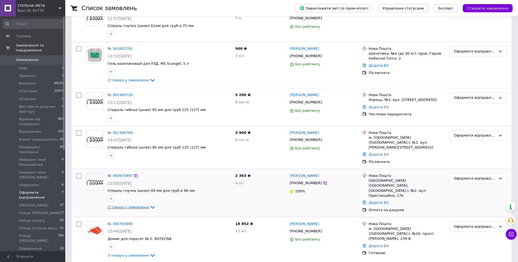
scroll to position [0, 0]
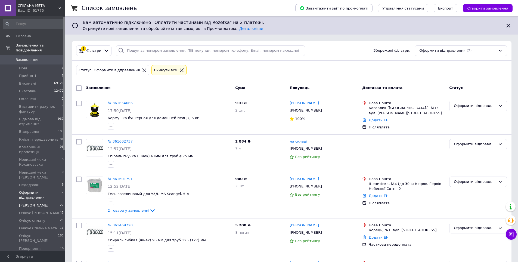
click at [40, 203] on span "[PERSON_NAME]" at bounding box center [33, 205] width 29 height 5
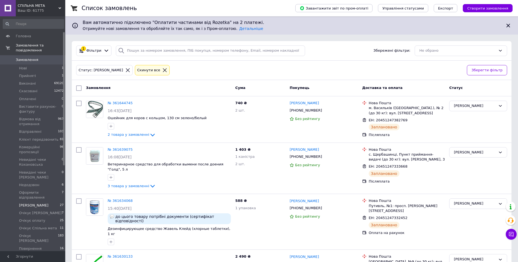
scroll to position [82, 0]
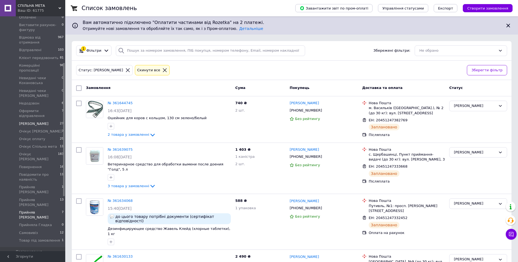
click at [41, 210] on span "Прийняв [PERSON_NAME]" at bounding box center [40, 215] width 43 height 10
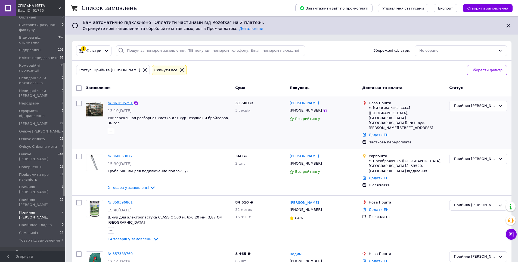
click at [122, 102] on link "№ 361605291" at bounding box center [120, 103] width 25 height 4
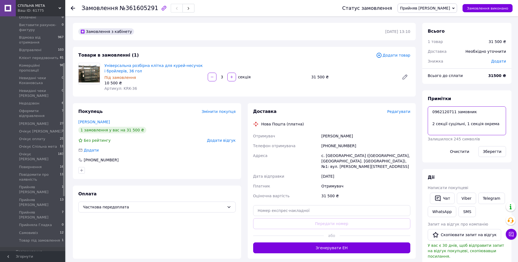
drag, startPoint x: 433, startPoint y: 112, endPoint x: 453, endPoint y: 111, distance: 19.9
click at [453, 111] on textarea "0962120711 замовник 2 секції суцільні, 1 секція окрема" at bounding box center [467, 120] width 78 height 29
click at [467, 197] on link "Viber" at bounding box center [466, 197] width 19 height 11
click at [446, 6] on span "Прийняв [PERSON_NAME]" at bounding box center [425, 8] width 50 height 4
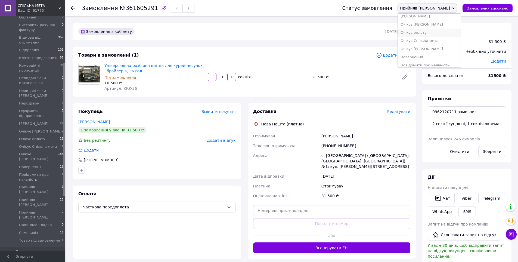
click at [433, 33] on li "Очікує оплату" at bounding box center [429, 33] width 63 height 8
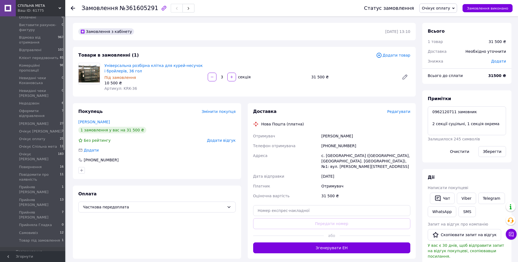
scroll to position [0, 0]
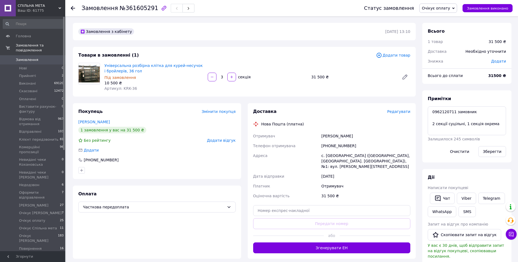
click at [36, 57] on span "Замовлення" at bounding box center [33, 59] width 35 height 5
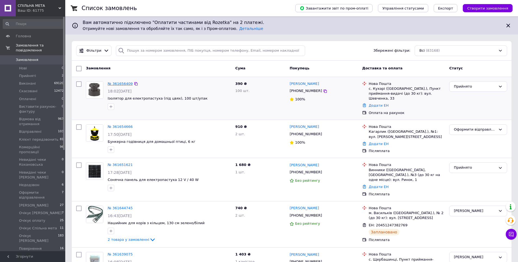
click at [123, 84] on link "№ 361656409" at bounding box center [120, 84] width 25 height 4
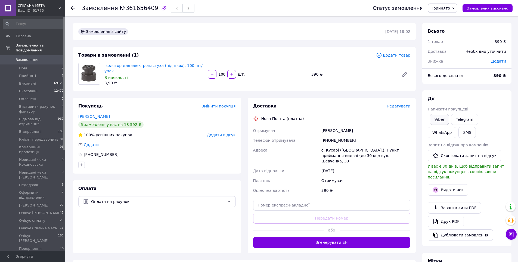
click at [441, 117] on link "Viber" at bounding box center [439, 119] width 19 height 11
click at [35, 57] on span "Замовлення" at bounding box center [27, 59] width 23 height 5
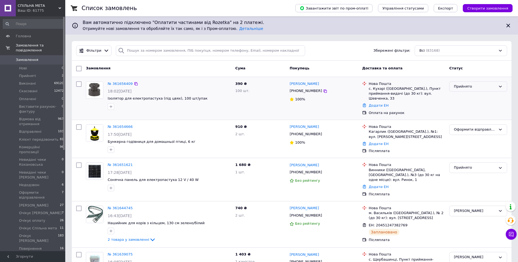
click at [471, 90] on div "Прийнято" at bounding box center [478, 86] width 58 height 11
click at [474, 140] on li "Очікує оплату" at bounding box center [477, 145] width 57 height 10
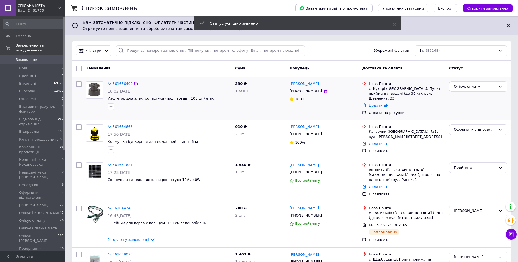
click at [117, 83] on link "№ 361656409" at bounding box center [120, 84] width 25 height 4
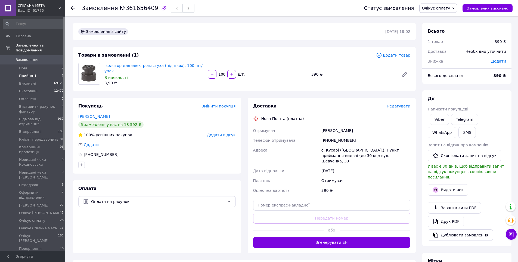
click at [28, 73] on span "Прийняті" at bounding box center [27, 75] width 17 height 5
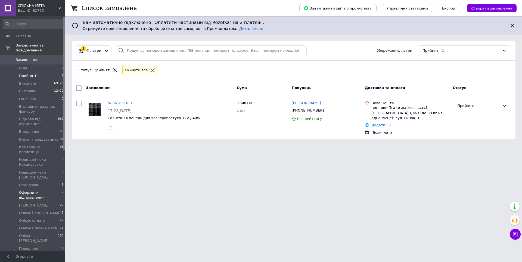
click at [49, 190] on span "Оформити відправлення" at bounding box center [40, 195] width 43 height 10
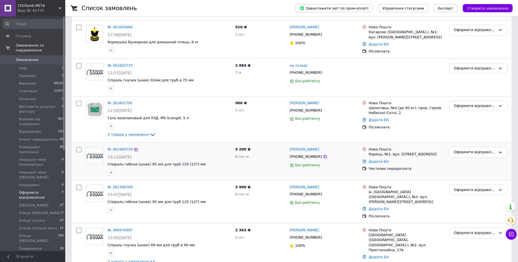
scroll to position [21, 0]
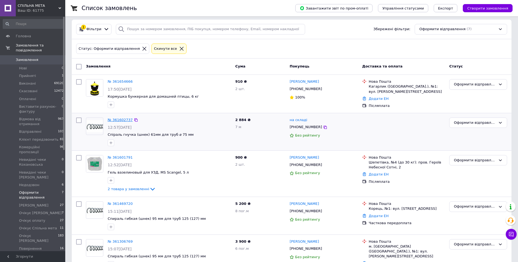
click at [121, 121] on link "№ 361602737" at bounding box center [120, 120] width 25 height 4
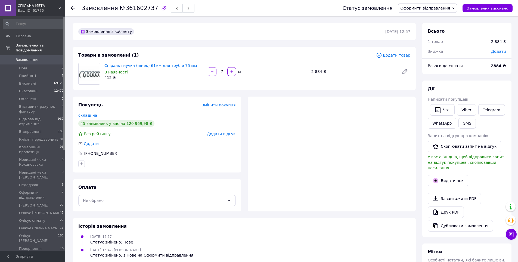
click at [431, 10] on span "Оформити відправлення" at bounding box center [425, 8] width 50 height 4
click at [422, 28] on li "Виконано" at bounding box center [429, 27] width 63 height 8
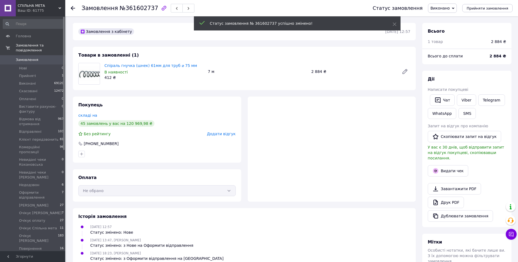
click at [45, 57] on span "Замовлення" at bounding box center [33, 59] width 35 height 5
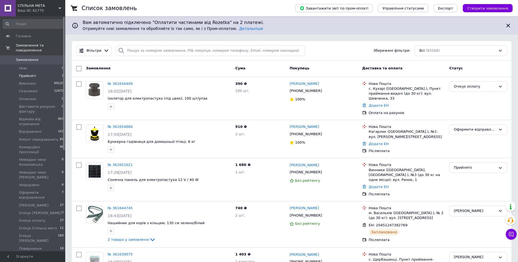
click at [44, 72] on li "Прийняті 1" at bounding box center [33, 76] width 67 height 8
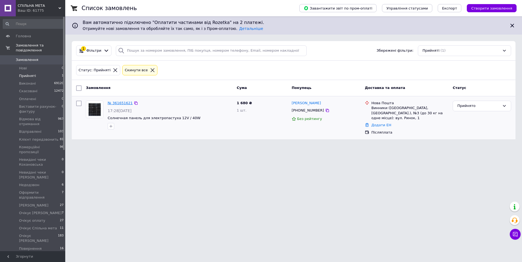
click at [120, 104] on link "№ 361651621" at bounding box center [120, 103] width 25 height 4
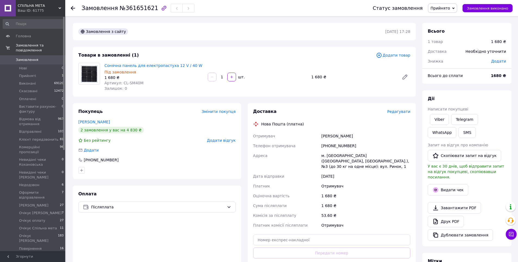
click at [451, 11] on span "Прийнято" at bounding box center [442, 8] width 29 height 9
click at [458, 53] on li "Оформити відправлення" at bounding box center [459, 54] width 63 height 8
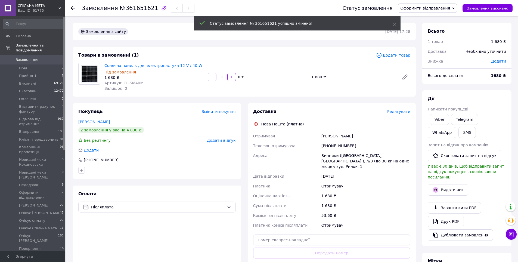
click at [32, 57] on span "Замовлення" at bounding box center [27, 59] width 23 height 5
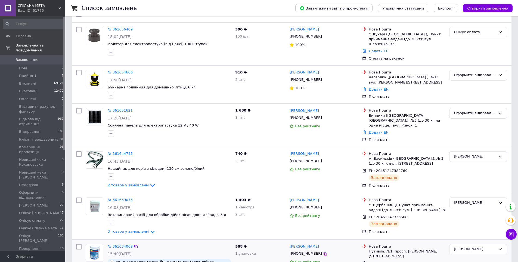
scroll to position [163, 0]
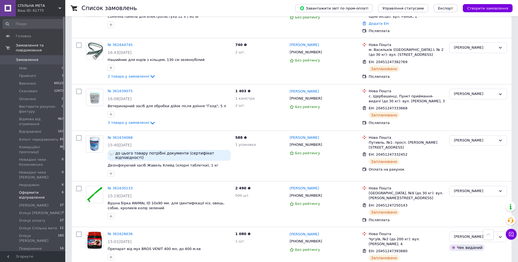
click at [39, 189] on li "Оформити відправлення 6" at bounding box center [33, 195] width 67 height 13
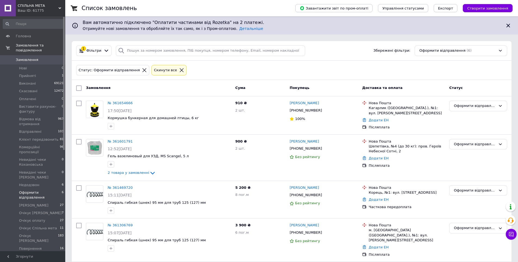
click at [34, 59] on link "Замовлення 0" at bounding box center [33, 59] width 67 height 9
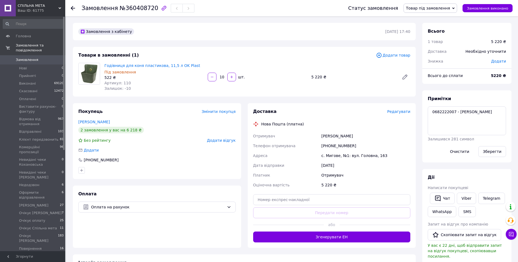
click at [45, 57] on span "Замовлення" at bounding box center [33, 59] width 35 height 5
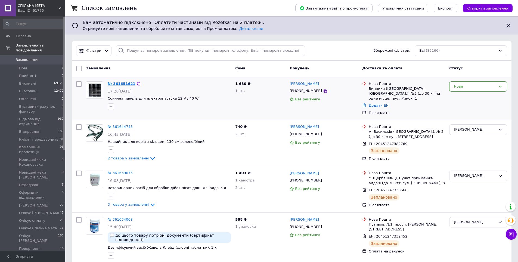
click at [117, 82] on link "№ 361651621" at bounding box center [122, 84] width 28 height 4
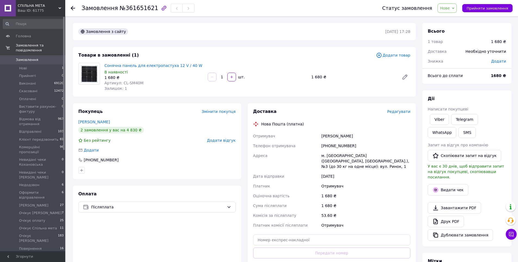
click at [457, 4] on span "Нове" at bounding box center [446, 8] width 19 height 9
click at [461, 17] on li "Прийнято" at bounding box center [469, 19] width 63 height 8
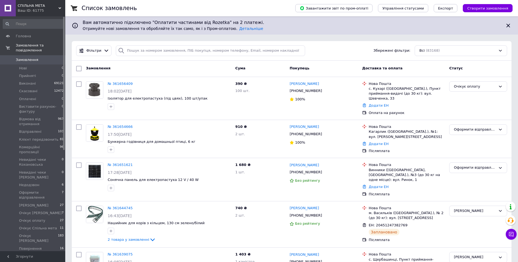
click at [35, 57] on span "Замовлення" at bounding box center [27, 59] width 23 height 5
